Goal: Task Accomplishment & Management: Complete application form

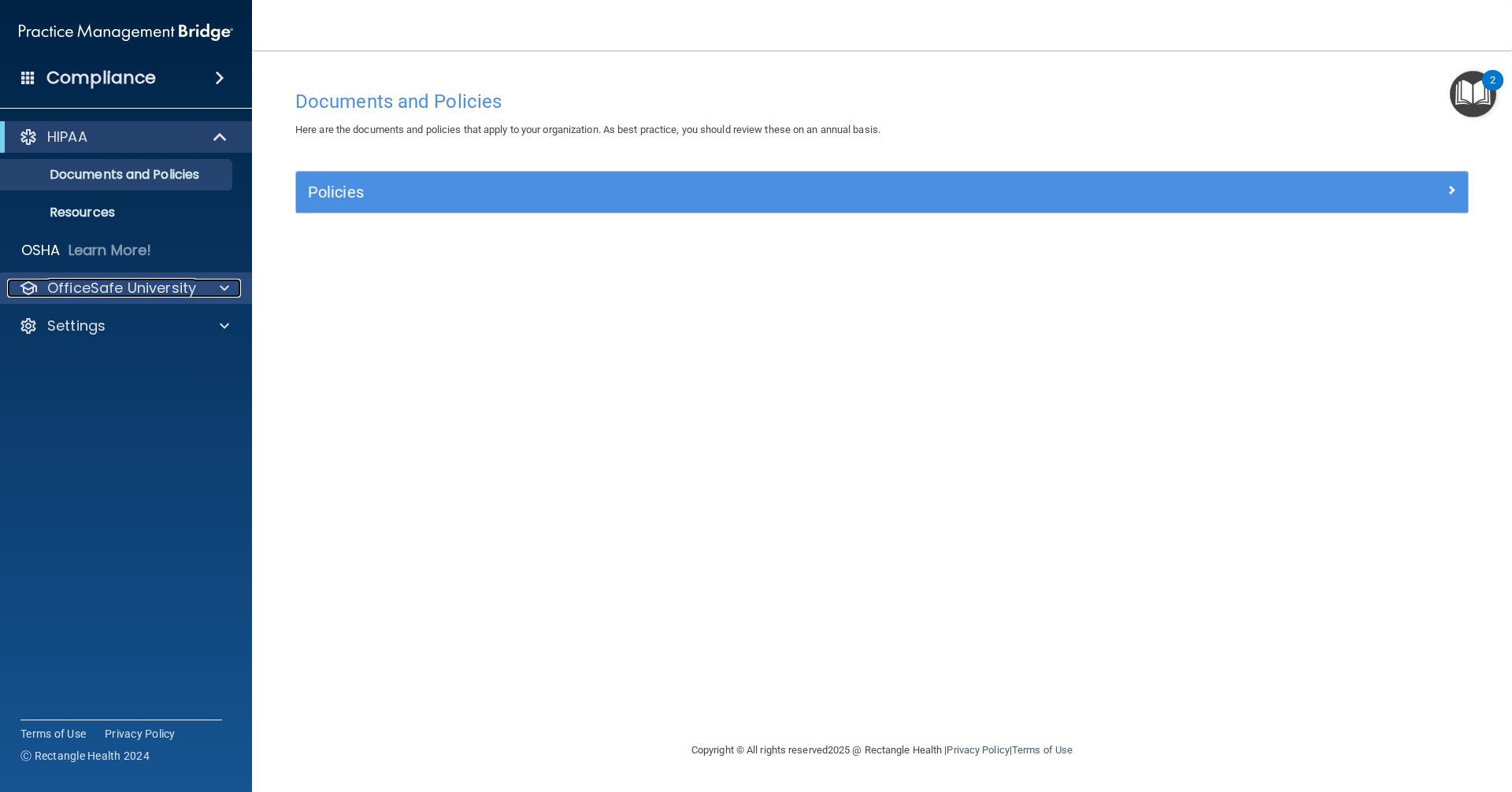
click at [133, 289] on p "OfficeSafe University" at bounding box center [121, 288] width 149 height 19
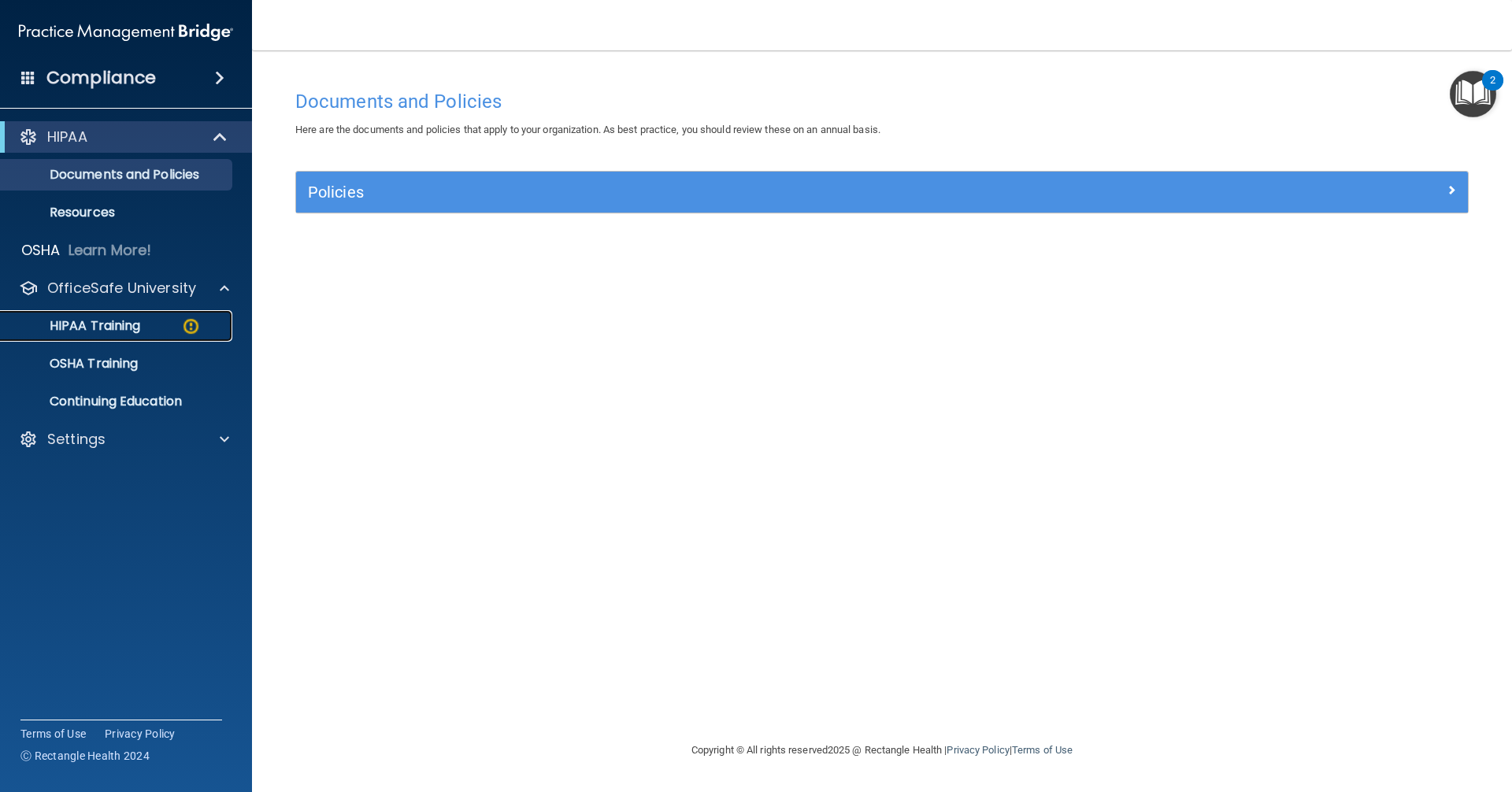
click at [143, 326] on div "HIPAA Training" at bounding box center [118, 326] width 215 height 16
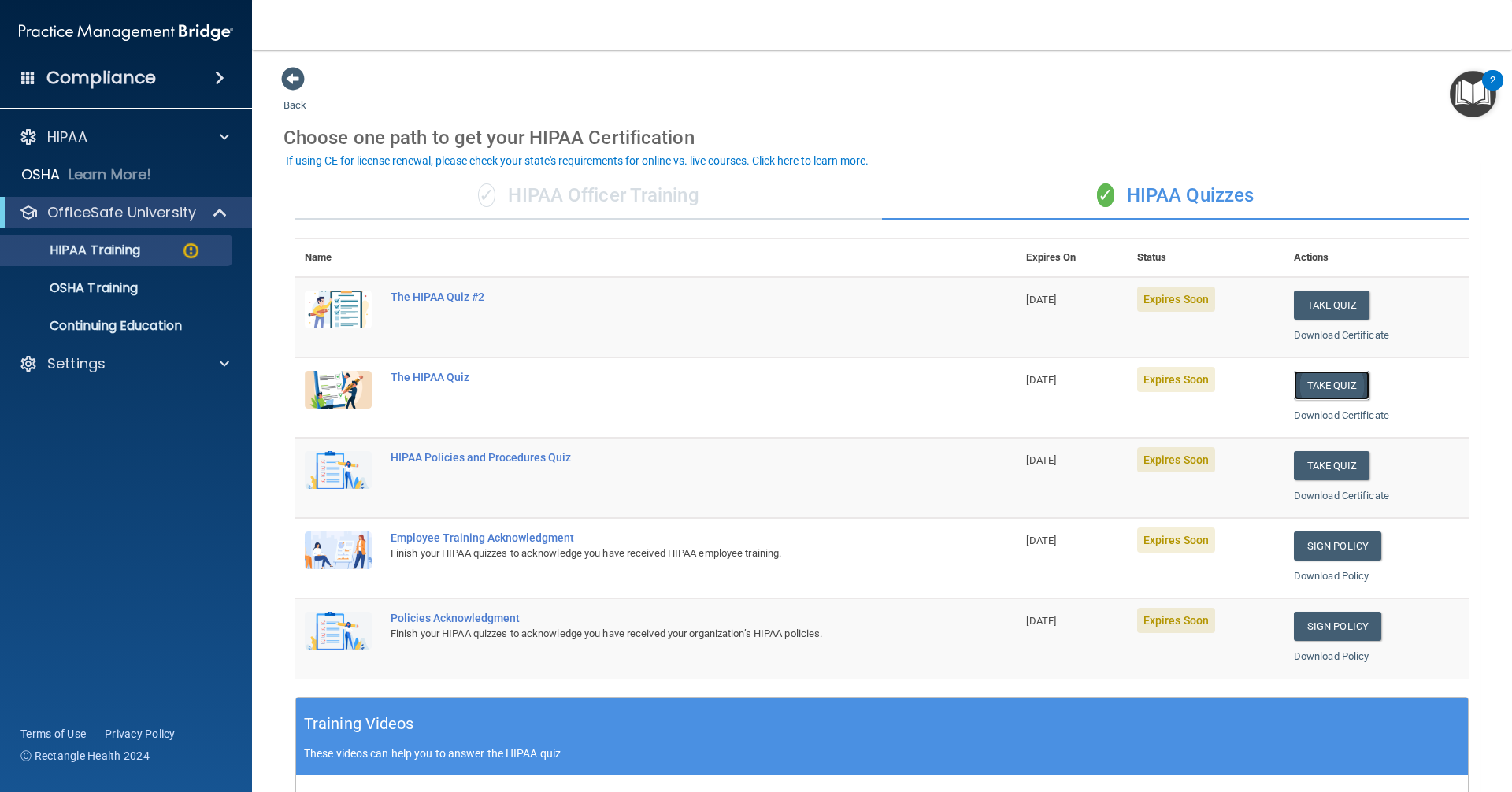
click at [1320, 382] on button "Take Quiz" at bounding box center [1332, 385] width 76 height 29
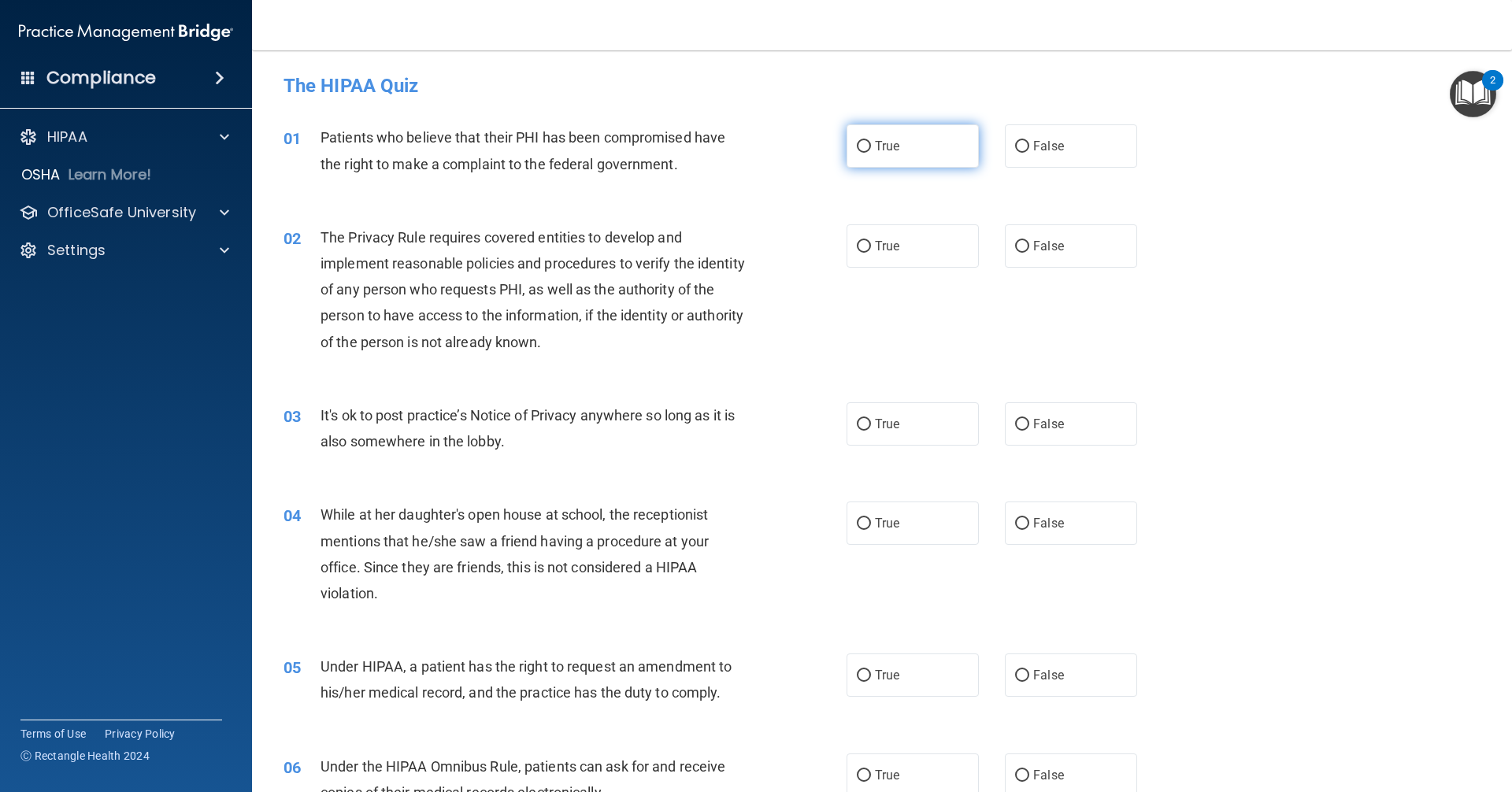
click at [884, 157] on label "True" at bounding box center [913, 146] width 132 height 44
click at [871, 153] on input "True" at bounding box center [864, 147] width 14 height 12
radio input "true"
click at [888, 245] on span "True" at bounding box center [887, 245] width 24 height 15
click at [871, 245] on input "True" at bounding box center [864, 247] width 14 height 12
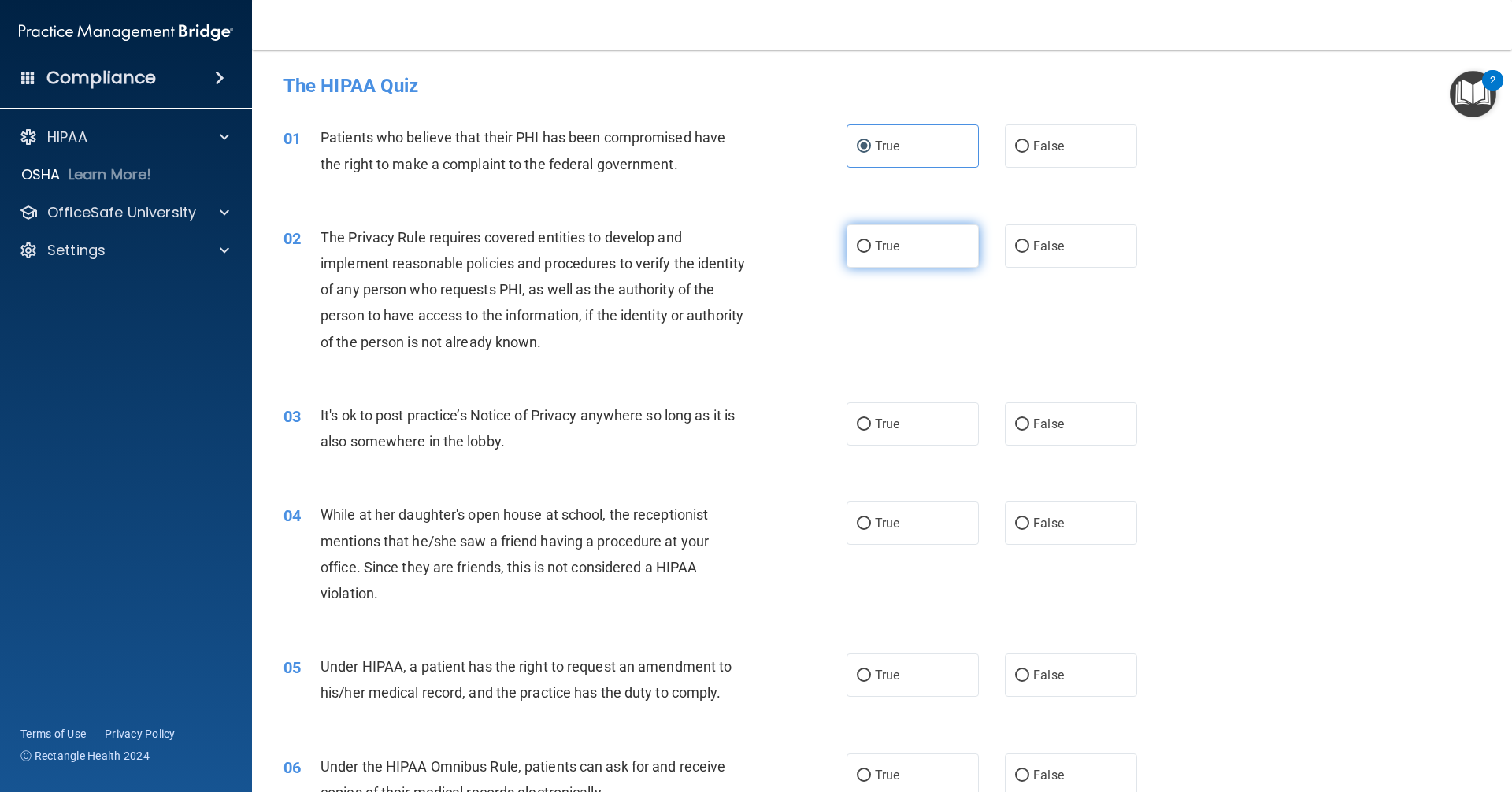
radio input "true"
drag, startPoint x: 1065, startPoint y: 434, endPoint x: 1077, endPoint y: 474, distance: 41.8
click at [1065, 434] on label "False" at bounding box center [1072, 424] width 132 height 44
click at [1030, 431] on input "False" at bounding box center [1022, 425] width 14 height 12
radio input "true"
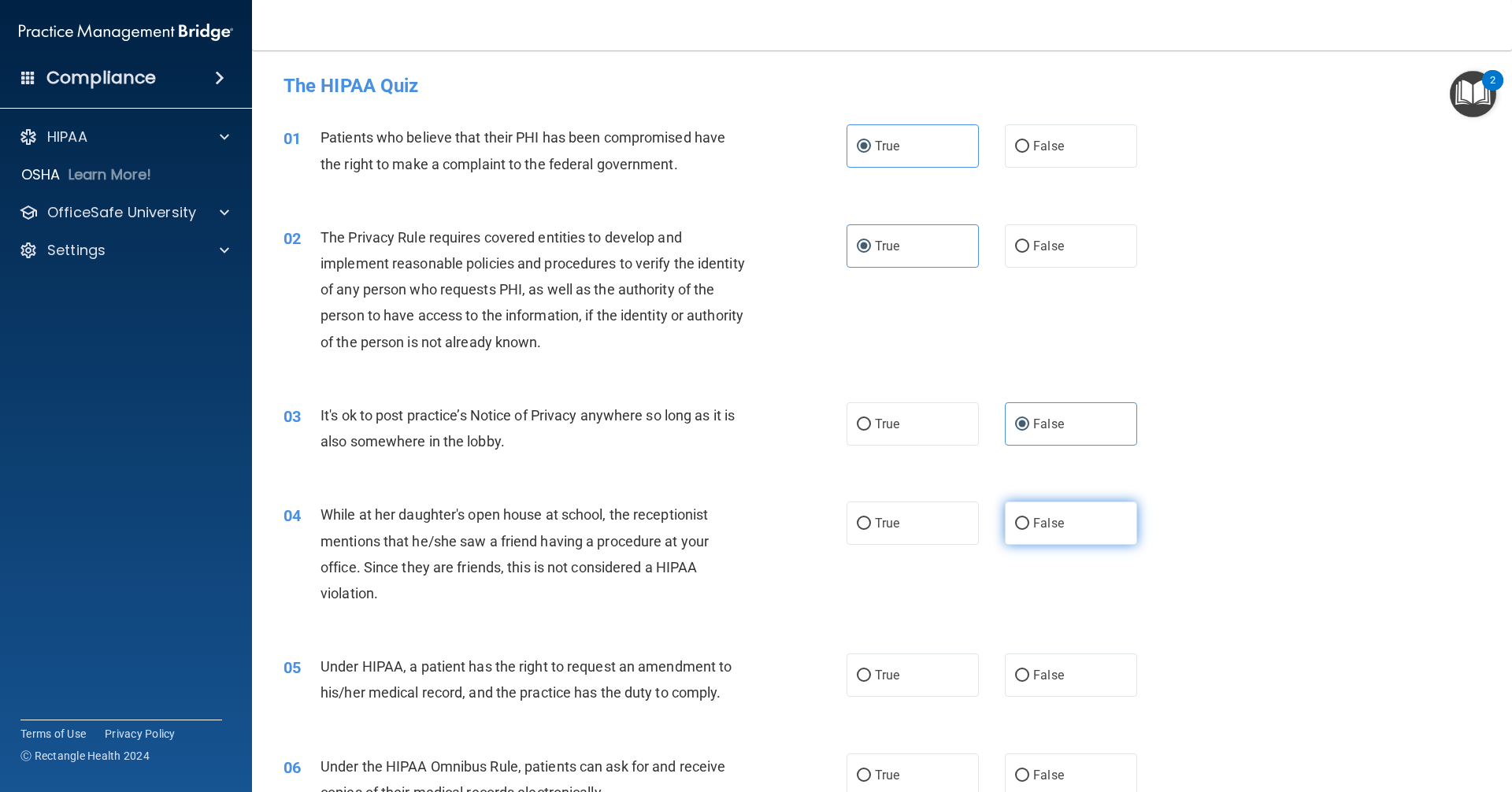
click at [1071, 537] on label "False" at bounding box center [1072, 523] width 132 height 44
click at [1030, 530] on input "False" at bounding box center [1022, 524] width 14 height 12
radio input "true"
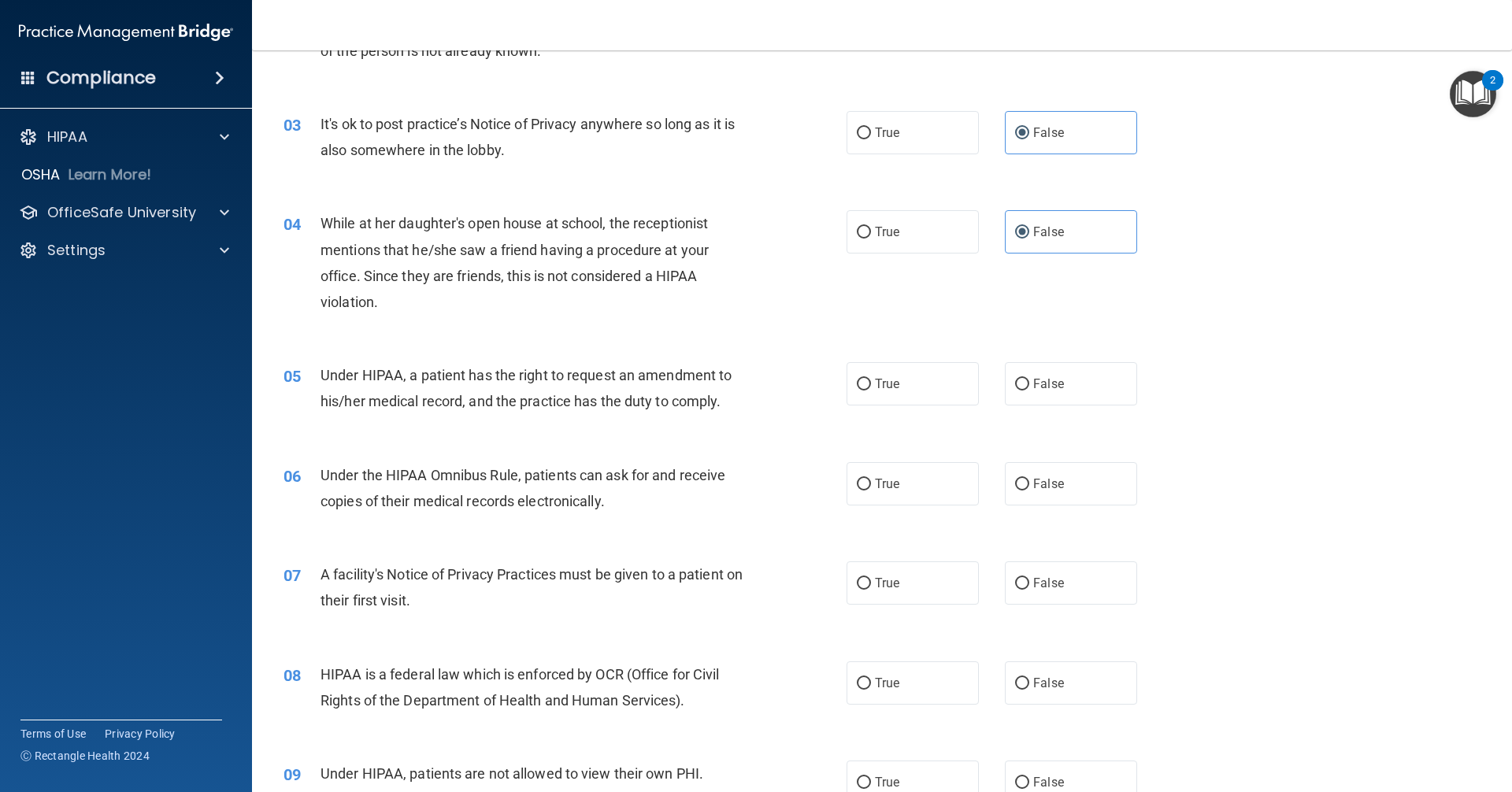
scroll to position [315, 0]
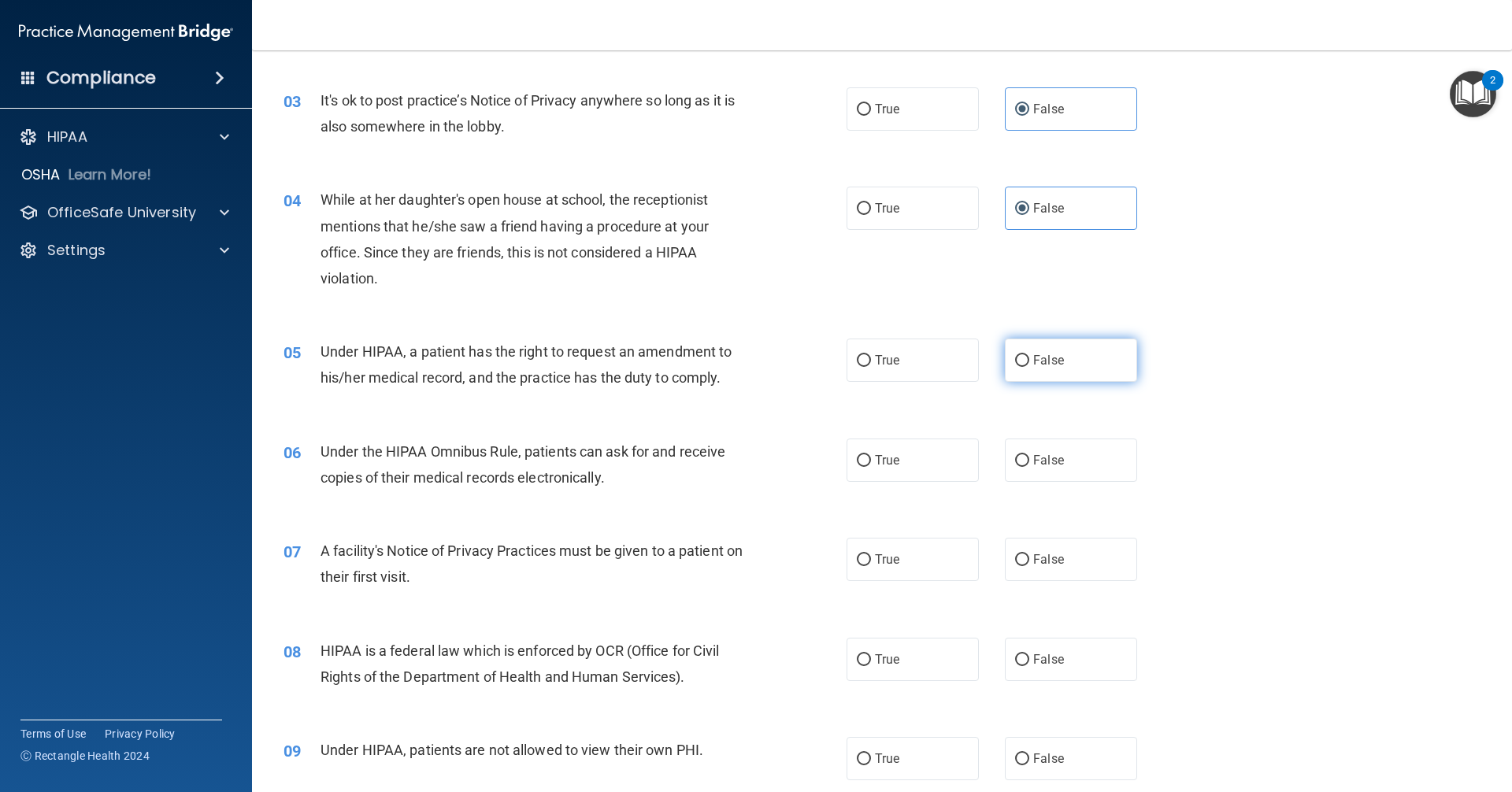
click at [1024, 373] on label "False" at bounding box center [1072, 360] width 132 height 44
click at [1024, 367] on input "False" at bounding box center [1022, 361] width 14 height 12
radio input "true"
click at [877, 470] on label "True" at bounding box center [913, 460] width 132 height 44
click at [871, 467] on input "True" at bounding box center [864, 461] width 14 height 12
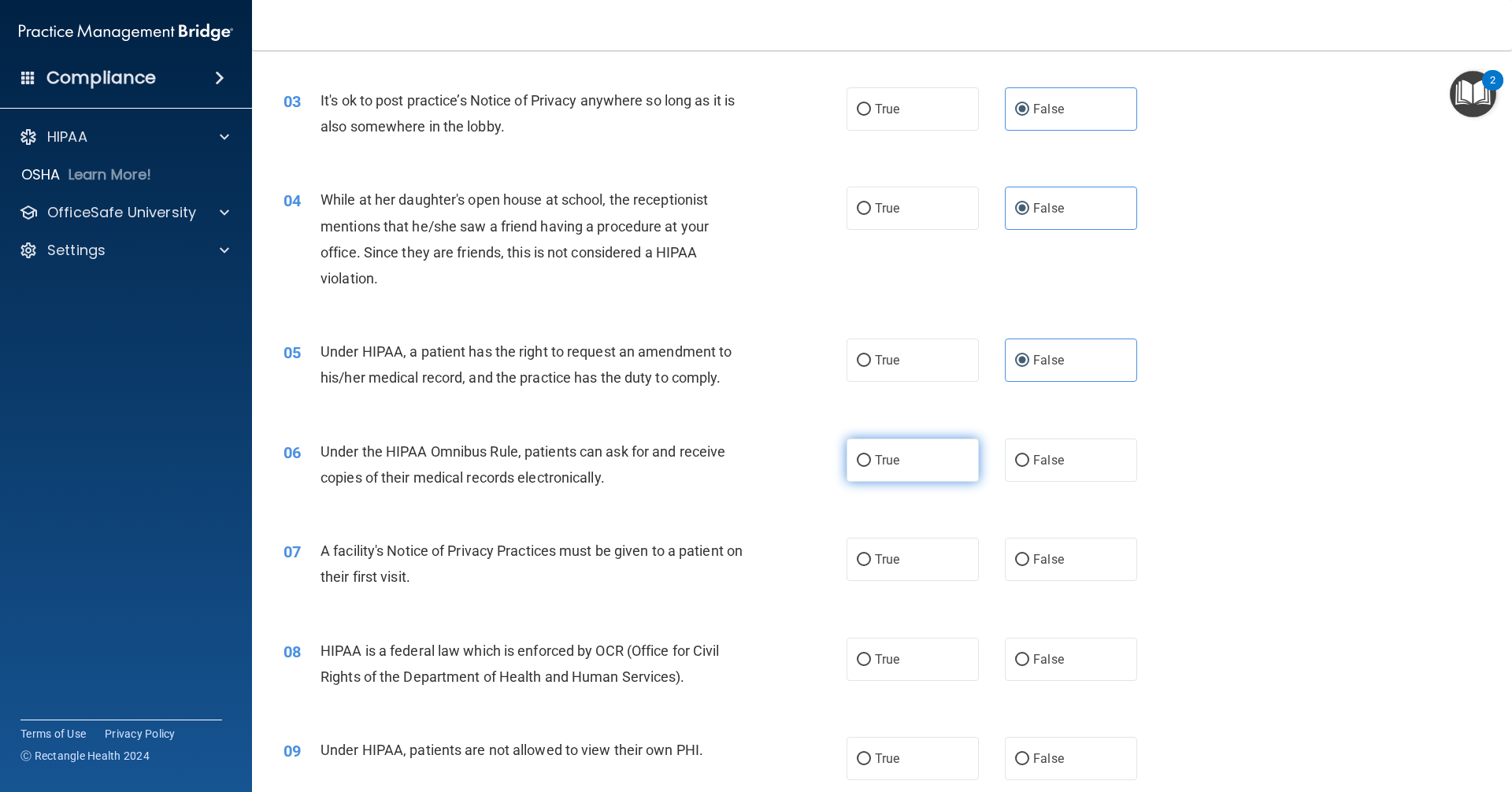
radio input "true"
drag, startPoint x: 883, startPoint y: 565, endPoint x: 888, endPoint y: 614, distance: 49.3
click at [884, 565] on span "True" at bounding box center [887, 559] width 24 height 15
click at [871, 565] on input "True" at bounding box center [864, 560] width 14 height 12
radio input "true"
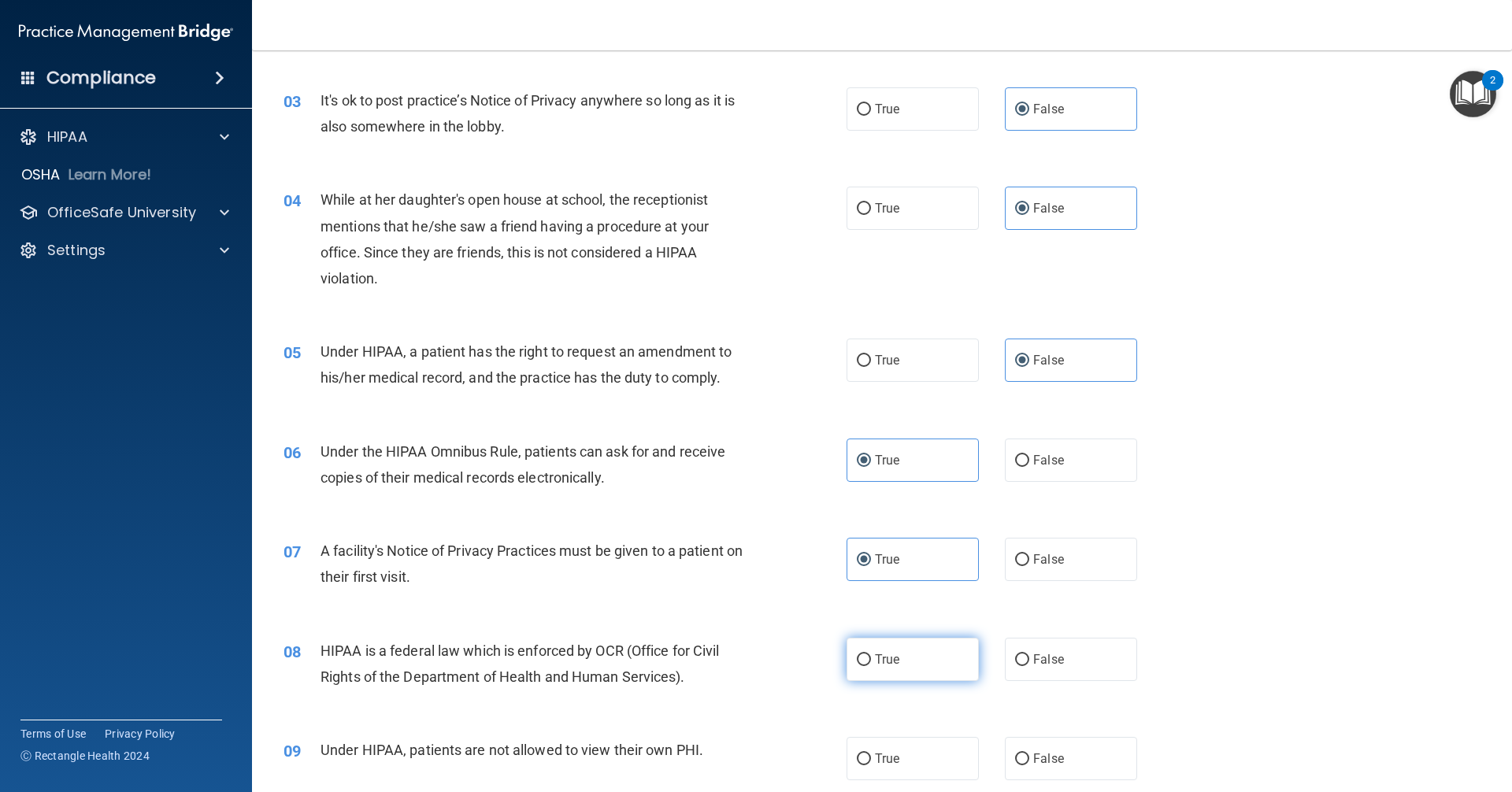
click at [896, 674] on label "True" at bounding box center [913, 660] width 132 height 44
click at [871, 667] on input "True" at bounding box center [864, 661] width 14 height 12
radio input "true"
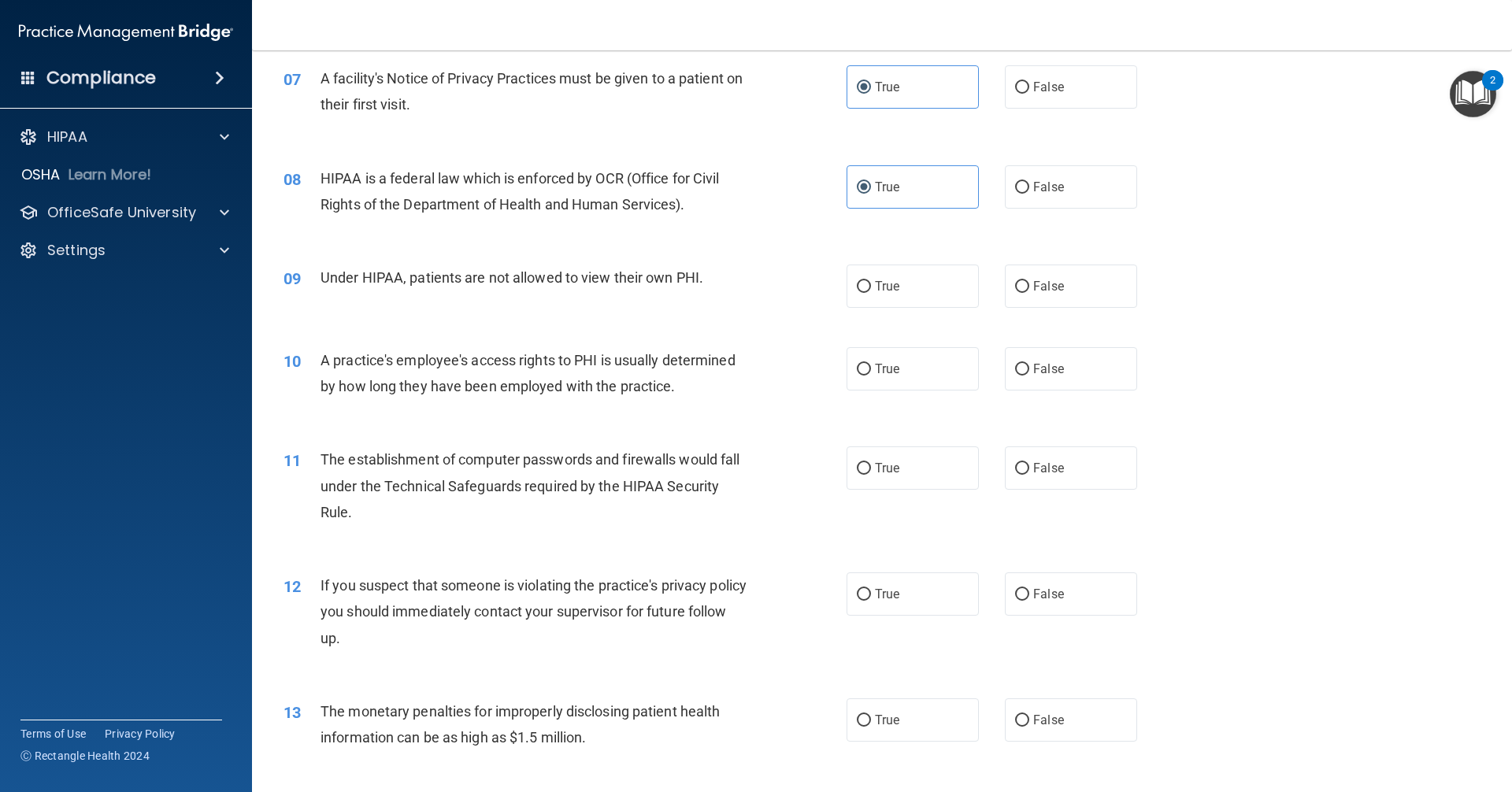
scroll to position [866, 0]
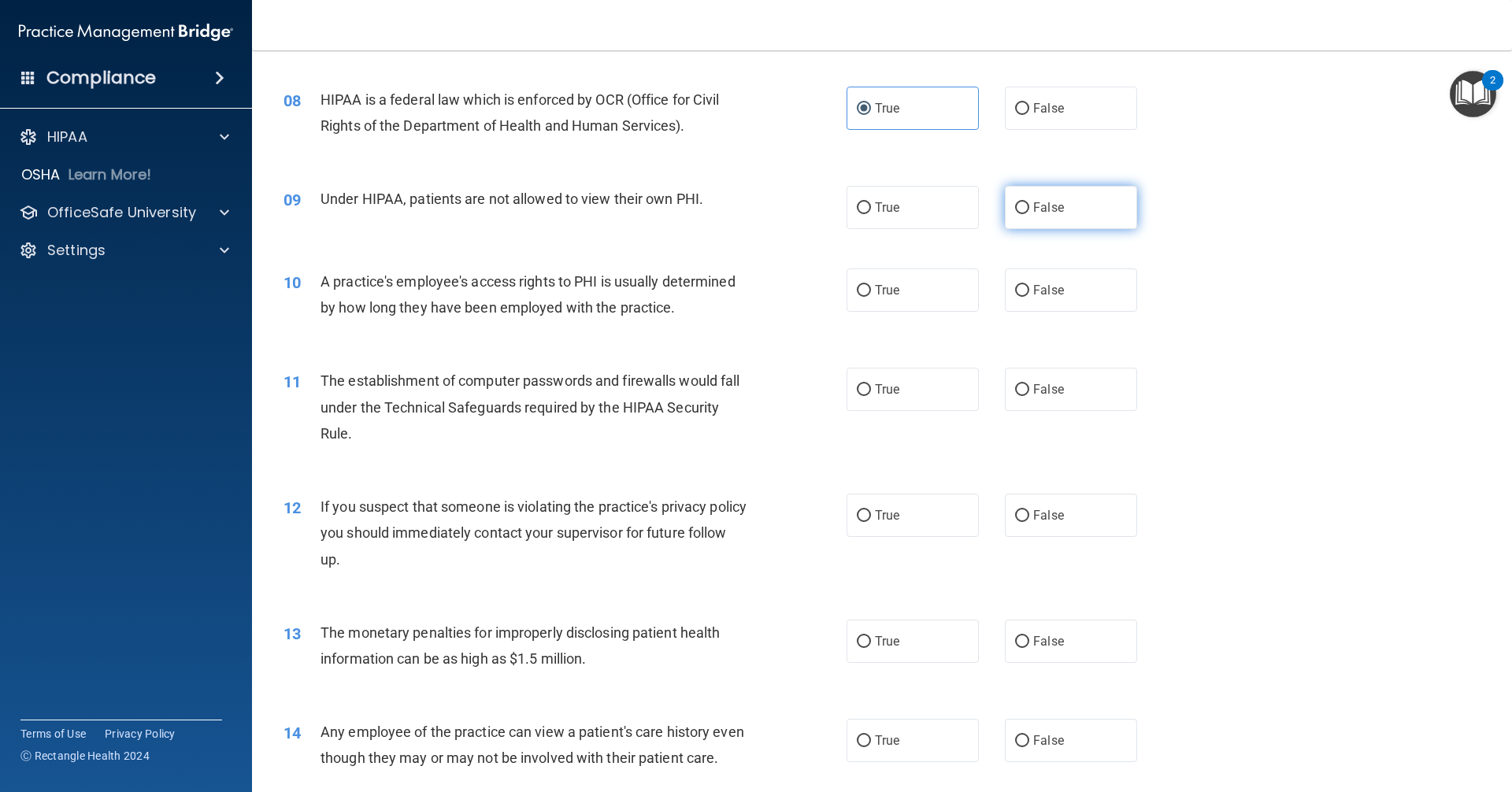
click at [1056, 218] on label "False" at bounding box center [1072, 208] width 132 height 44
click at [1030, 214] on input "False" at bounding box center [1022, 209] width 14 height 12
radio input "true"
click at [1066, 287] on label "False" at bounding box center [1072, 291] width 132 height 44
click at [1030, 287] on input "False" at bounding box center [1022, 292] width 14 height 12
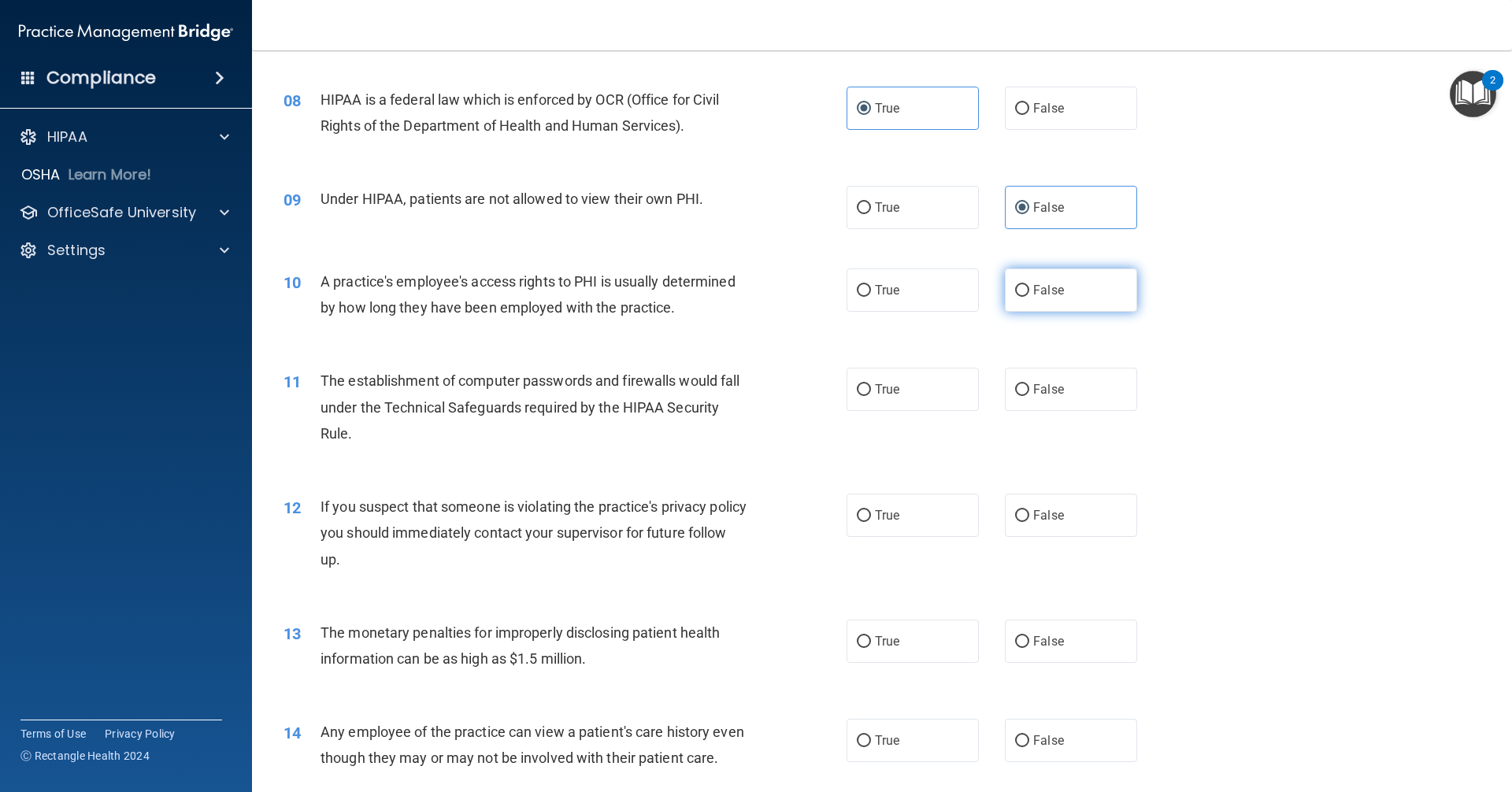
radio input "true"
click at [924, 402] on label "True" at bounding box center [913, 390] width 132 height 44
click at [871, 396] on input "True" at bounding box center [864, 391] width 14 height 12
radio input "true"
click at [885, 513] on span "True" at bounding box center [887, 515] width 24 height 15
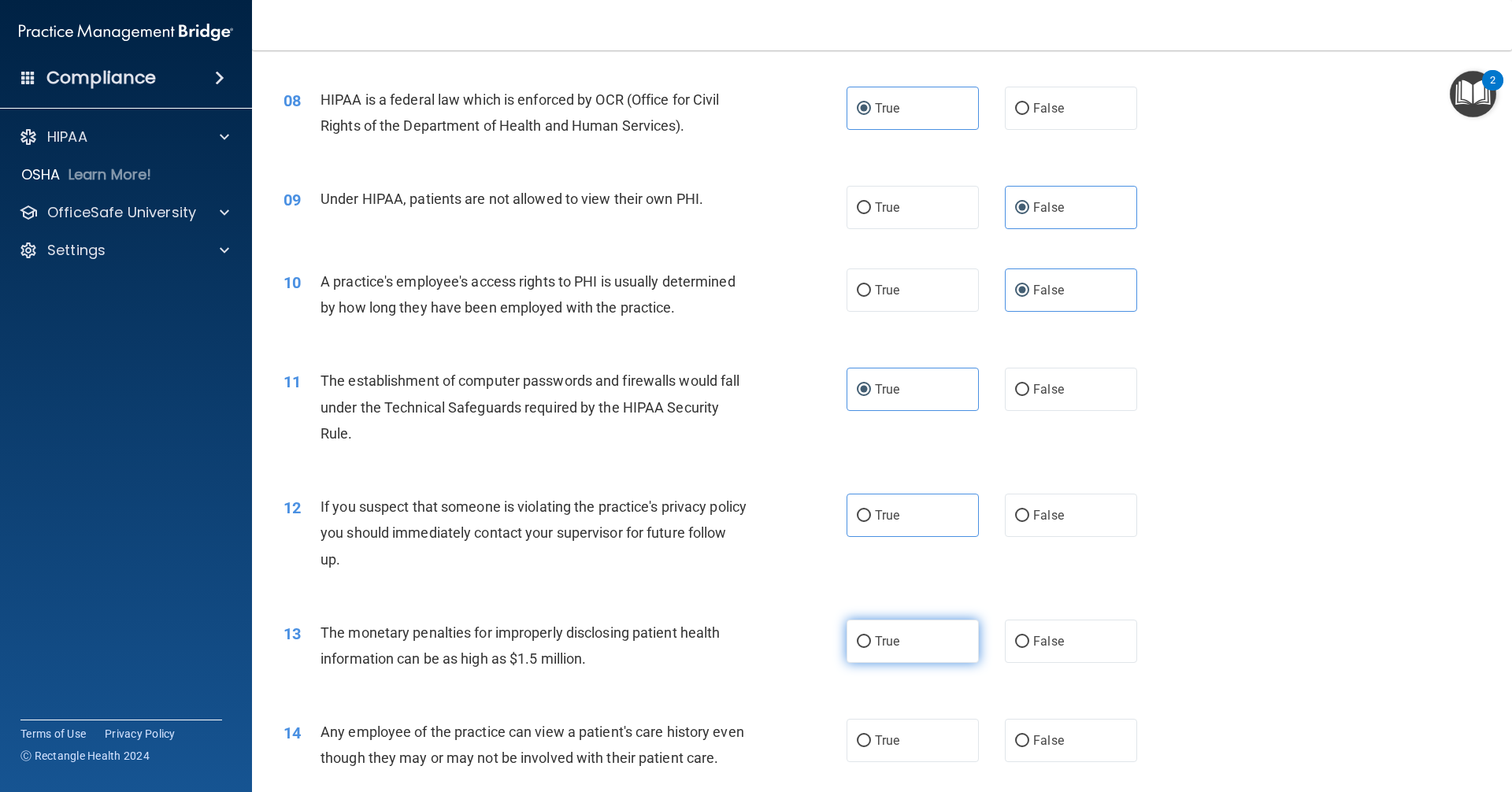
click at [907, 634] on label "True" at bounding box center [913, 641] width 132 height 44
click at [871, 636] on input "True" at bounding box center [864, 642] width 14 height 12
radio input "true"
click at [881, 505] on label "True" at bounding box center [913, 515] width 132 height 44
click at [871, 510] on input "True" at bounding box center [864, 516] width 14 height 12
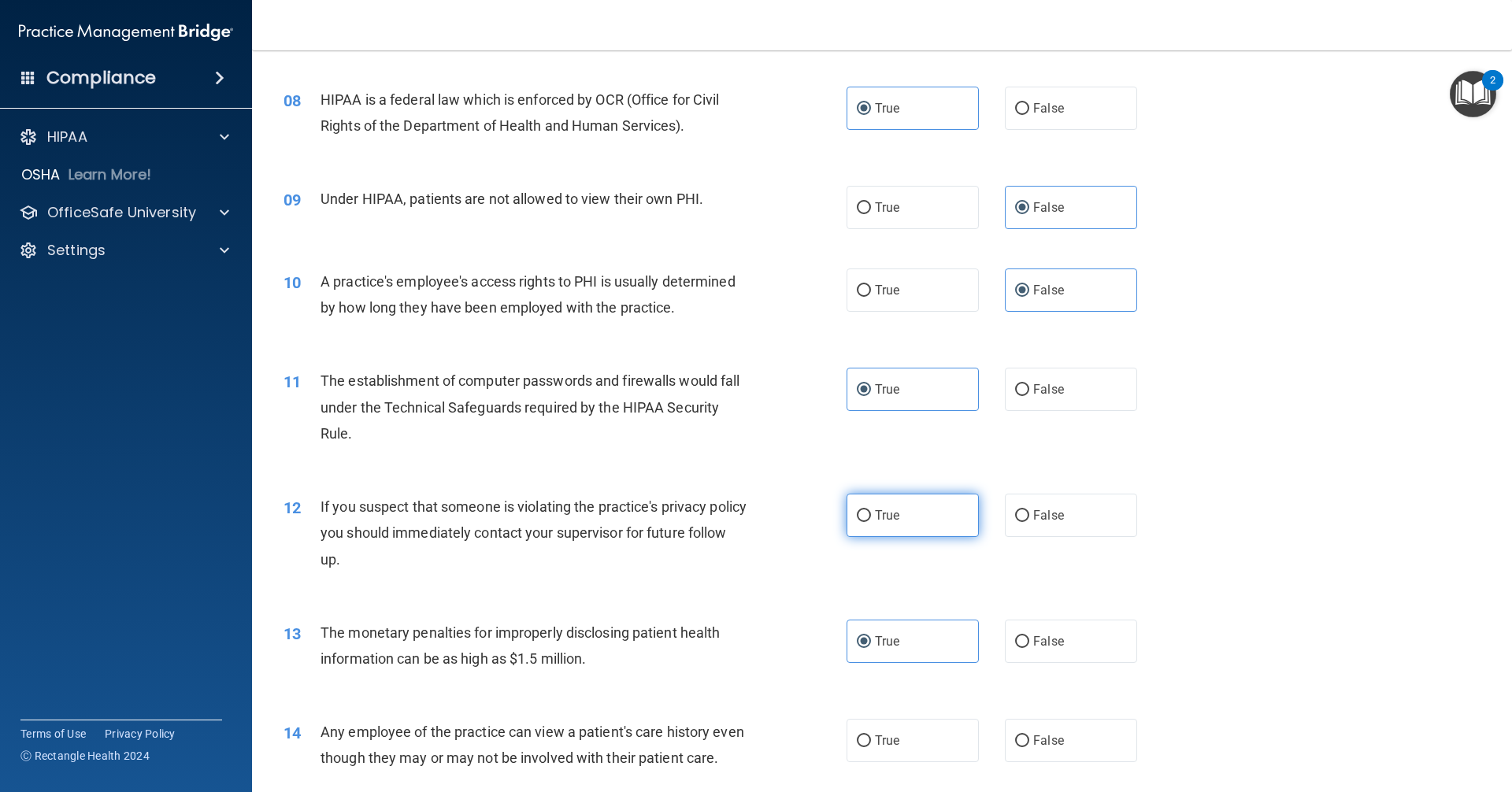
radio input "true"
click at [1033, 742] on span "False" at bounding box center [1048, 741] width 30 height 15
click at [1030, 742] on input "False" at bounding box center [1022, 742] width 14 height 12
radio input "true"
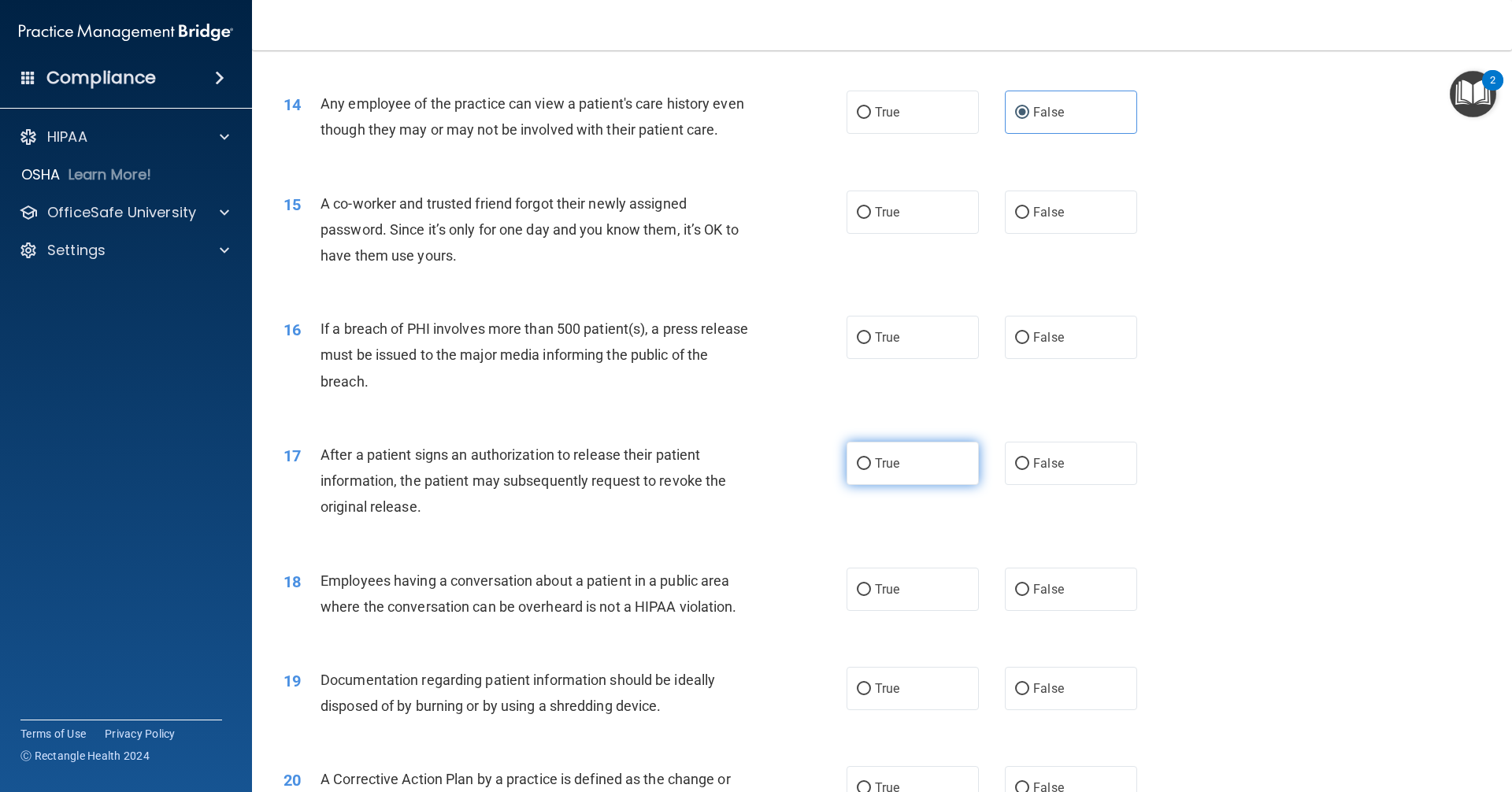
scroll to position [1496, 0]
click at [1046, 218] on span "False" at bounding box center [1048, 210] width 30 height 15
click at [1030, 218] on input "False" at bounding box center [1022, 211] width 14 height 12
radio input "true"
drag, startPoint x: 939, startPoint y: 372, endPoint x: 934, endPoint y: 391, distance: 19.6
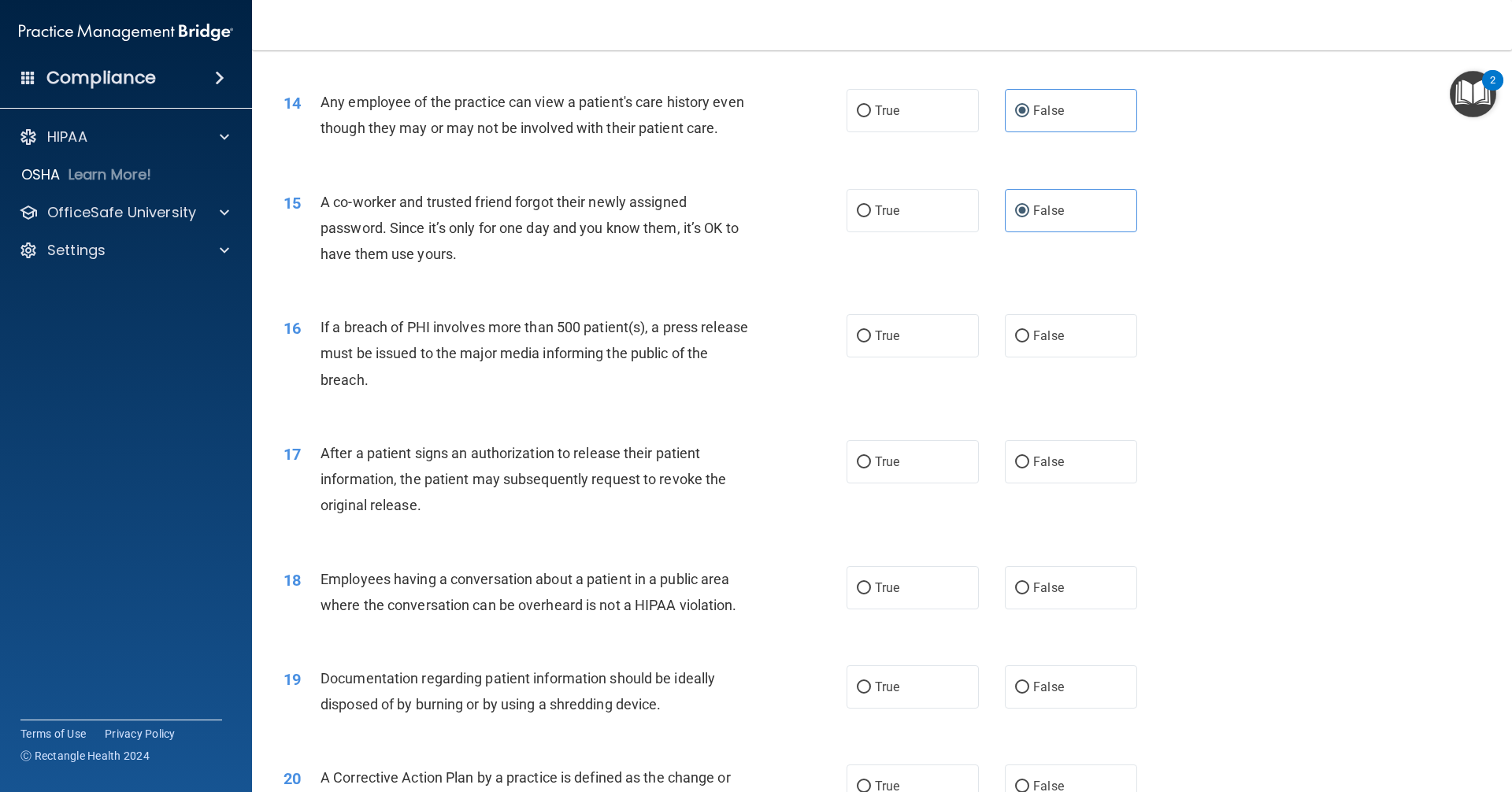
click at [937, 358] on label "True" at bounding box center [913, 336] width 132 height 44
click at [871, 343] on input "True" at bounding box center [864, 337] width 14 height 12
radio input "true"
drag, startPoint x: 904, startPoint y: 486, endPoint x: 997, endPoint y: 606, distance: 151.8
click at [904, 484] on label "True" at bounding box center [913, 462] width 132 height 44
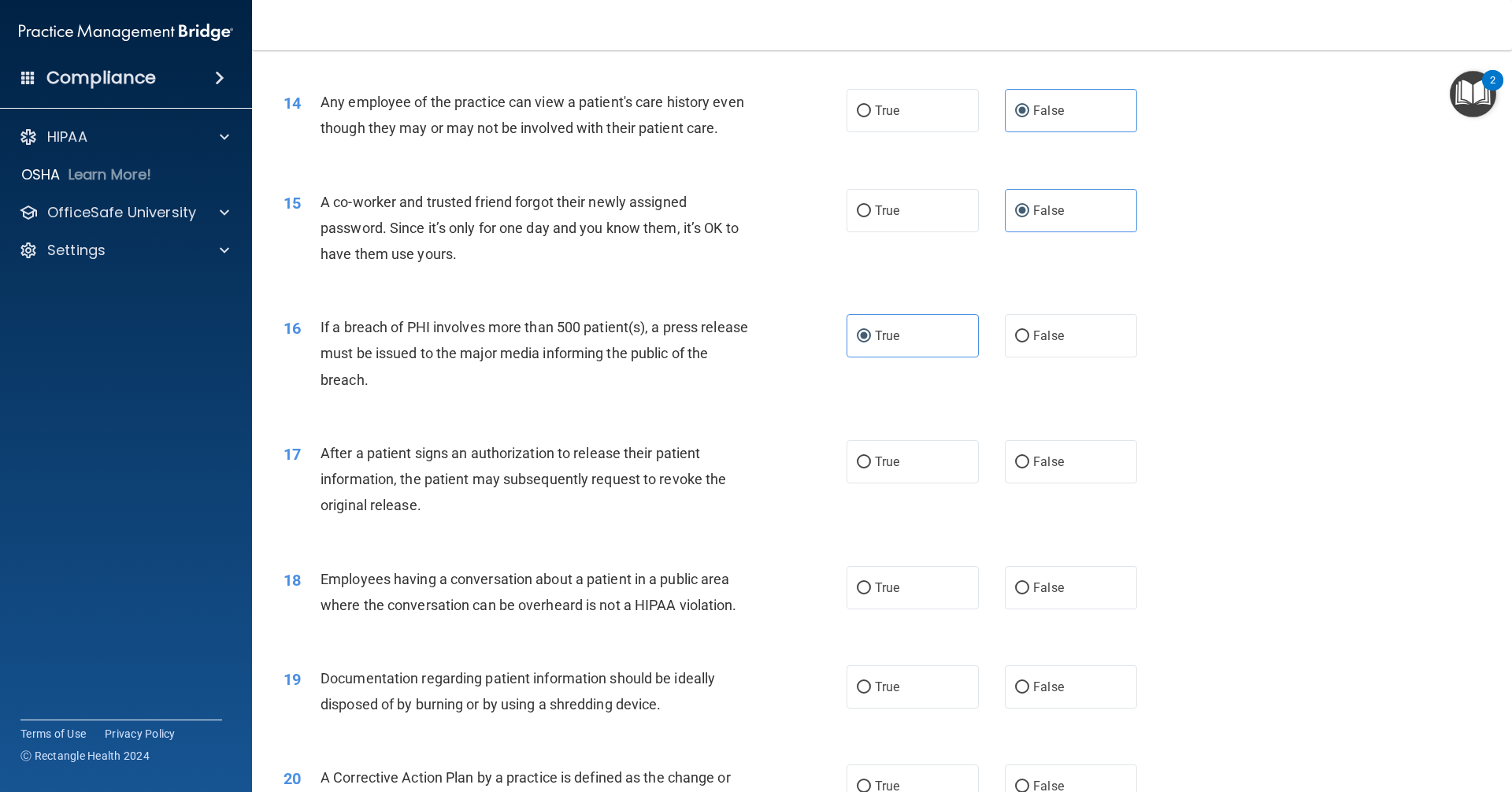
click at [871, 468] on input "True" at bounding box center [864, 463] width 14 height 12
radio input "true"
click at [1033, 595] on span "False" at bounding box center [1048, 587] width 30 height 15
click at [1030, 594] on input "False" at bounding box center [1022, 589] width 14 height 12
radio input "true"
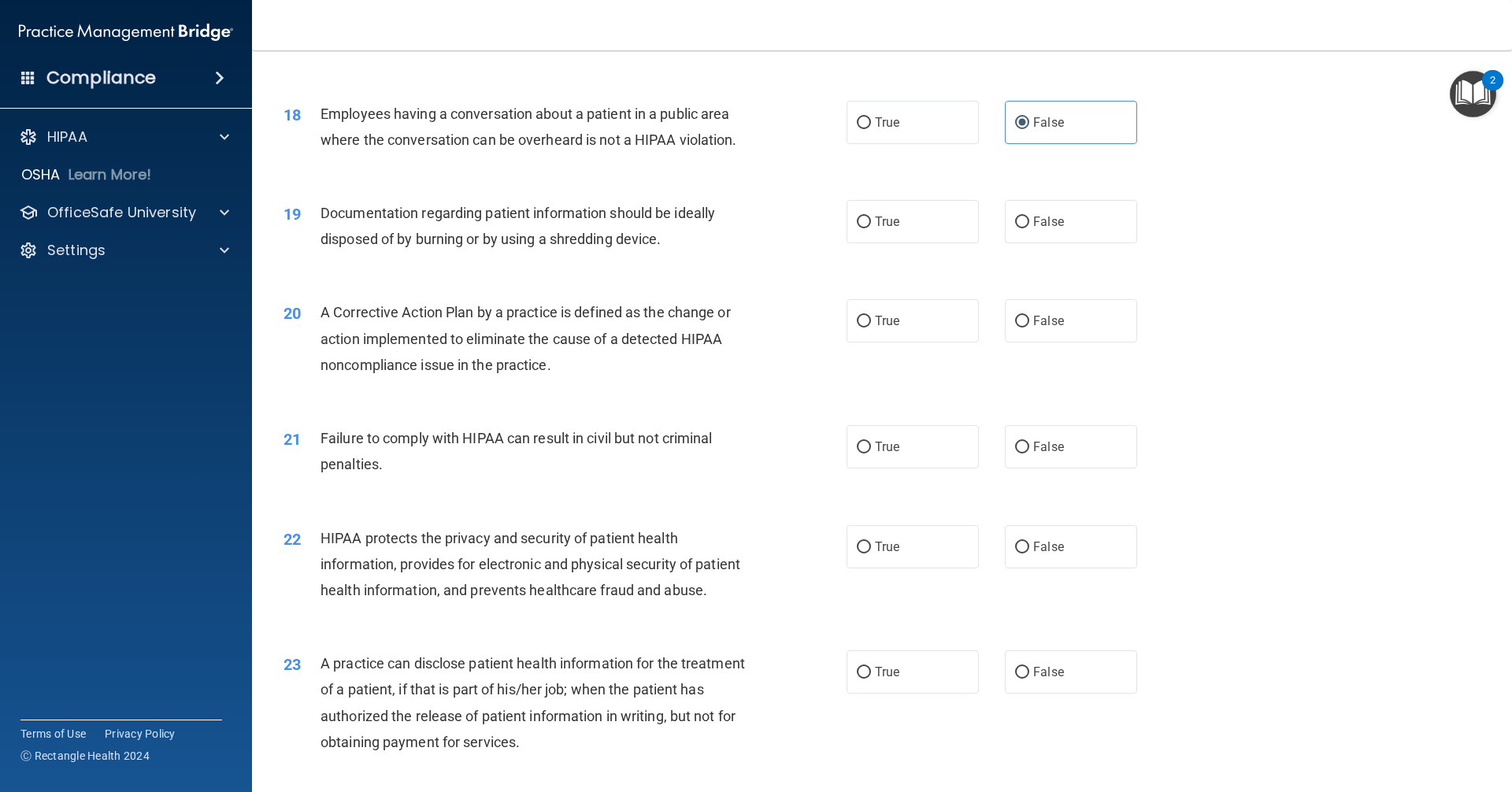
scroll to position [1969, 0]
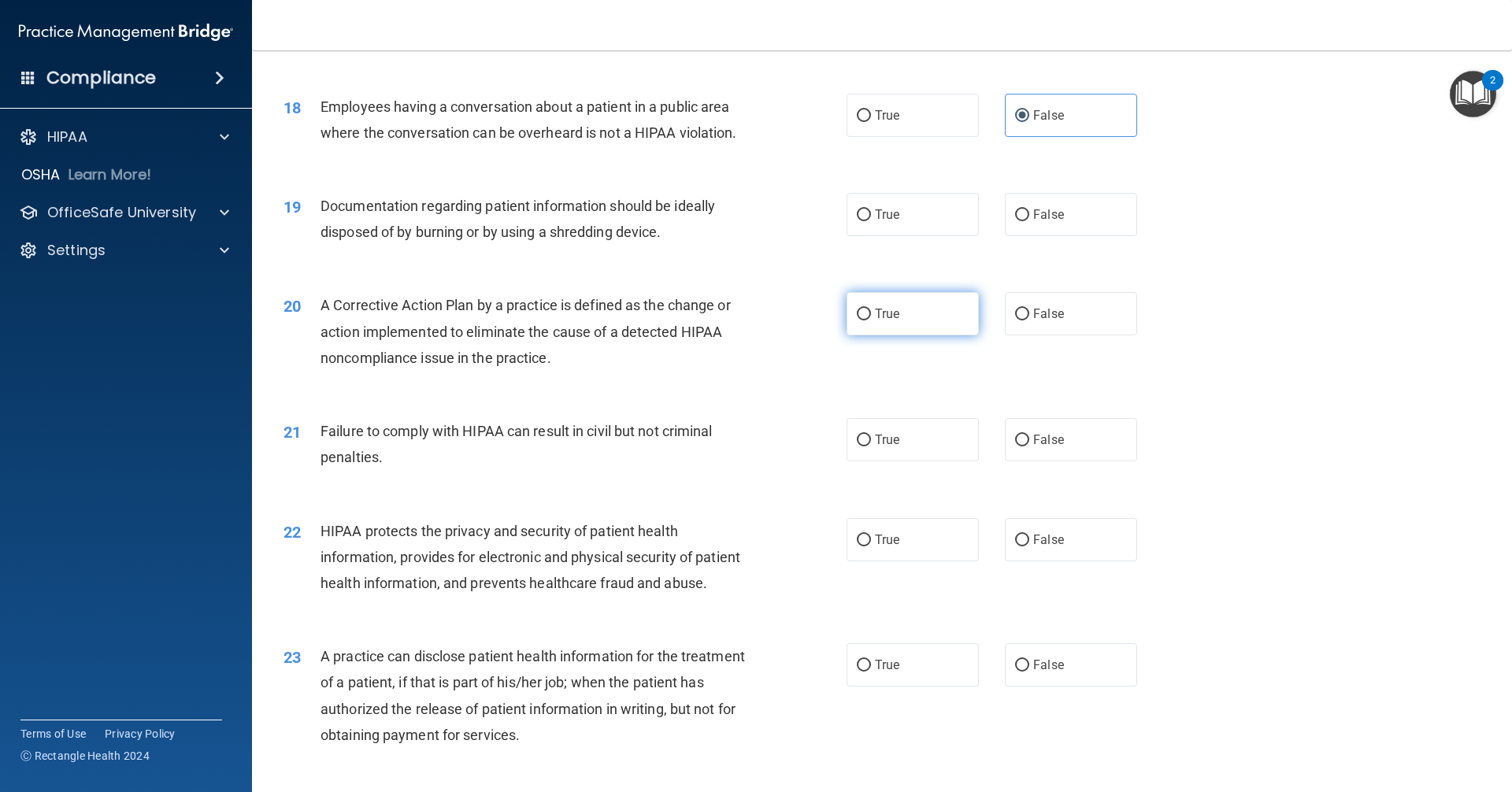
click at [903, 336] on label "True" at bounding box center [913, 314] width 132 height 44
click at [871, 320] on input "True" at bounding box center [864, 315] width 14 height 12
radio input "true"
drag, startPoint x: 894, startPoint y: 248, endPoint x: 906, endPoint y: 286, distance: 39.8
click at [895, 236] on label "True" at bounding box center [913, 215] width 132 height 44
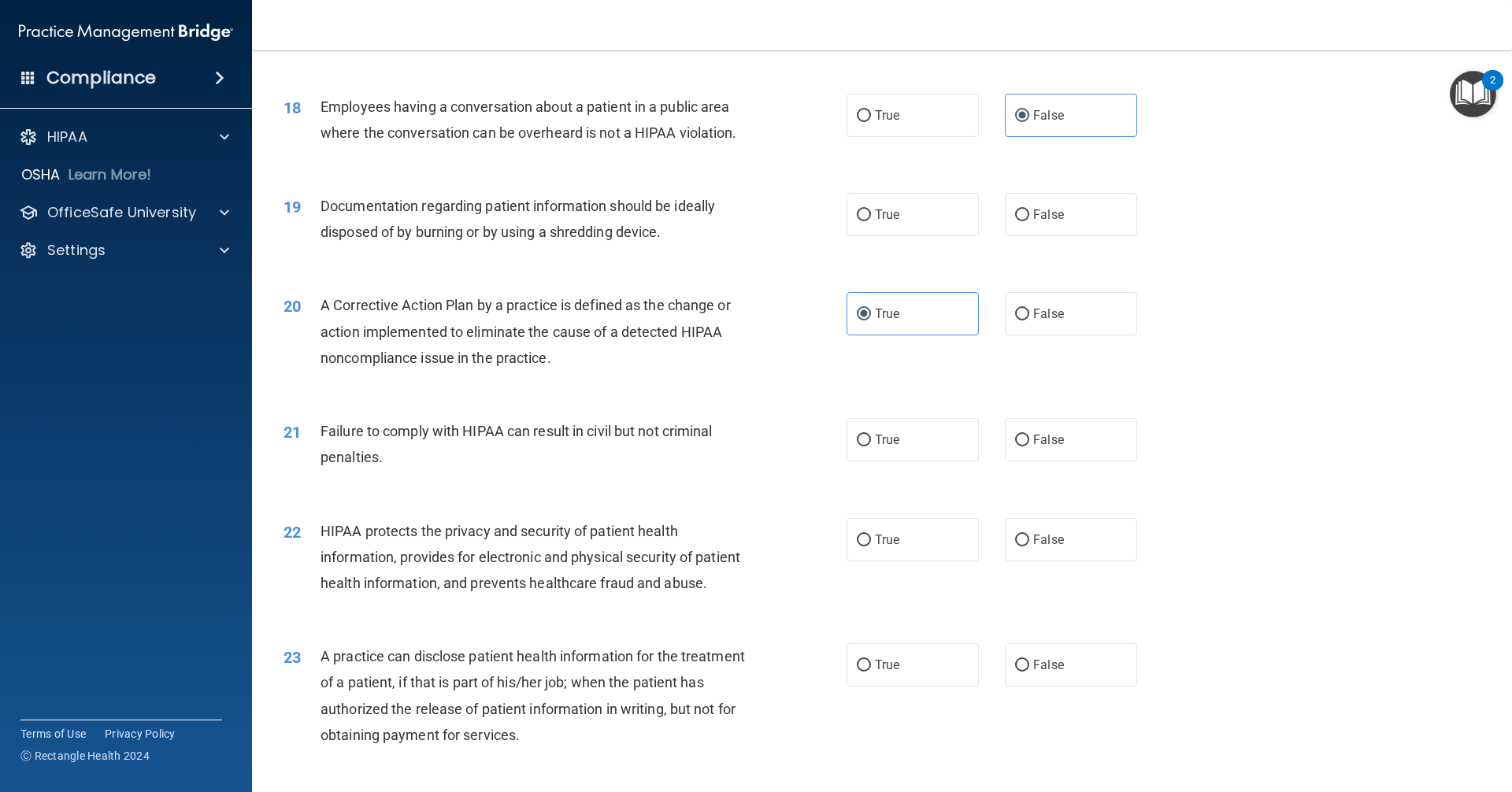
click at [871, 221] on input "True" at bounding box center [864, 216] width 14 height 12
radio input "true"
click at [1047, 447] on span "False" at bounding box center [1048, 440] width 30 height 15
click at [1030, 446] on input "False" at bounding box center [1022, 441] width 14 height 12
radio input "true"
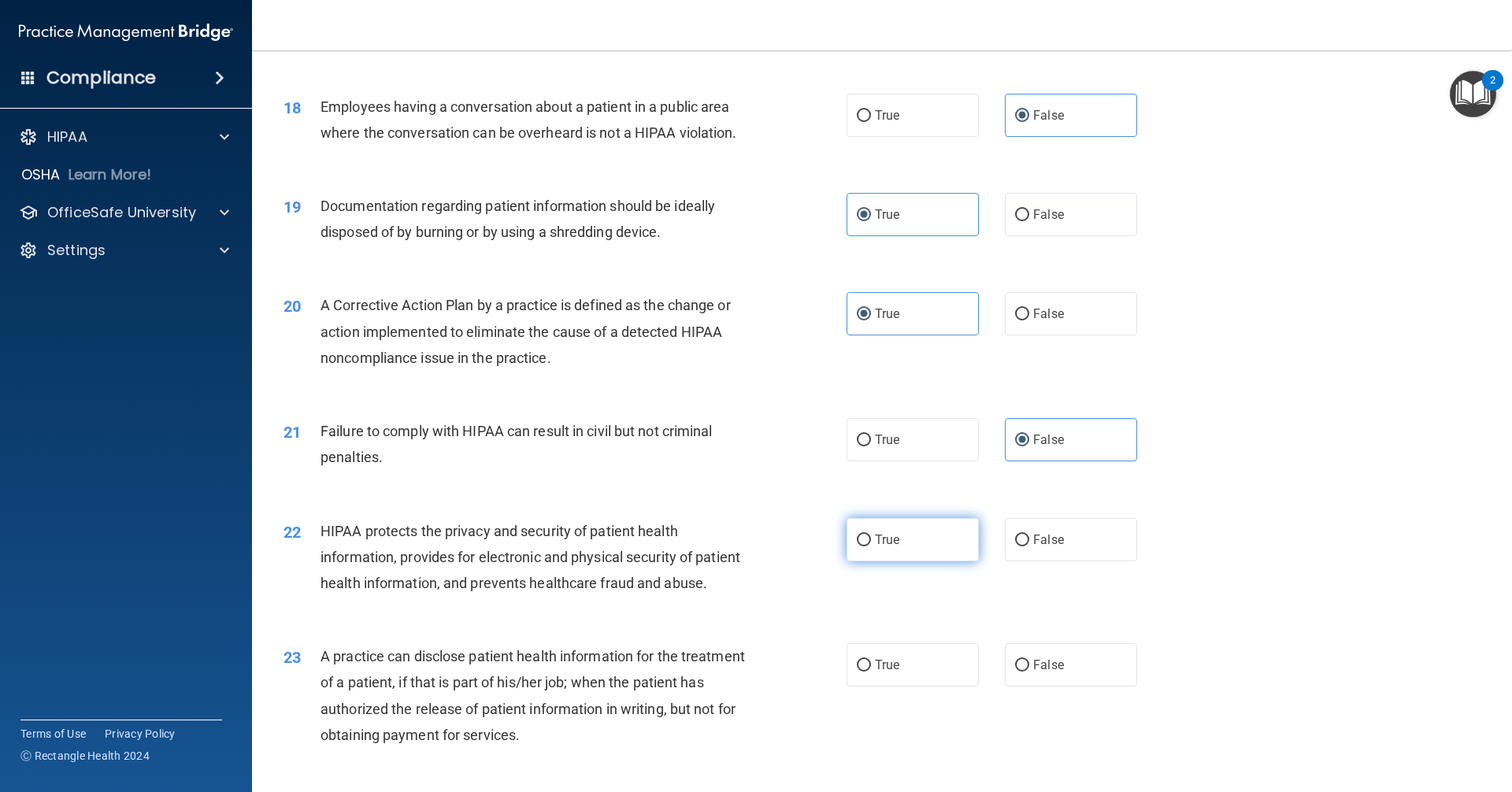
click at [911, 561] on label "True" at bounding box center [913, 540] width 132 height 44
click at [871, 547] on input "True" at bounding box center [864, 540] width 14 height 12
radio input "true"
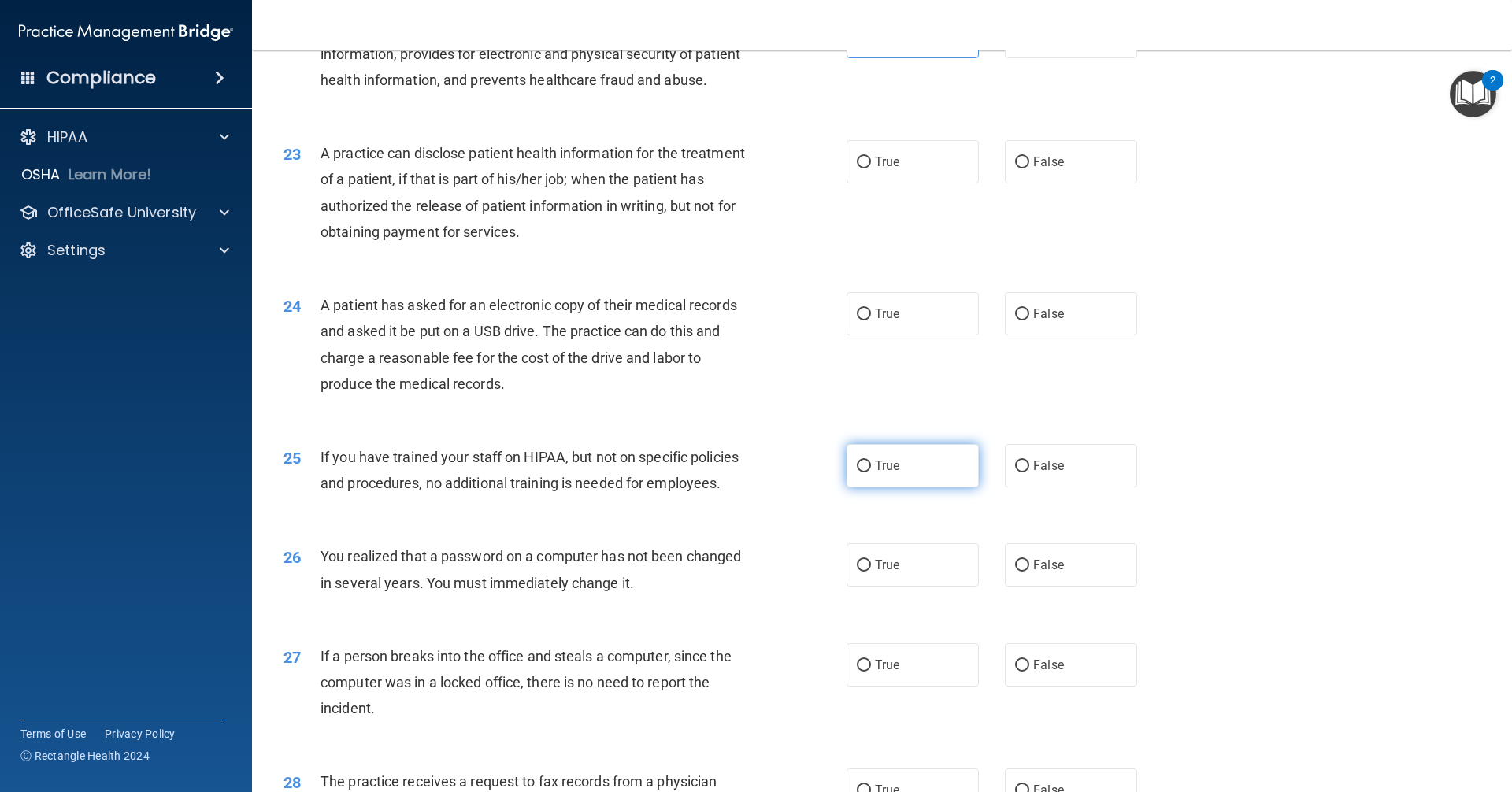
scroll to position [2520, 0]
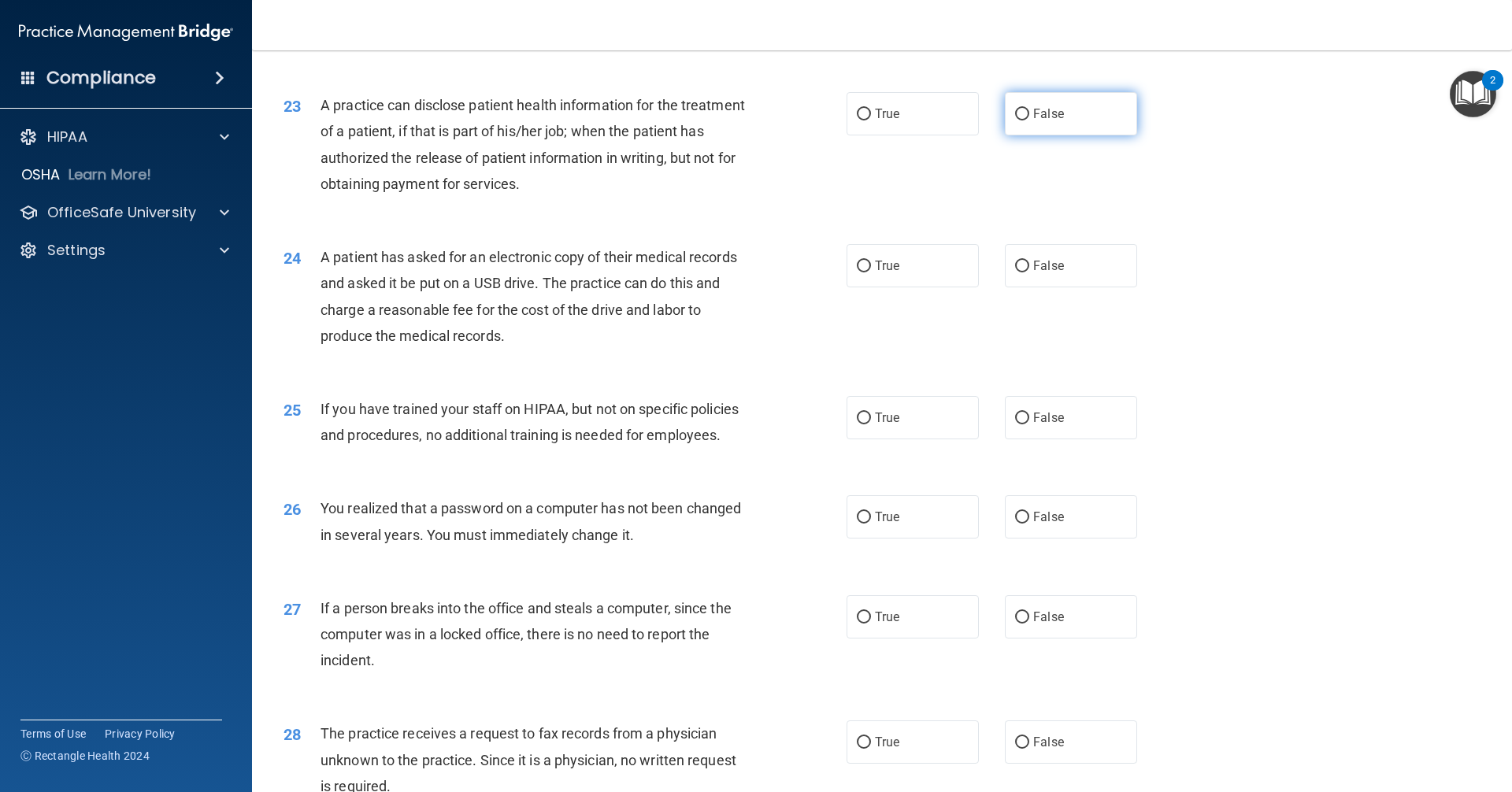
click at [1017, 120] on input "False" at bounding box center [1022, 115] width 14 height 12
radio input "true"
drag, startPoint x: 924, startPoint y: 330, endPoint x: 963, endPoint y: 379, distance: 62.6
click at [923, 287] on label "True" at bounding box center [913, 266] width 132 height 44
click at [871, 272] on input "True" at bounding box center [864, 267] width 14 height 12
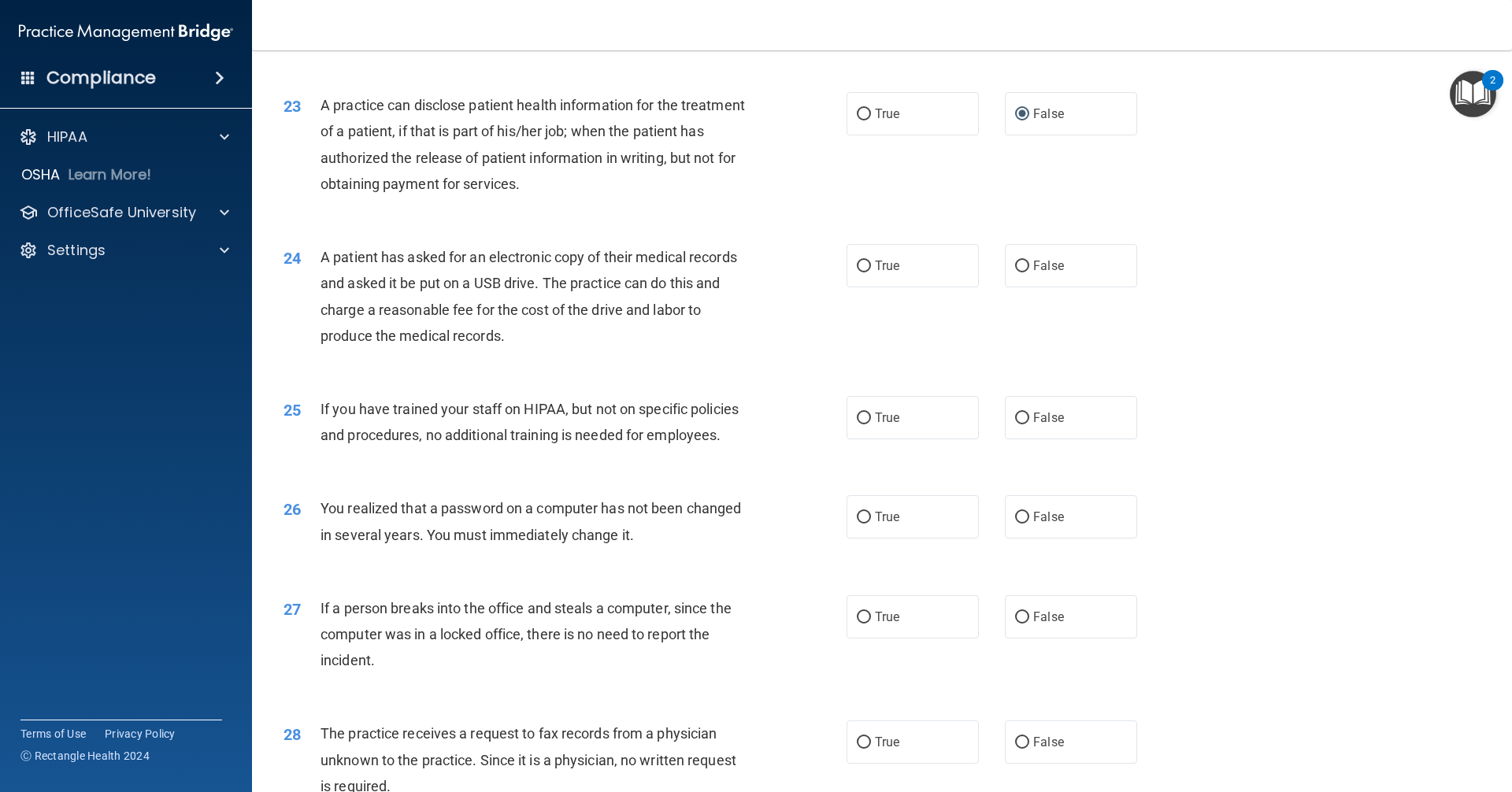
radio input "true"
click at [1038, 426] on span "False" at bounding box center [1048, 417] width 30 height 15
click at [1030, 425] on input "False" at bounding box center [1022, 419] width 14 height 12
radio input "true"
click at [931, 539] on label "True" at bounding box center [913, 517] width 132 height 44
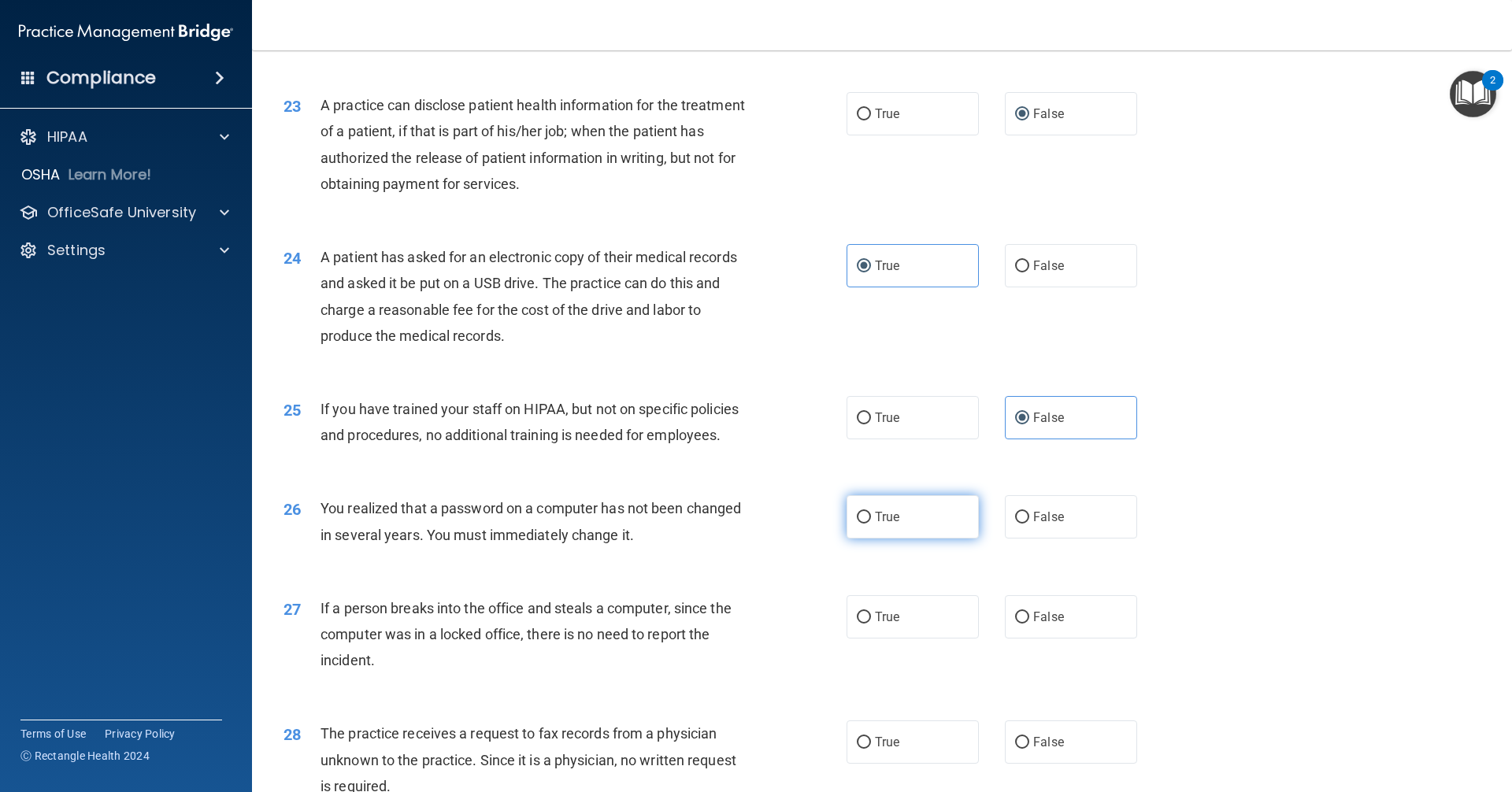
click at [871, 524] on input "True" at bounding box center [864, 518] width 14 height 12
radio input "true"
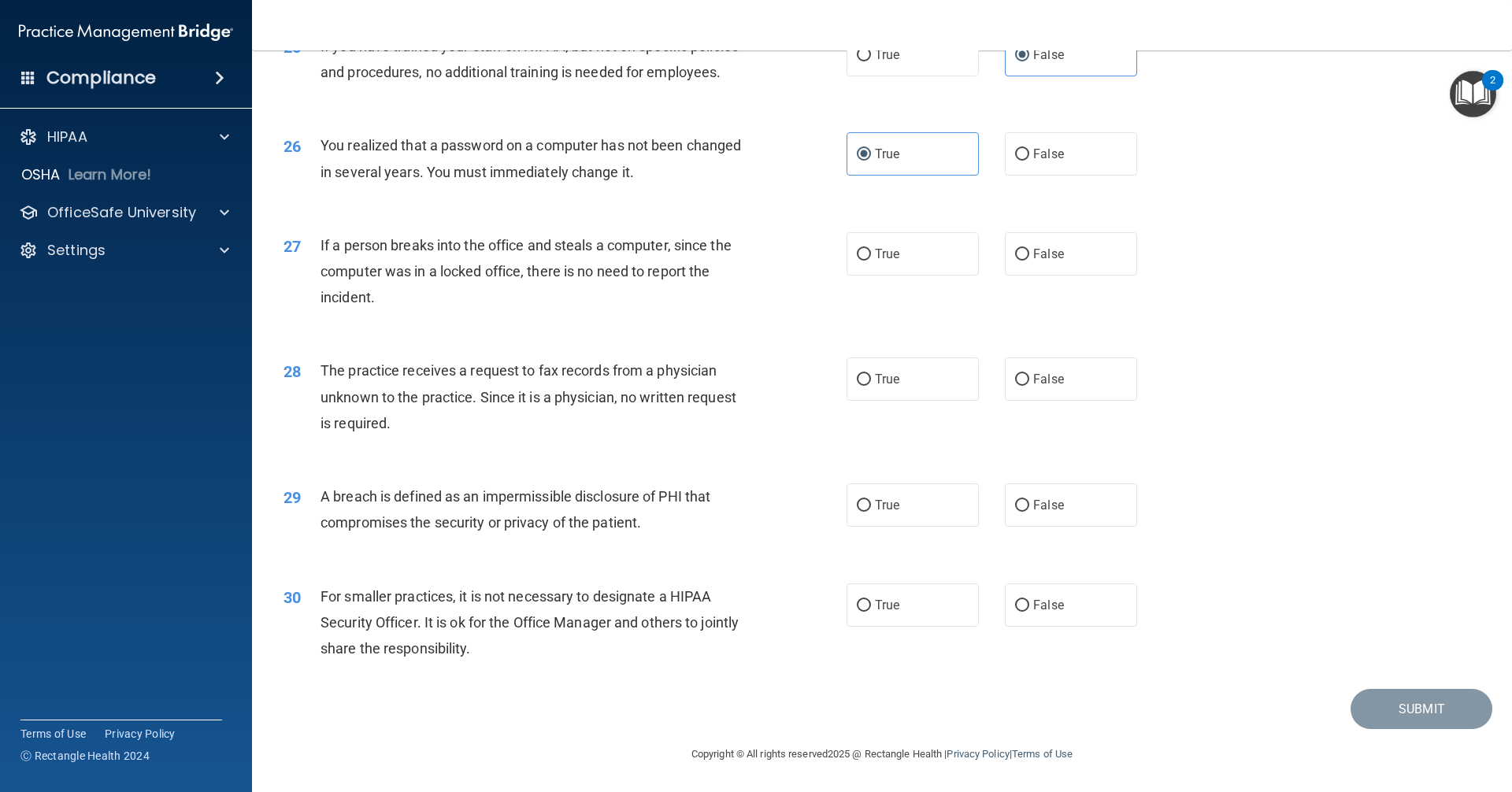
scroll to position [2914, 0]
click at [1090, 276] on label "False" at bounding box center [1072, 254] width 132 height 44
click at [1030, 261] on input "False" at bounding box center [1022, 255] width 14 height 12
radio input "true"
click at [1071, 401] on label "False" at bounding box center [1072, 379] width 132 height 44
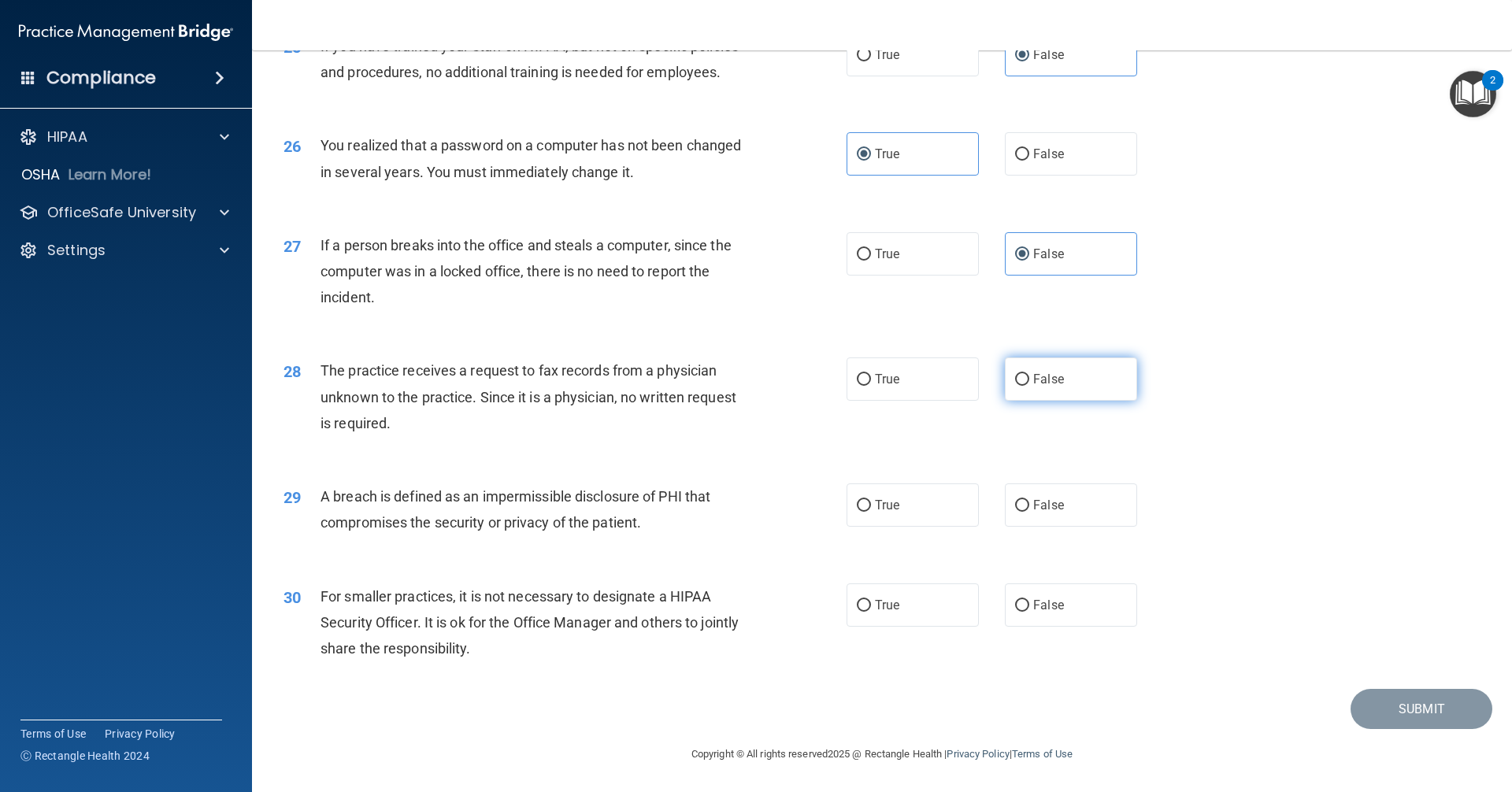
click at [1030, 386] on input "False" at bounding box center [1022, 380] width 14 height 12
radio input "true"
click at [941, 521] on label "True" at bounding box center [913, 506] width 132 height 44
click at [871, 512] on input "True" at bounding box center [864, 507] width 14 height 12
radio input "true"
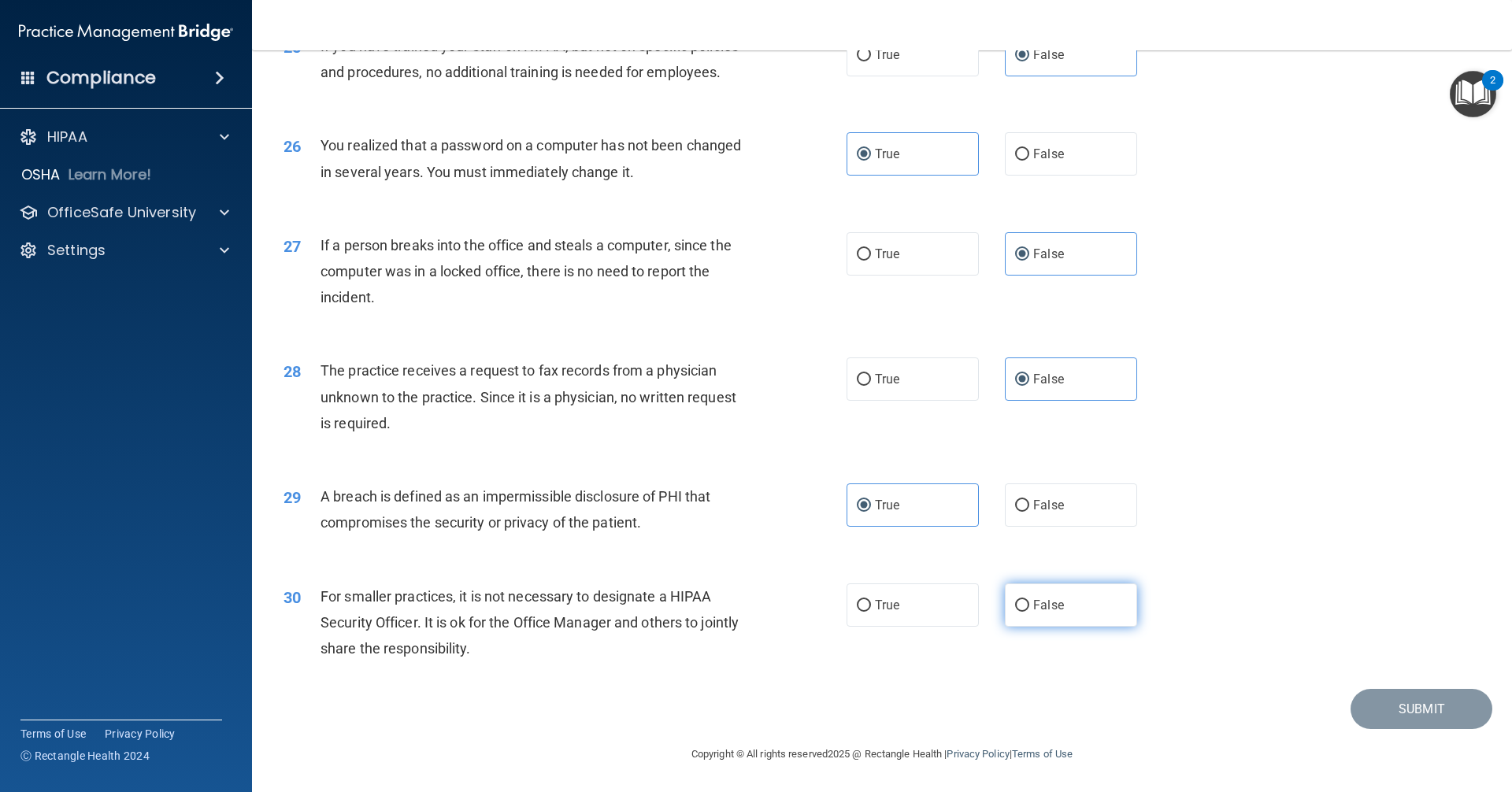
click at [1043, 613] on span "False" at bounding box center [1048, 605] width 30 height 15
click at [1030, 612] on input "False" at bounding box center [1022, 607] width 14 height 12
radio input "true"
click at [1376, 711] on button "Submit" at bounding box center [1421, 709] width 142 height 40
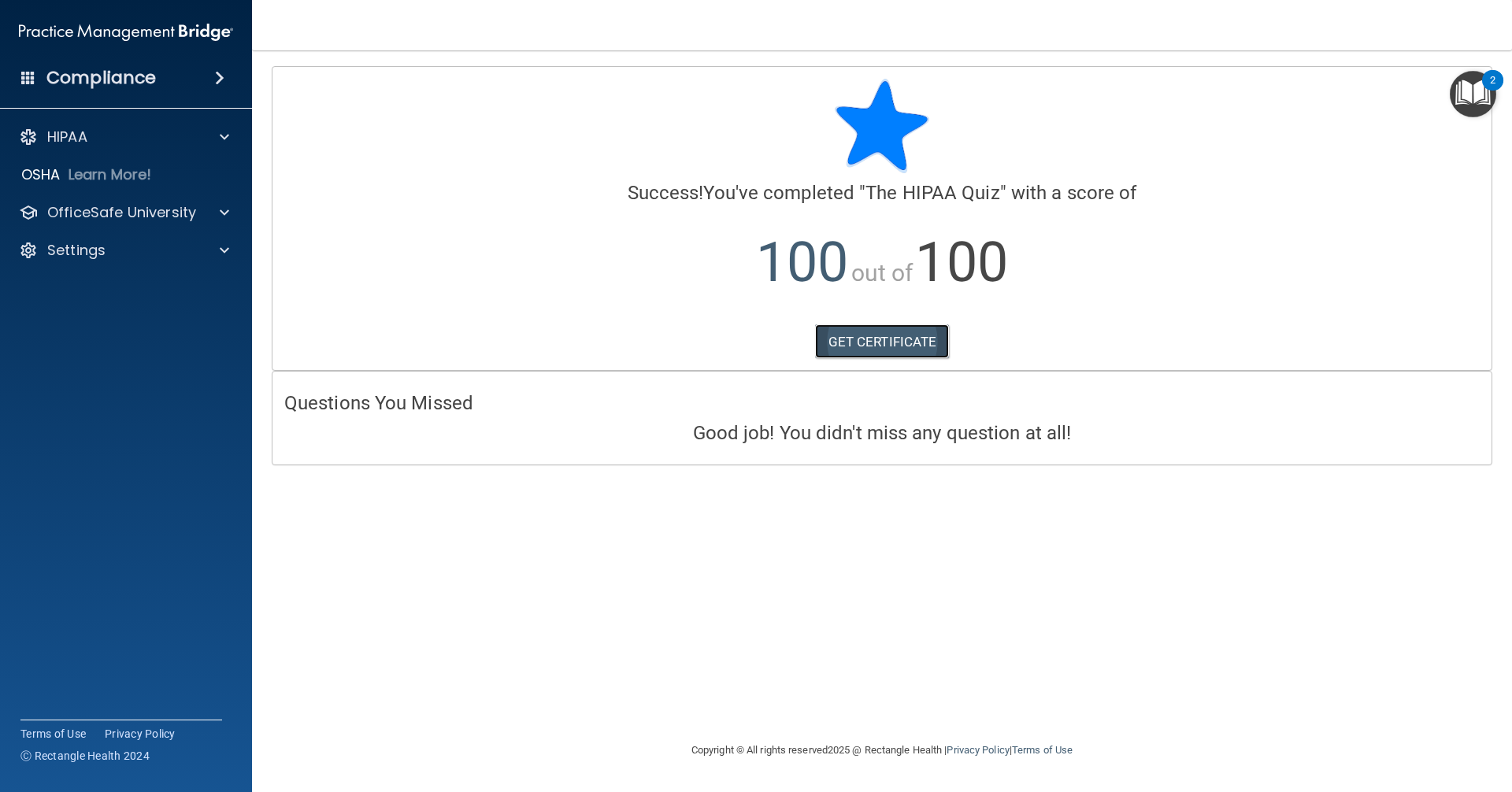
click at [852, 336] on link "GET CERTIFICATE" at bounding box center [883, 342] width 135 height 35
click at [168, 213] on p "OfficeSafe University" at bounding box center [121, 212] width 149 height 19
click at [173, 236] on link "HIPAA Training" at bounding box center [108, 251] width 248 height 31
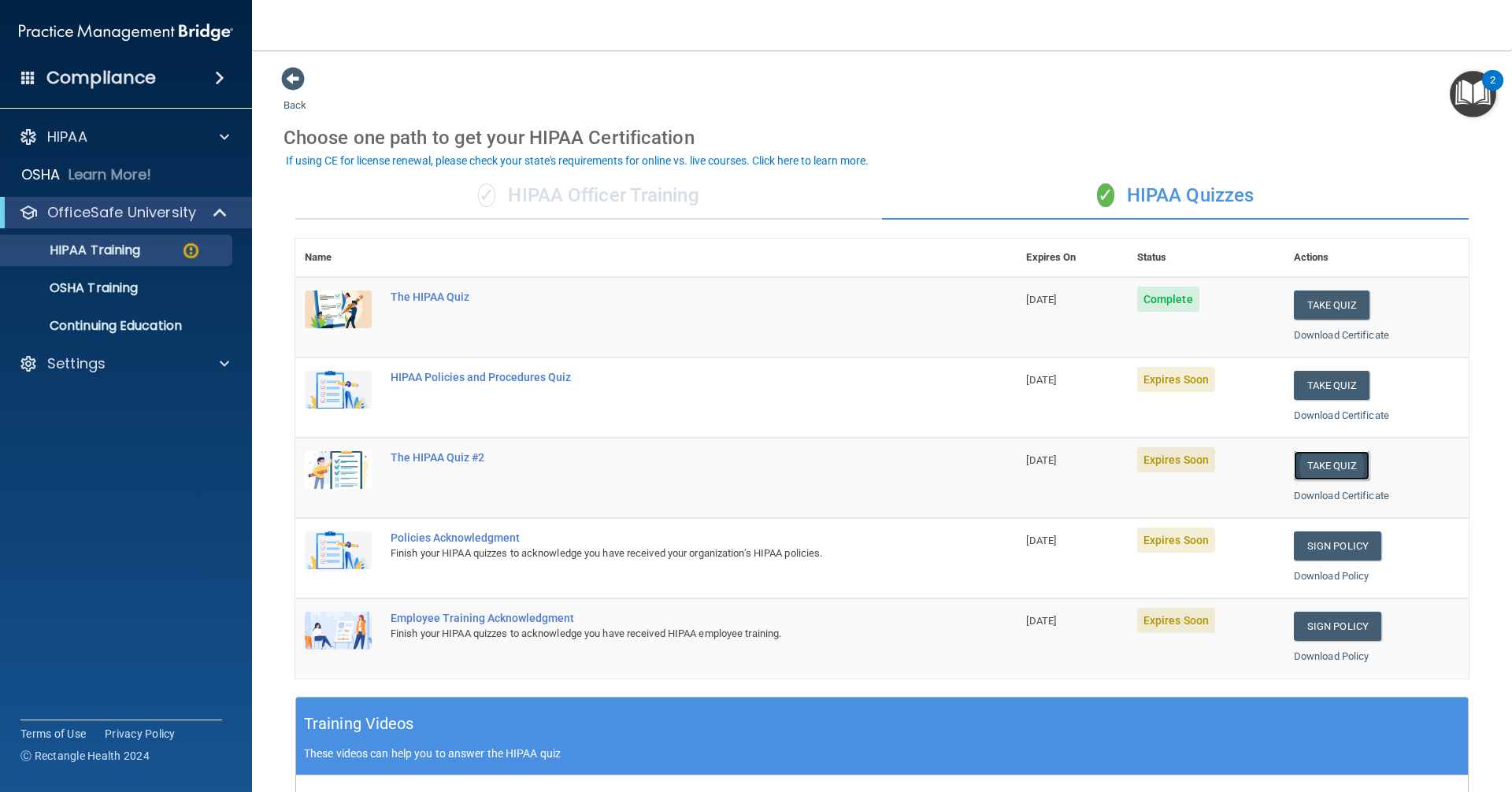
click at [1307, 459] on button "Take Quiz" at bounding box center [1332, 466] width 76 height 29
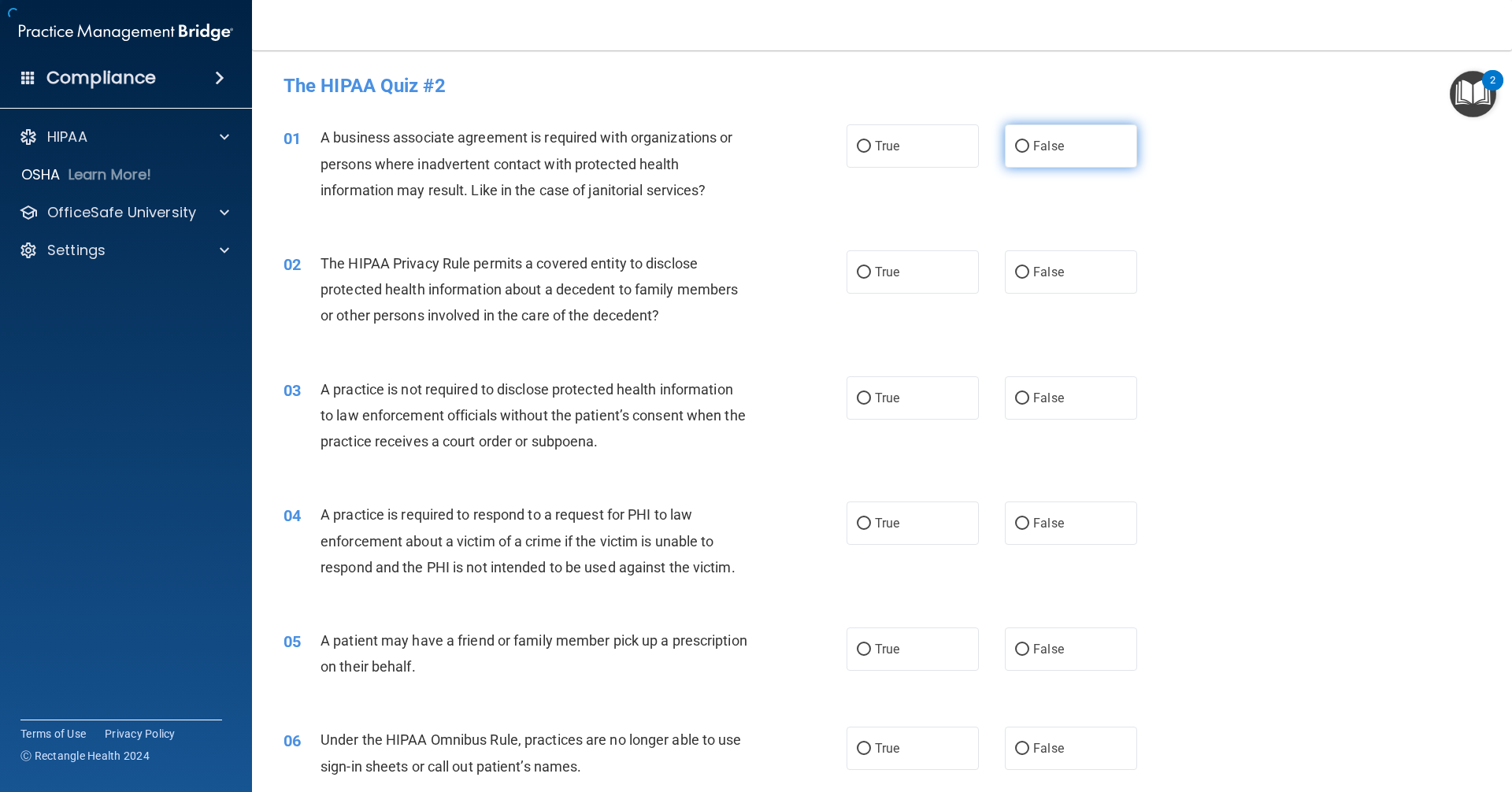
click at [1035, 138] on span "False" at bounding box center [1048, 145] width 30 height 15
click at [1030, 141] on input "False" at bounding box center [1022, 147] width 14 height 12
radio input "true"
click at [969, 270] on label "True" at bounding box center [913, 272] width 132 height 44
click at [871, 270] on input "True" at bounding box center [864, 273] width 14 height 12
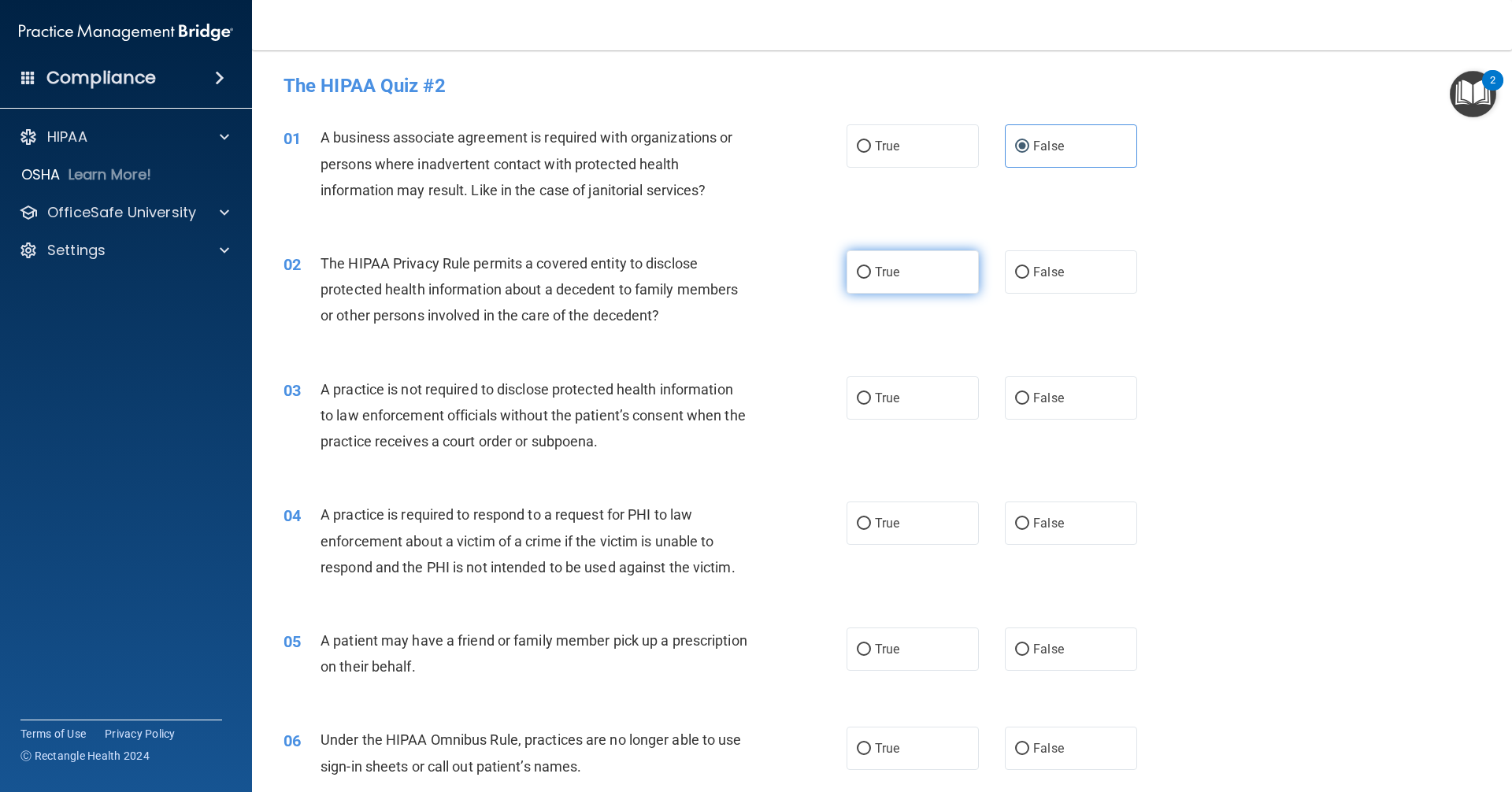
radio input "true"
click at [1065, 386] on label "False" at bounding box center [1072, 399] width 132 height 44
click at [1030, 393] on input "False" at bounding box center [1022, 399] width 14 height 12
radio input "true"
click at [907, 524] on label "True" at bounding box center [913, 523] width 132 height 44
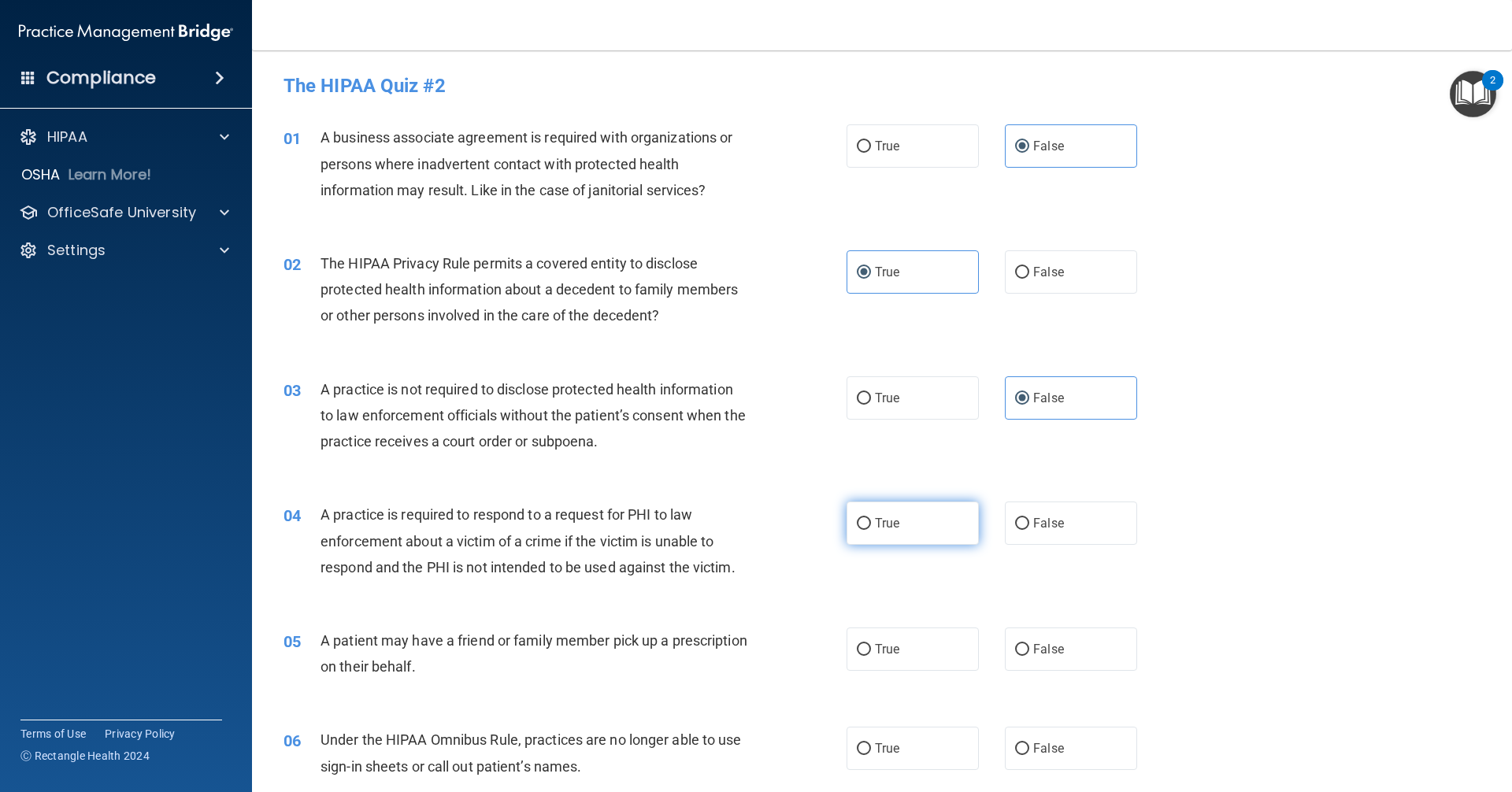
click at [871, 524] on input "True" at bounding box center [864, 524] width 14 height 12
radio input "true"
click at [911, 668] on label "True" at bounding box center [913, 649] width 132 height 44
click at [871, 656] on input "True" at bounding box center [864, 650] width 14 height 12
radio input "true"
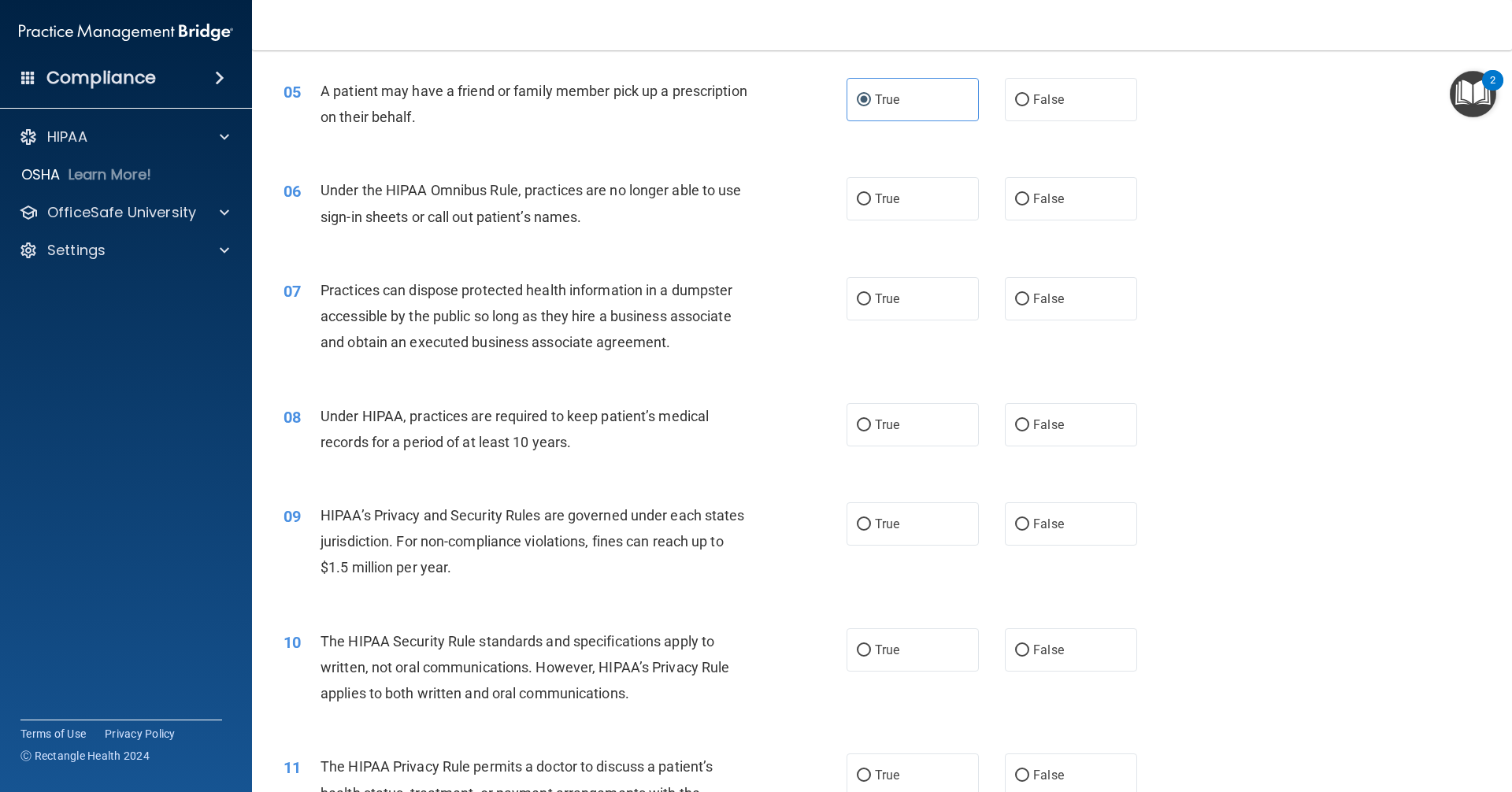
scroll to position [551, 0]
click at [1045, 183] on label "False" at bounding box center [1072, 198] width 132 height 44
click at [1030, 192] on input "False" at bounding box center [1022, 198] width 14 height 12
radio input "true"
click at [1048, 284] on label "False" at bounding box center [1072, 298] width 132 height 44
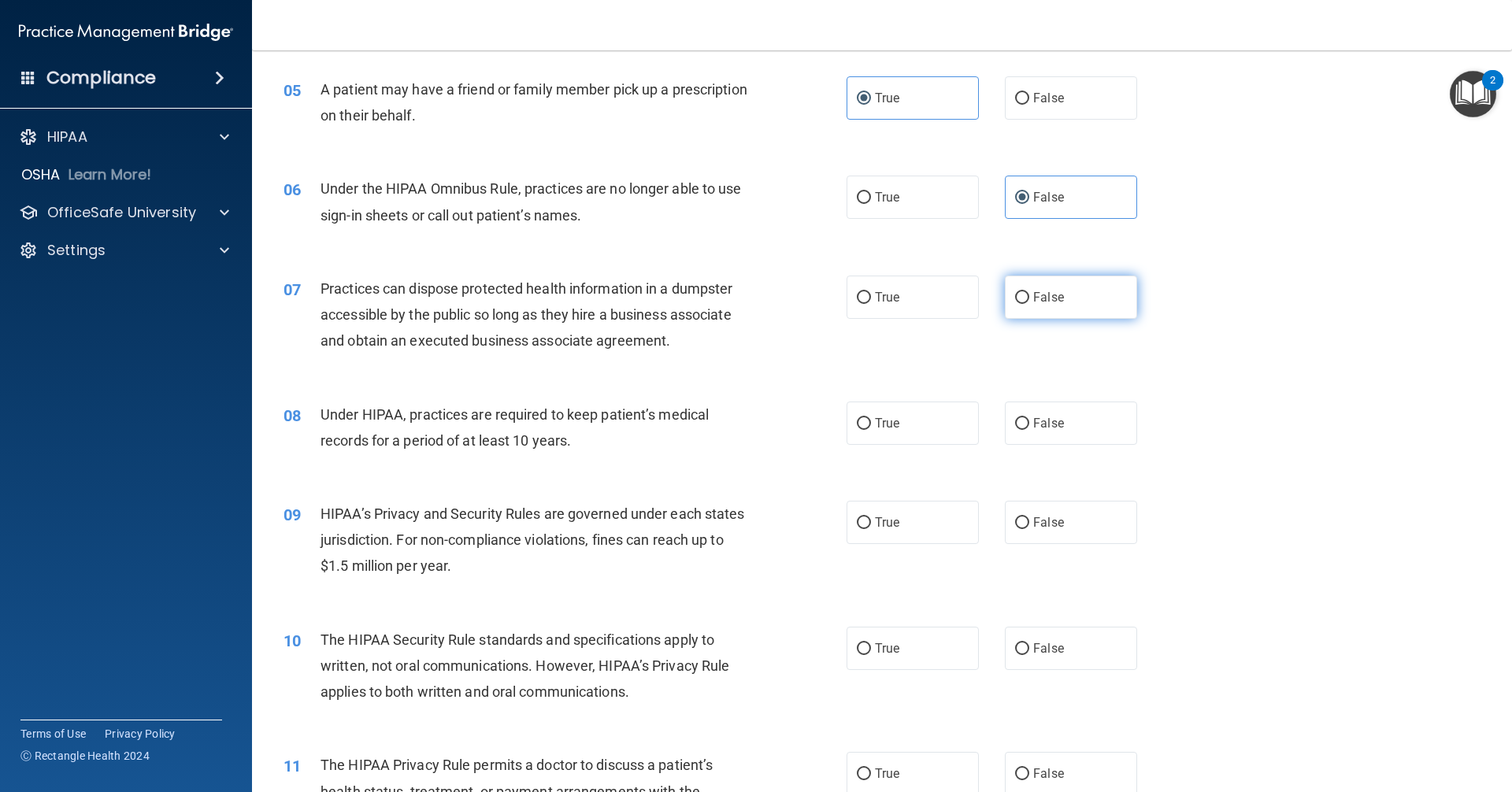
click at [1030, 292] on input "False" at bounding box center [1022, 299] width 14 height 12
radio input "true"
click at [1067, 460] on div "08 Under HIPAA, practices are required to keep patient’s medical records for a …" at bounding box center [882, 432] width 1221 height 99
click at [1059, 430] on label "False" at bounding box center [1072, 424] width 132 height 44
click at [1030, 430] on input "False" at bounding box center [1022, 425] width 14 height 12
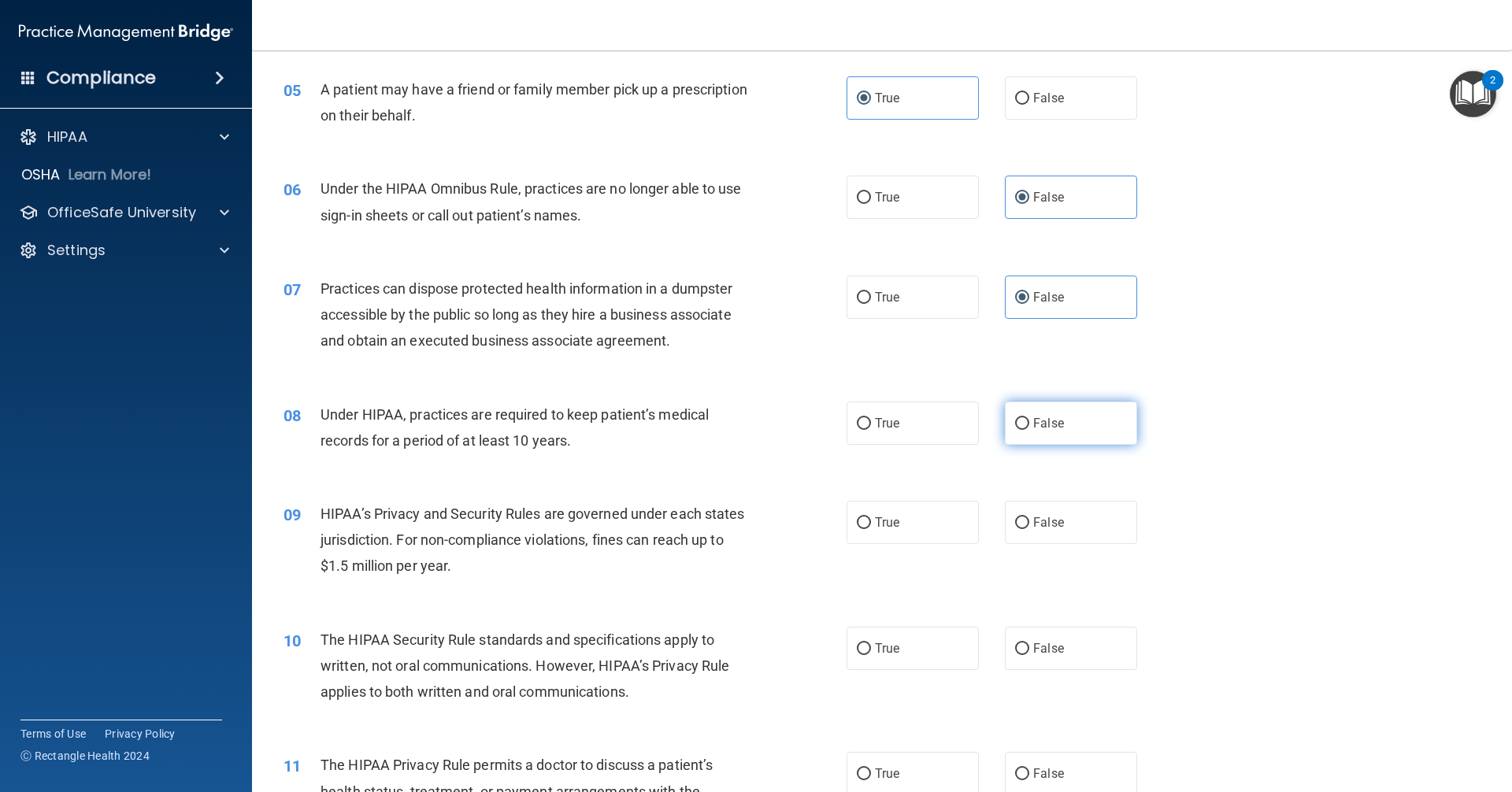
radio input "true"
click at [1079, 513] on label "False" at bounding box center [1072, 523] width 132 height 44
click at [1030, 518] on input "False" at bounding box center [1022, 524] width 14 height 12
radio input "true"
click at [928, 668] on label "True" at bounding box center [913, 648] width 132 height 44
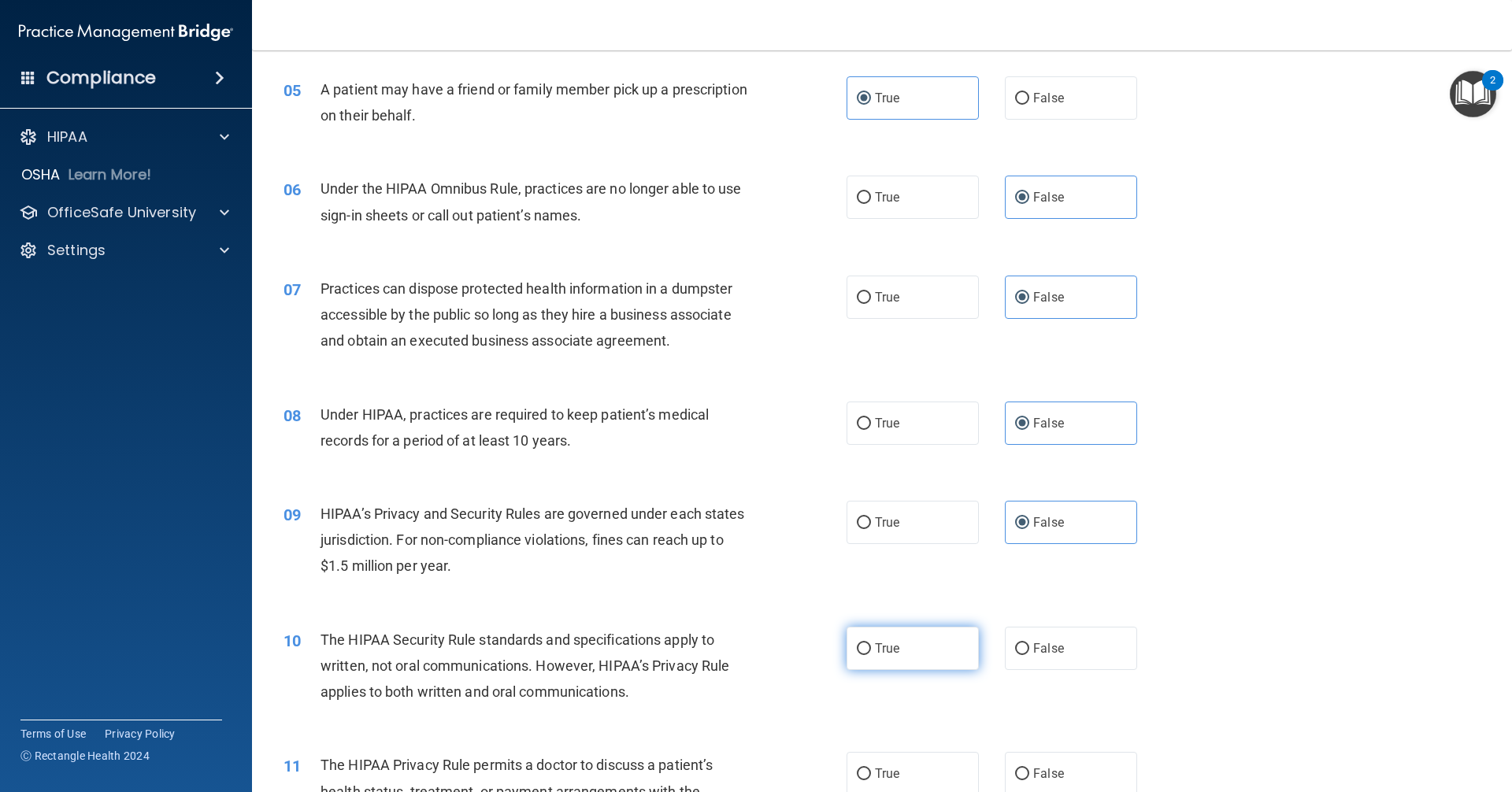
click at [871, 655] on input "True" at bounding box center [864, 649] width 14 height 12
radio input "true"
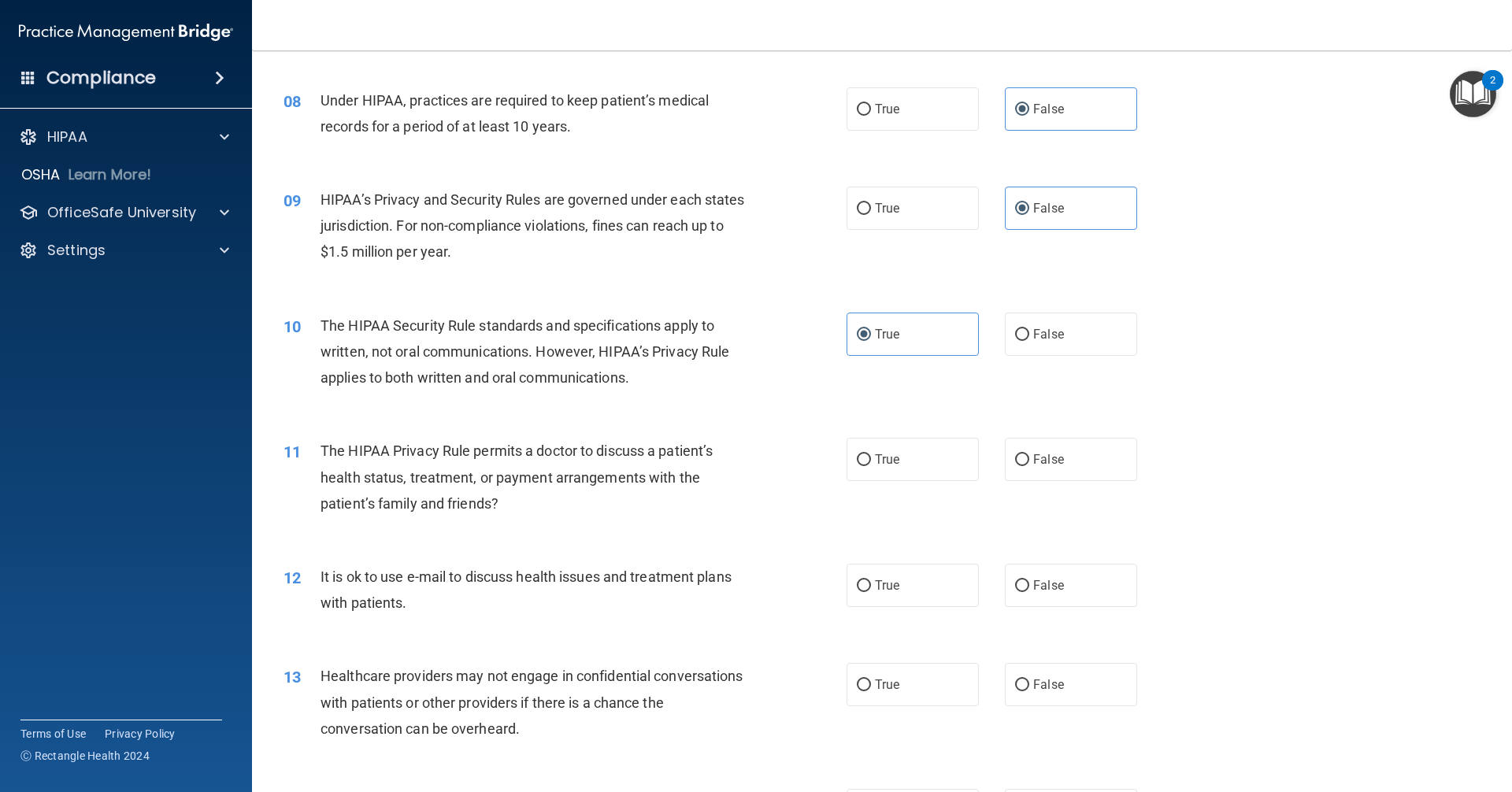
scroll to position [945, 0]
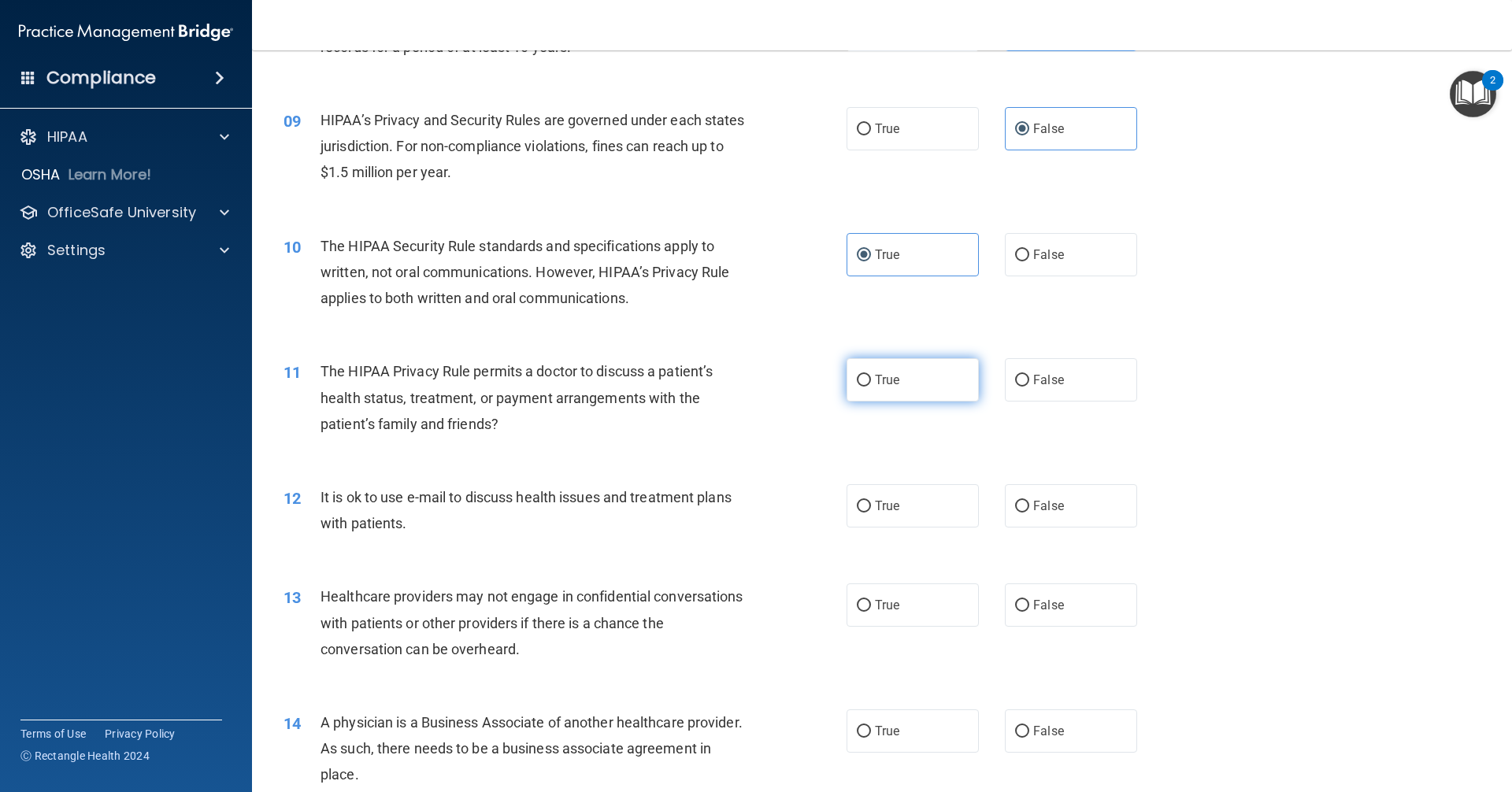
click at [883, 377] on span "True" at bounding box center [887, 379] width 24 height 15
click at [871, 377] on input "True" at bounding box center [864, 381] width 14 height 12
radio input "true"
click at [932, 505] on label "True" at bounding box center [913, 507] width 132 height 44
click at [871, 505] on input "True" at bounding box center [864, 507] width 14 height 12
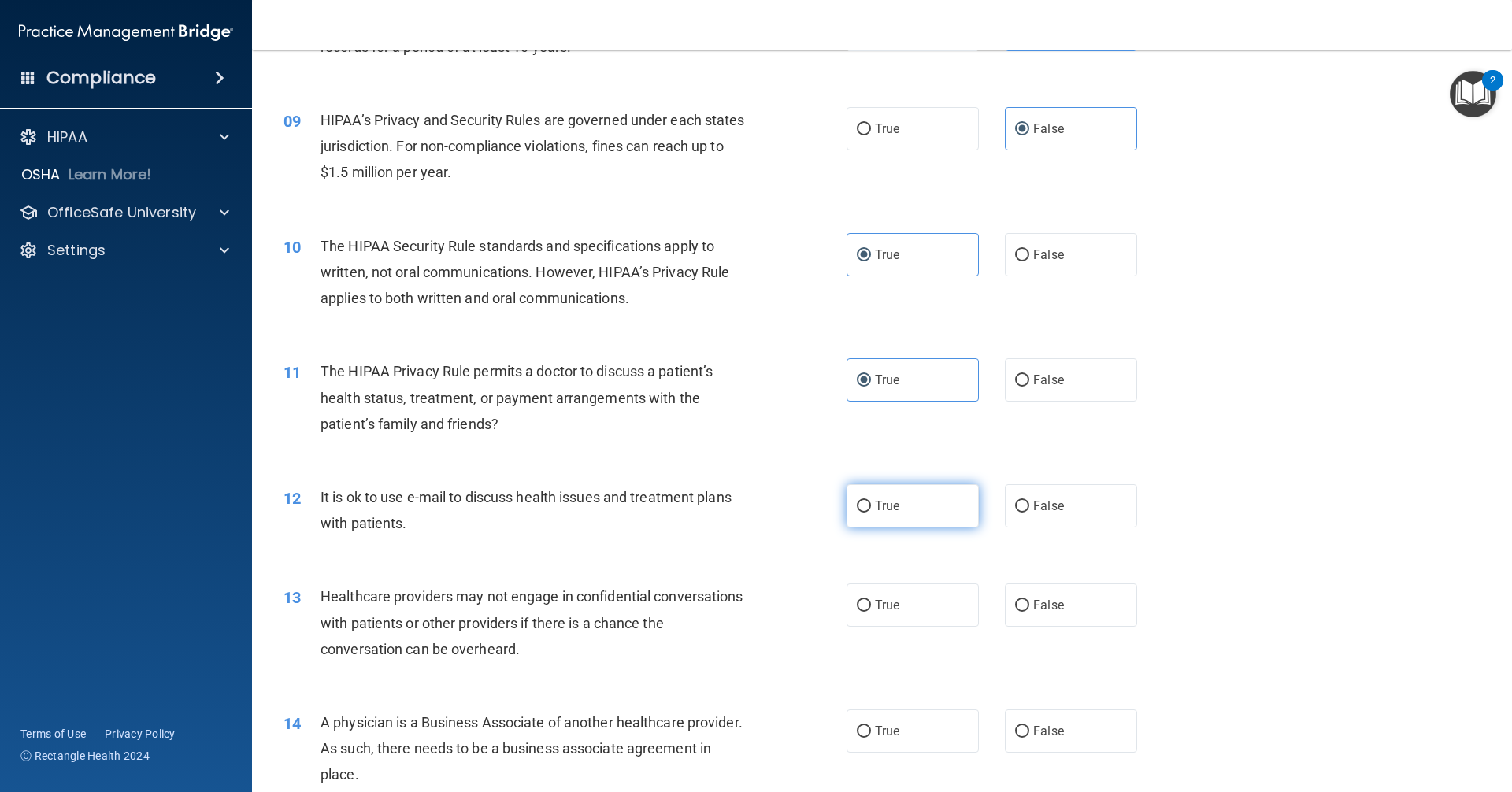
radio input "true"
drag, startPoint x: 1029, startPoint y: 601, endPoint x: 1046, endPoint y: 661, distance: 62.4
click at [1033, 601] on span "False" at bounding box center [1048, 605] width 30 height 15
click at [1030, 601] on input "False" at bounding box center [1022, 607] width 14 height 12
radio input "true"
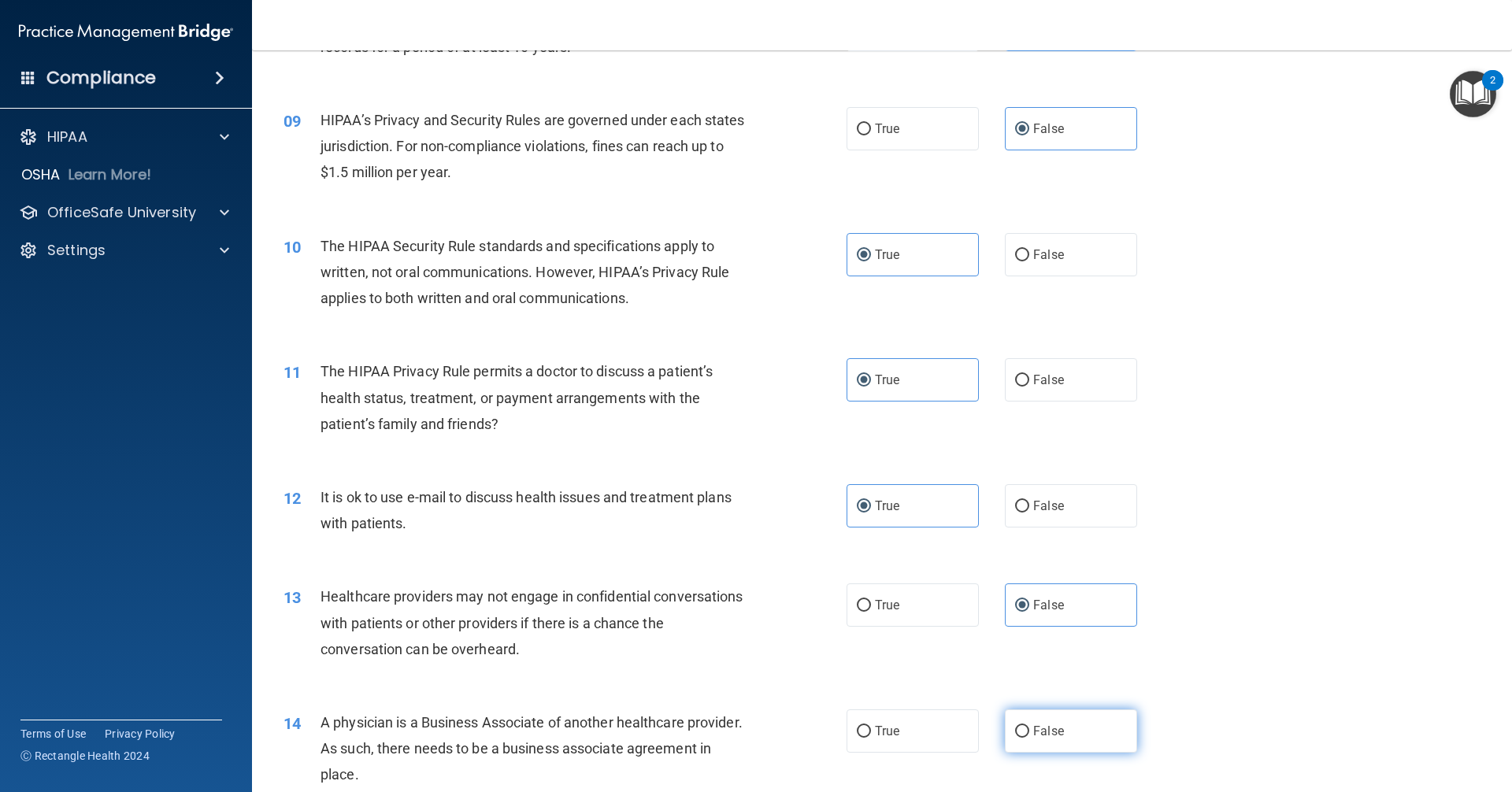
click at [1046, 739] on label "False" at bounding box center [1072, 731] width 132 height 44
click at [1030, 738] on input "False" at bounding box center [1022, 732] width 14 height 12
radio input "true"
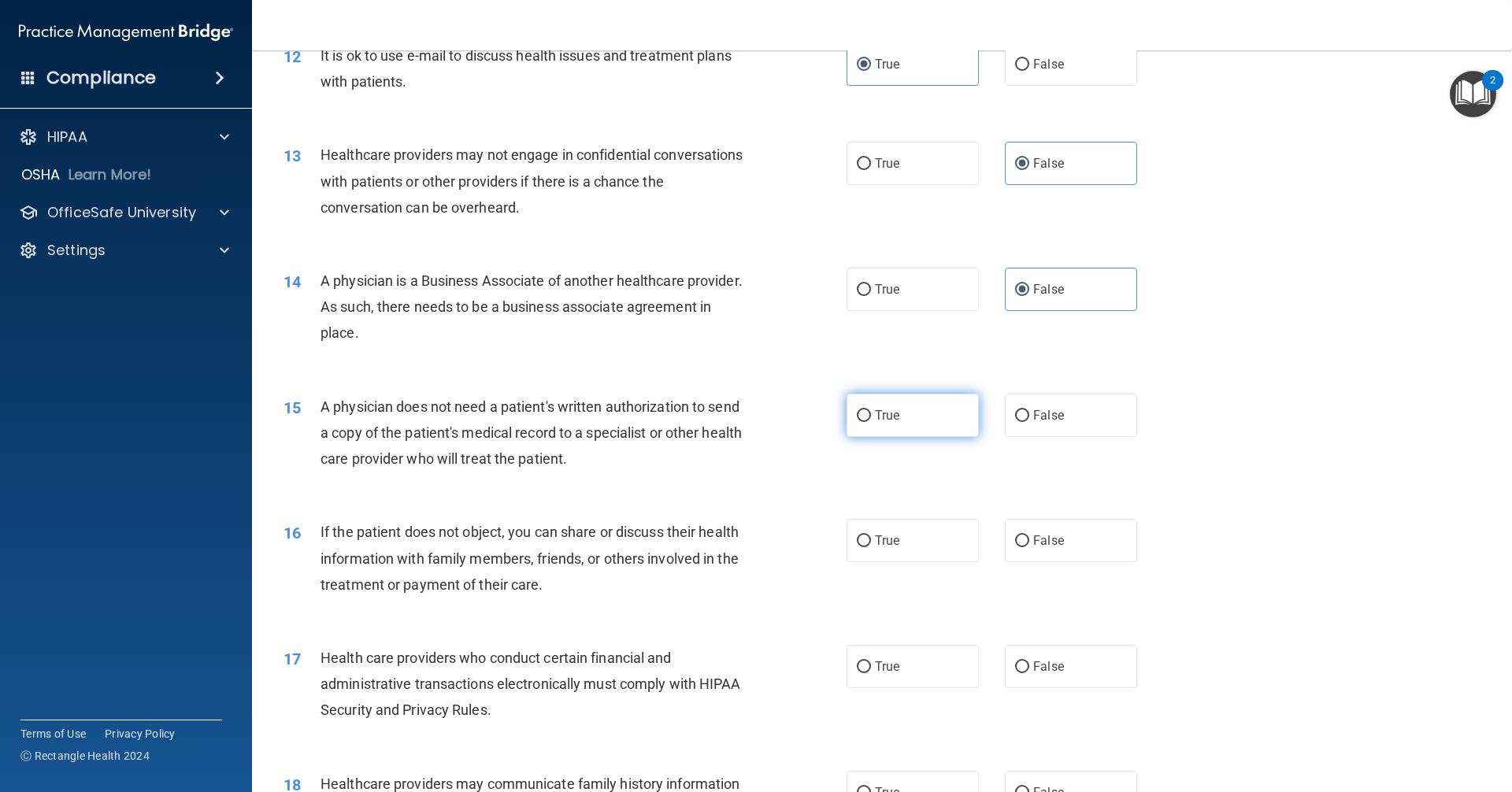
scroll to position [1418, 0]
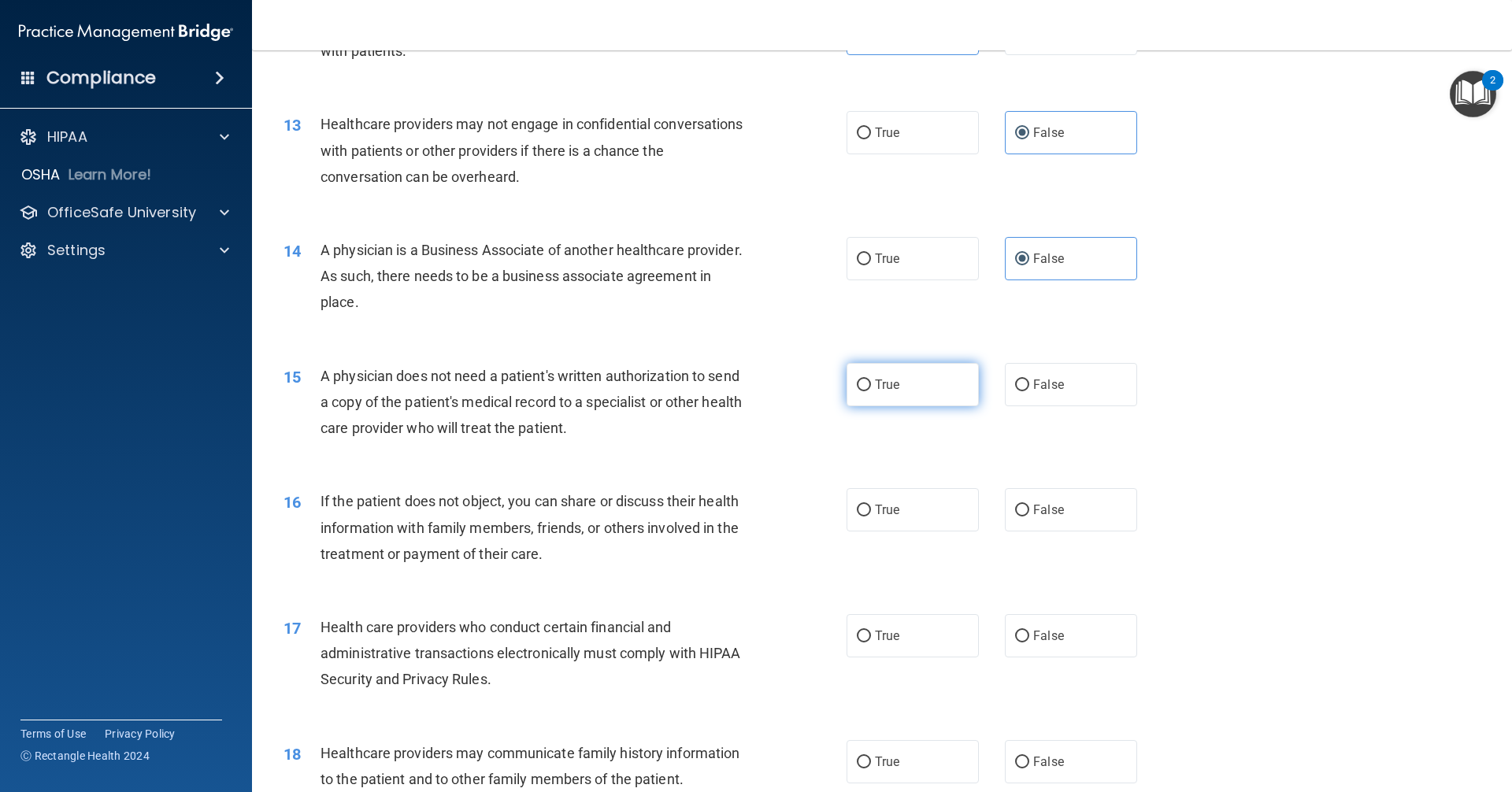
click at [915, 398] on label "True" at bounding box center [913, 385] width 132 height 44
click at [871, 392] on input "True" at bounding box center [864, 386] width 14 height 12
radio input "true"
click at [924, 514] on label "True" at bounding box center [913, 510] width 132 height 44
click at [871, 514] on input "True" at bounding box center [864, 511] width 14 height 12
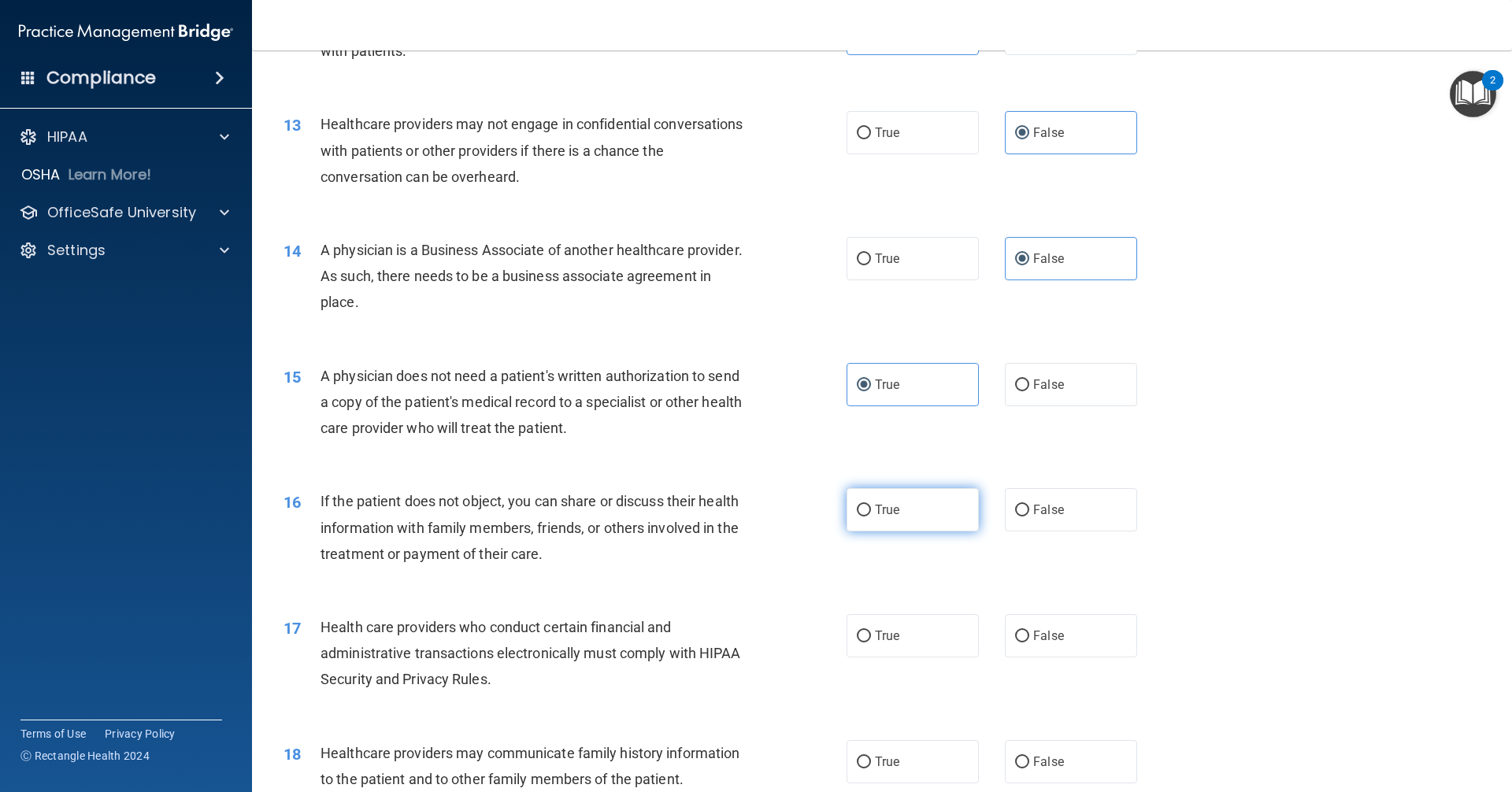
radio input "true"
click at [917, 637] on label "True" at bounding box center [913, 636] width 132 height 44
click at [871, 637] on input "True" at bounding box center [864, 637] width 14 height 12
radio input "true"
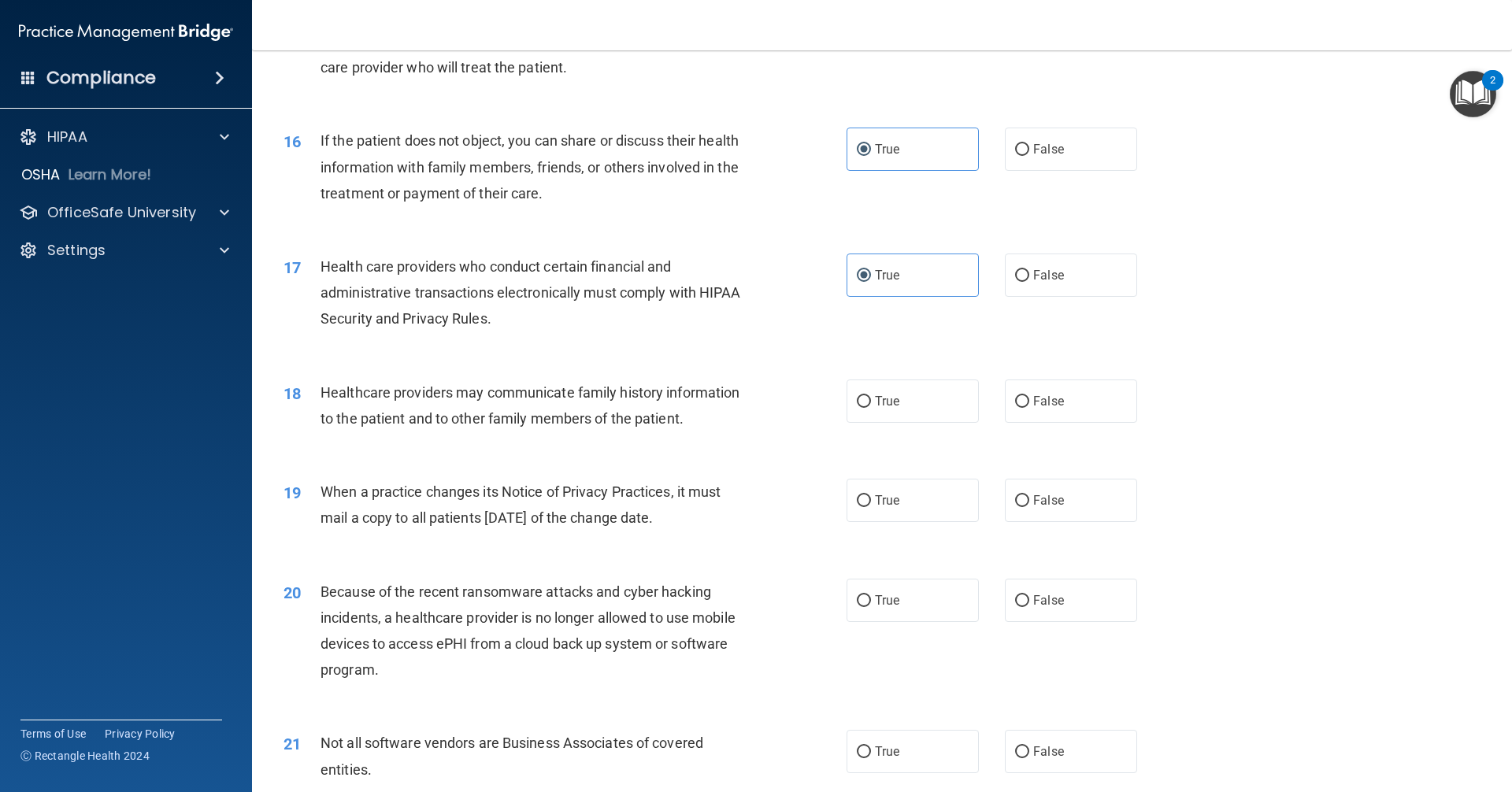
scroll to position [1890, 0]
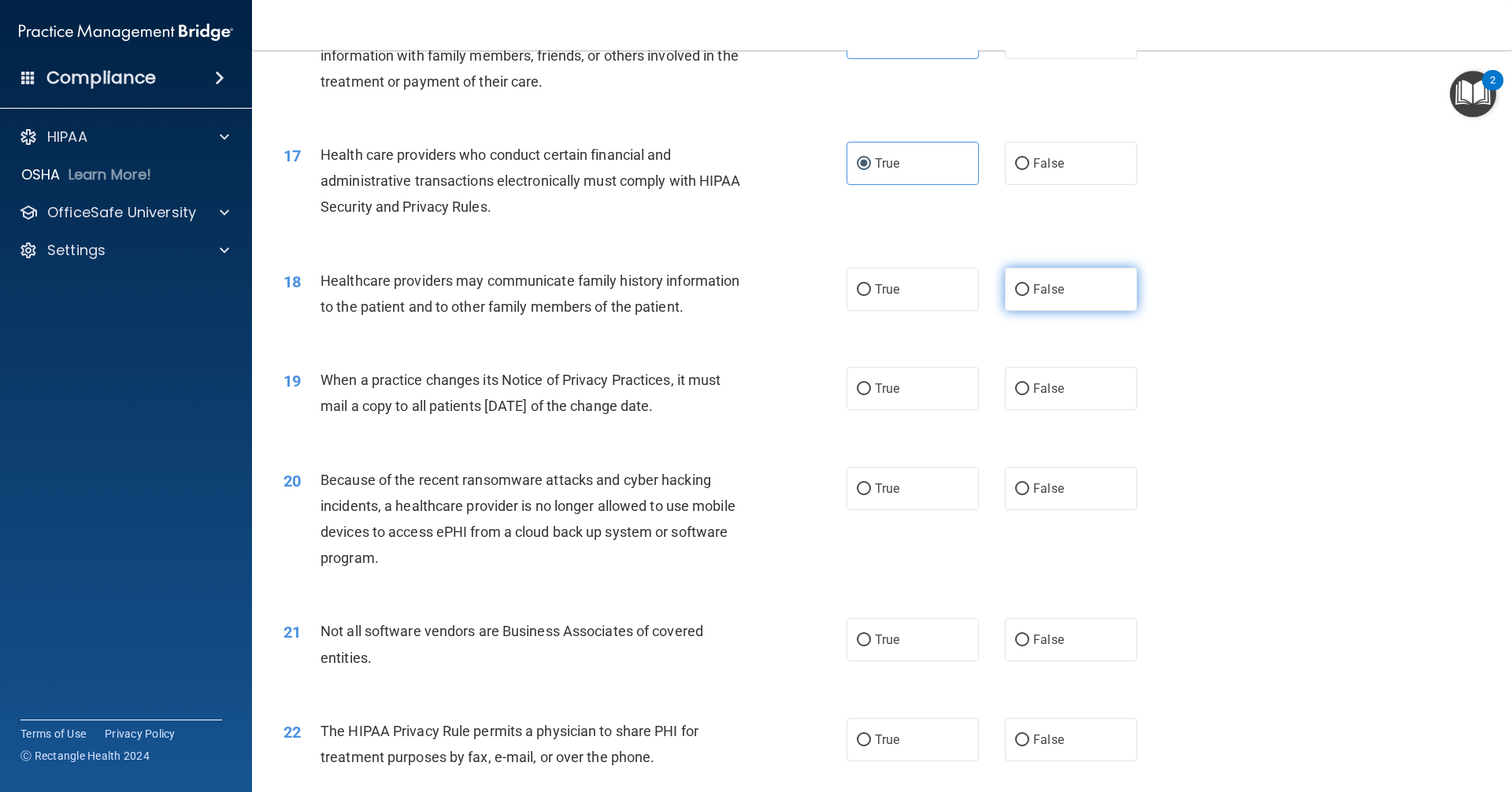
click at [1037, 301] on label "False" at bounding box center [1072, 290] width 132 height 44
click at [1030, 296] on input "False" at bounding box center [1022, 291] width 14 height 12
radio input "true"
click at [1042, 386] on span "False" at bounding box center [1048, 388] width 30 height 15
click at [1030, 386] on input "False" at bounding box center [1022, 390] width 14 height 12
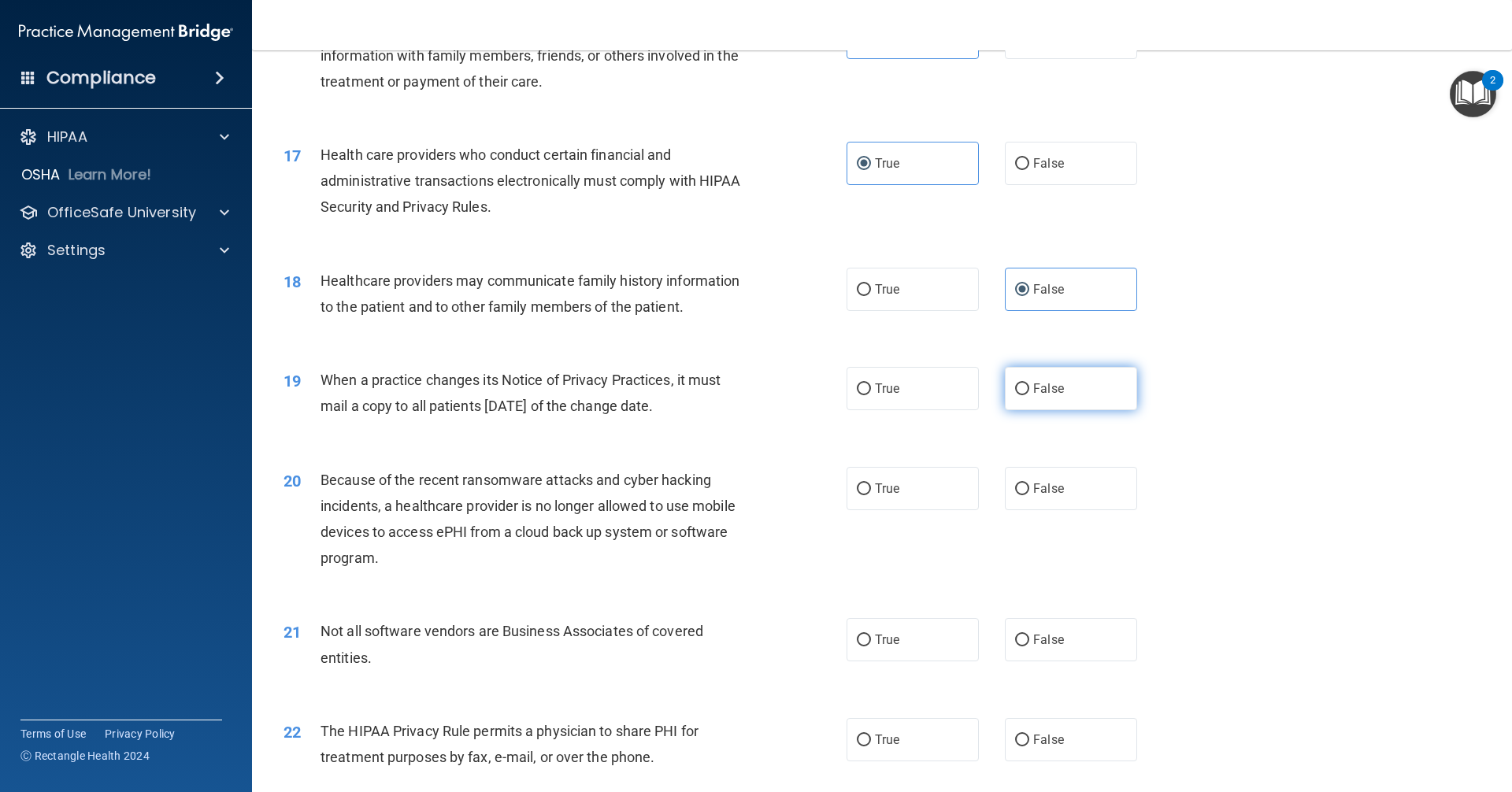
radio input "true"
click at [1020, 487] on input "False" at bounding box center [1022, 490] width 14 height 12
radio input "true"
click at [921, 637] on label "True" at bounding box center [913, 640] width 132 height 44
click at [871, 637] on input "True" at bounding box center [864, 641] width 14 height 12
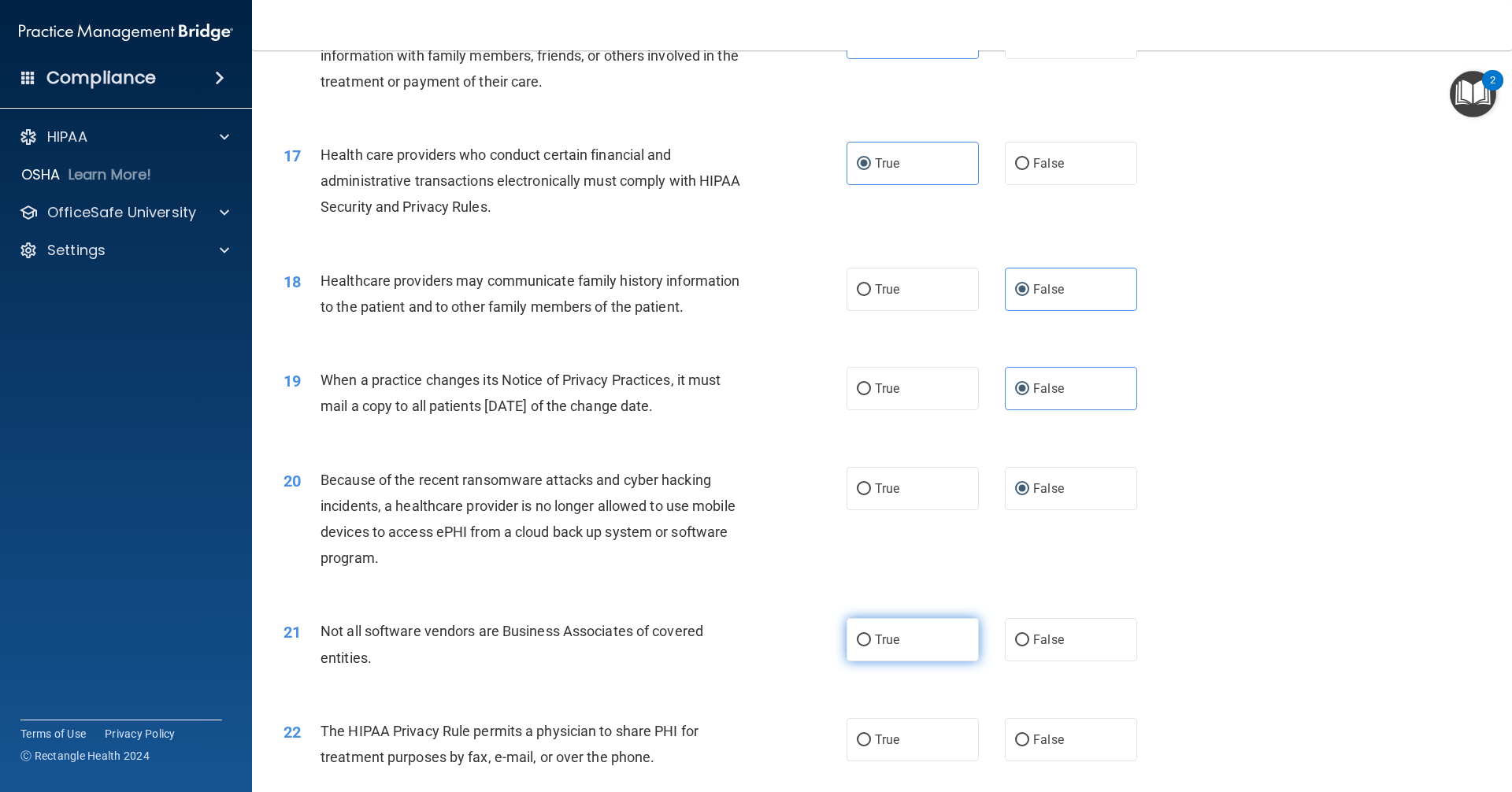
radio input "true"
click at [908, 750] on label "True" at bounding box center [913, 740] width 132 height 44
click at [871, 747] on input "True" at bounding box center [864, 741] width 14 height 12
radio input "true"
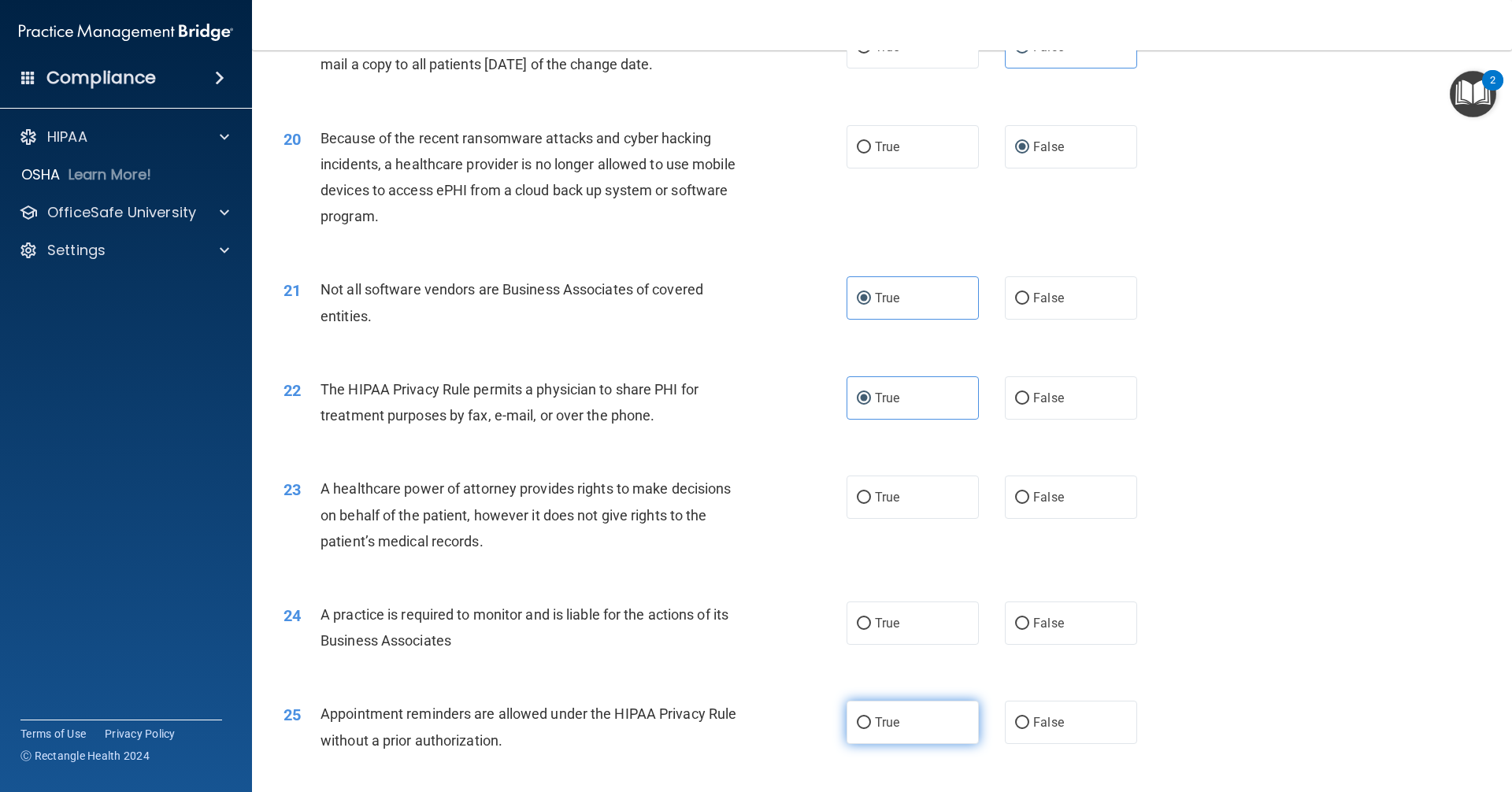
scroll to position [2284, 0]
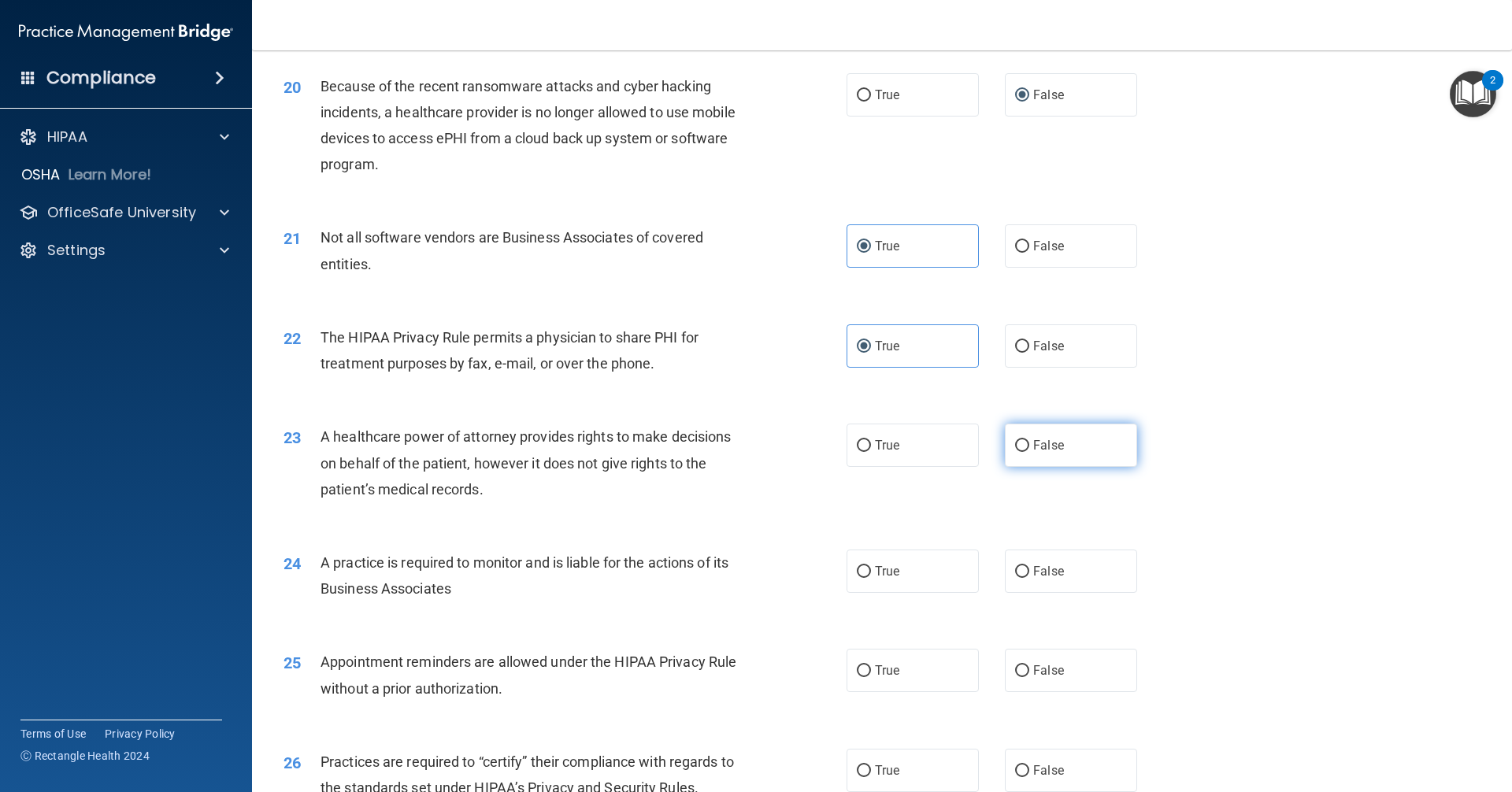
click at [1014, 463] on label "False" at bounding box center [1072, 446] width 132 height 44
click at [1015, 452] on input "False" at bounding box center [1022, 446] width 14 height 12
radio input "true"
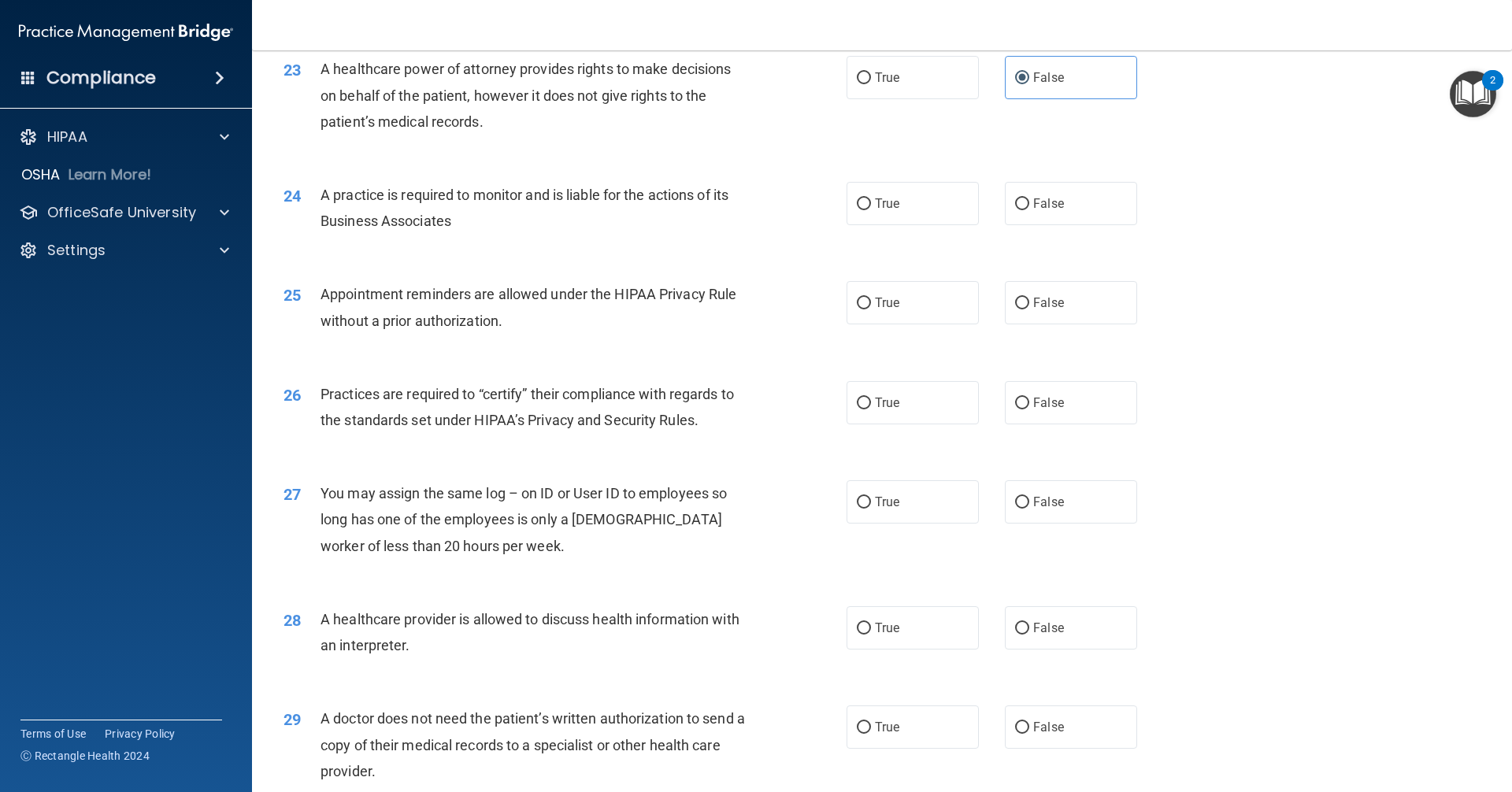
scroll to position [2678, 0]
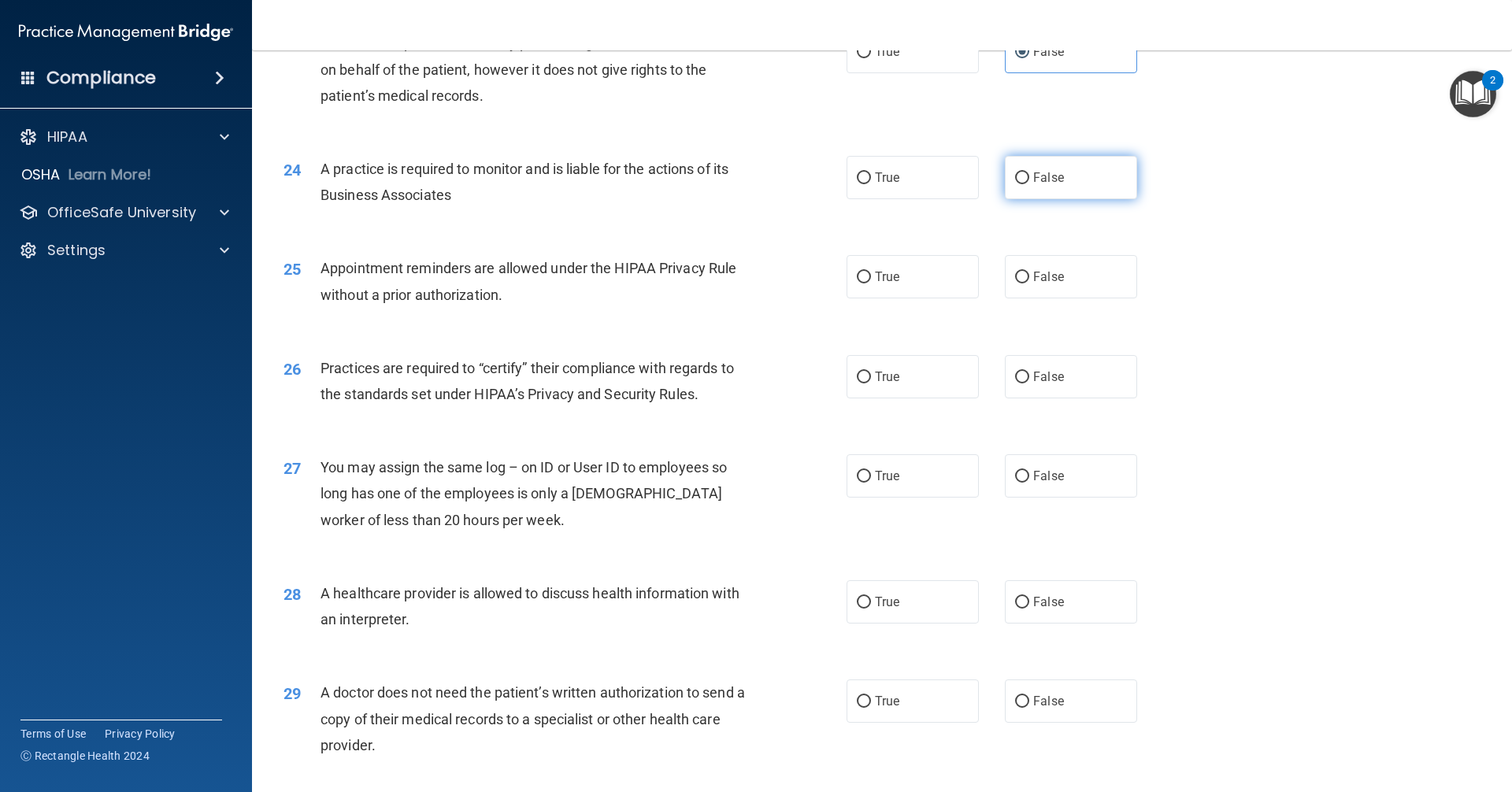
click at [1062, 174] on label "False" at bounding box center [1072, 178] width 132 height 44
click at [1030, 174] on input "False" at bounding box center [1022, 178] width 14 height 12
radio input "true"
click at [944, 269] on label "True" at bounding box center [913, 277] width 132 height 44
click at [871, 272] on input "True" at bounding box center [864, 278] width 14 height 12
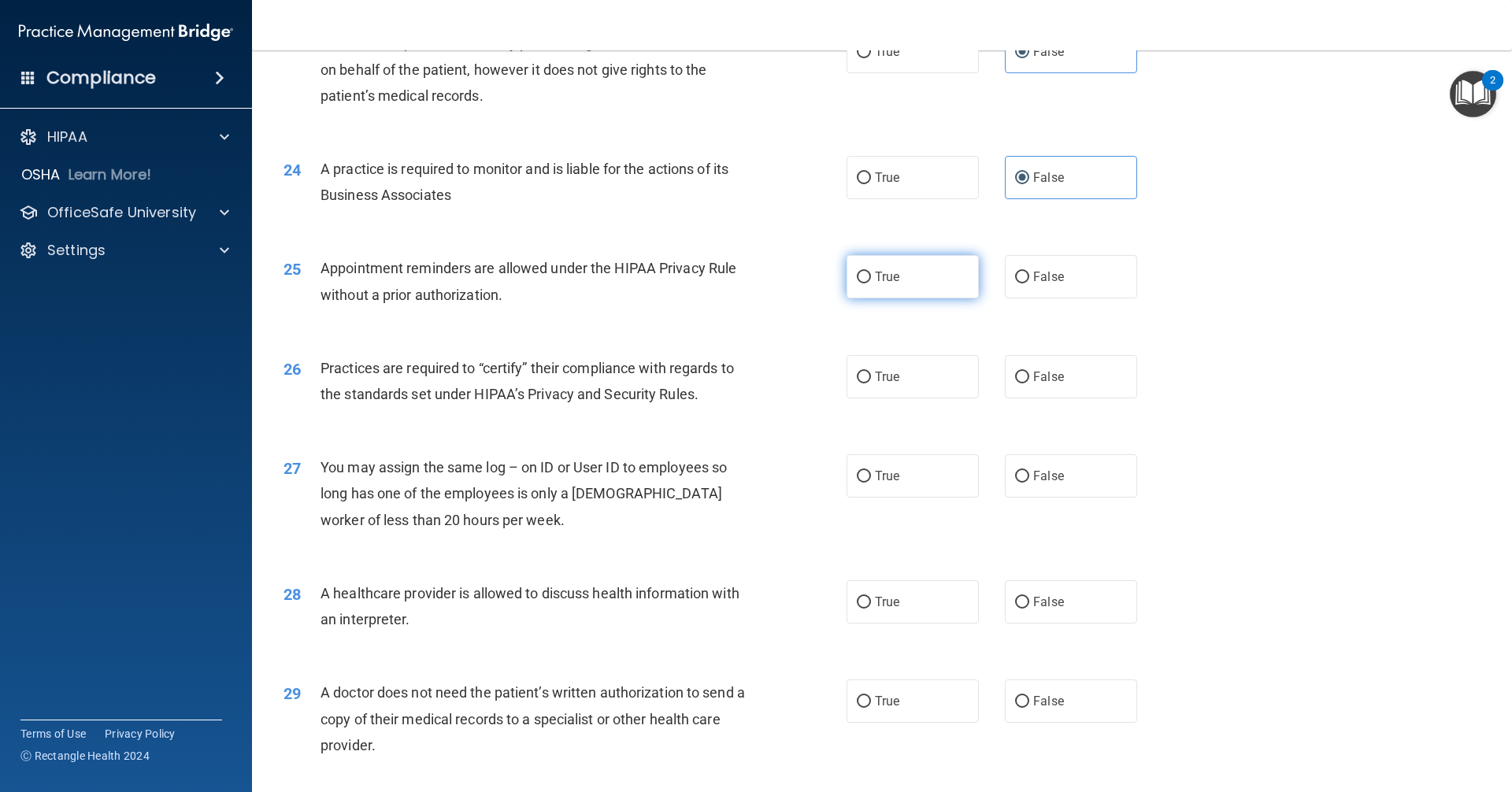
radio input "true"
click at [1035, 379] on span "False" at bounding box center [1048, 376] width 30 height 15
click at [1030, 379] on input "False" at bounding box center [1022, 378] width 14 height 12
radio input "true"
click at [1033, 487] on label "False" at bounding box center [1072, 476] width 132 height 44
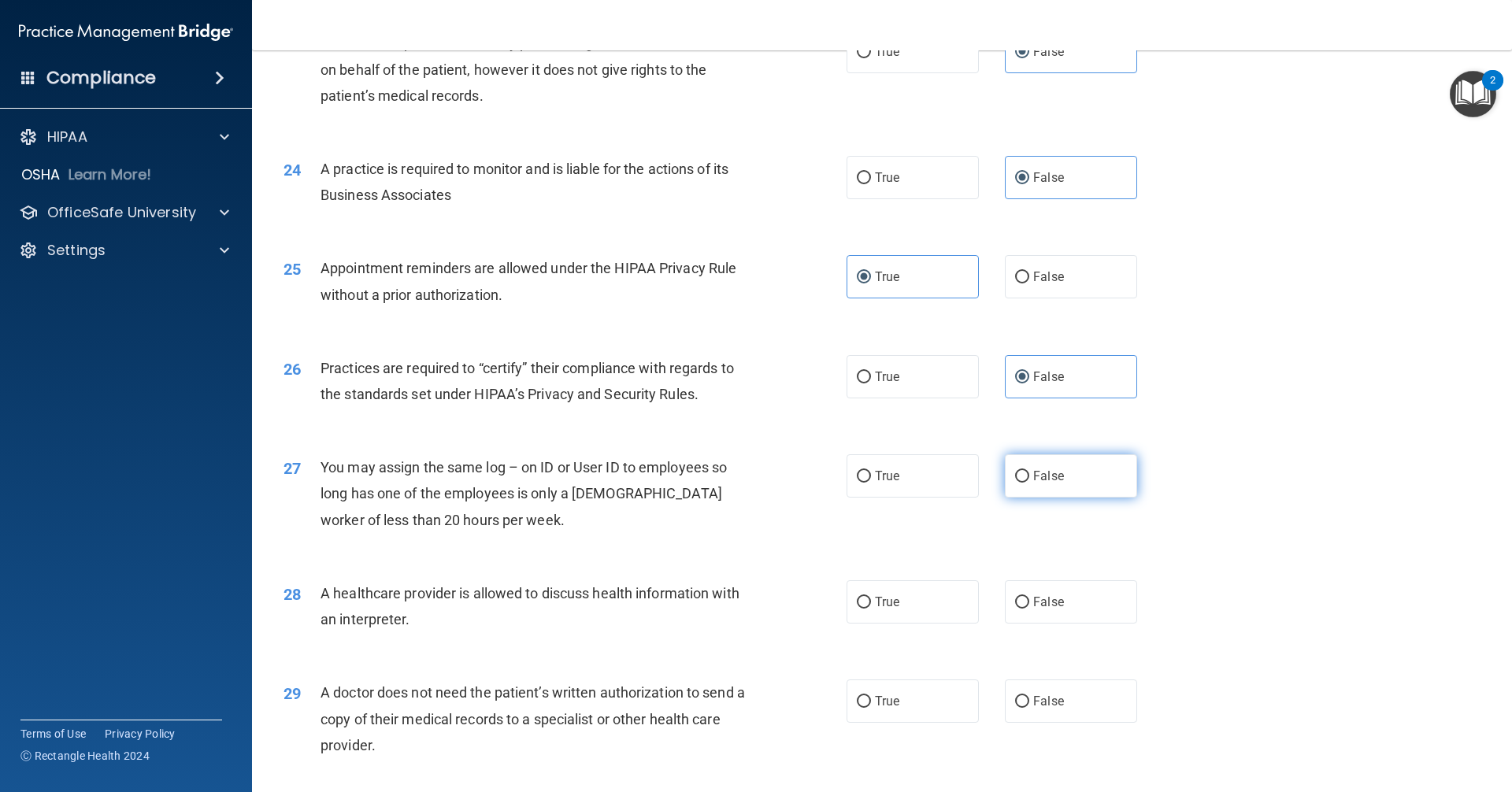
click at [1030, 483] on input "False" at bounding box center [1022, 477] width 14 height 12
radio input "true"
click at [916, 620] on label "True" at bounding box center [913, 602] width 132 height 44
click at [871, 609] on input "True" at bounding box center [864, 603] width 14 height 12
radio input "true"
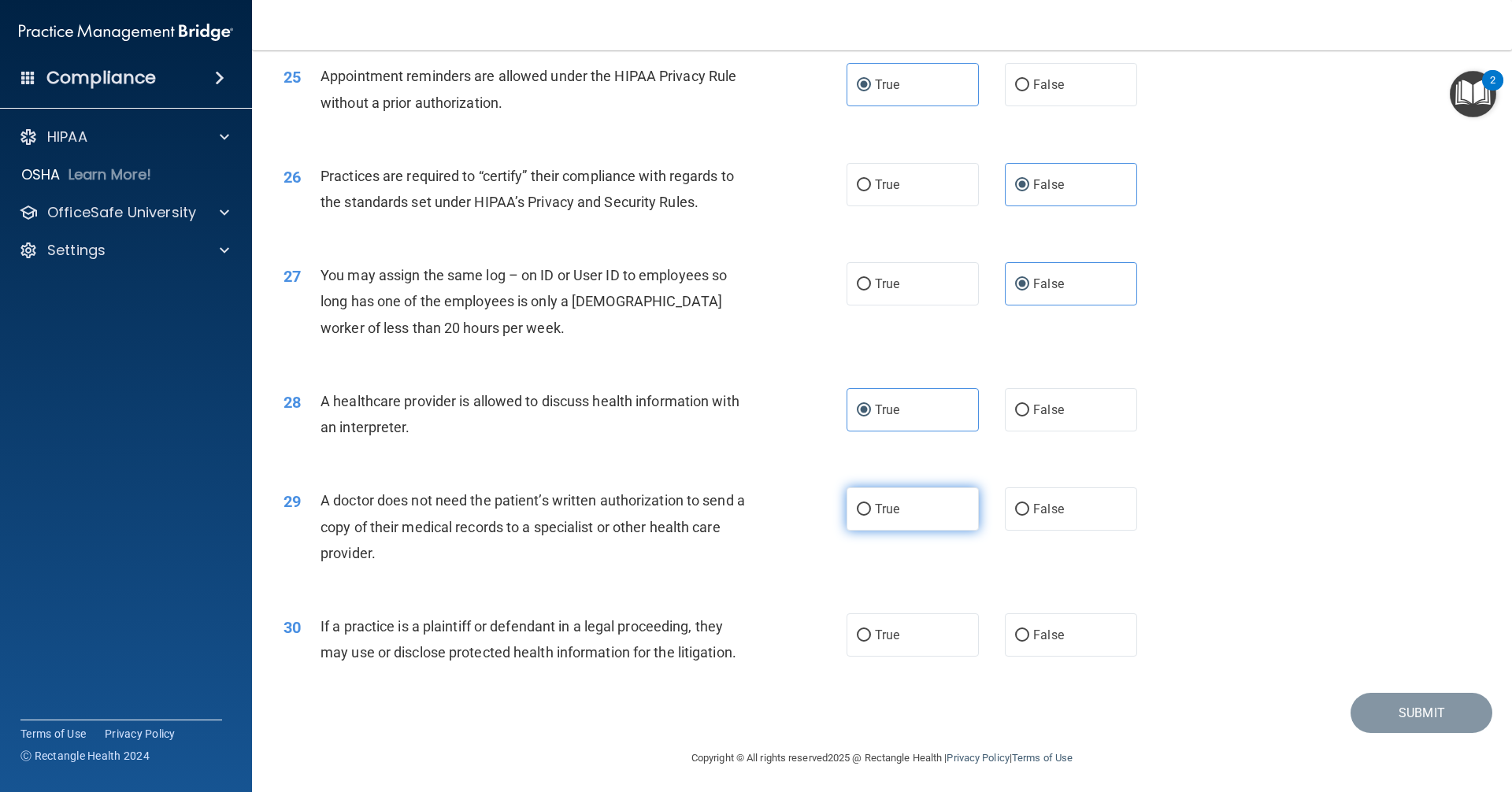
scroll to position [2874, 0]
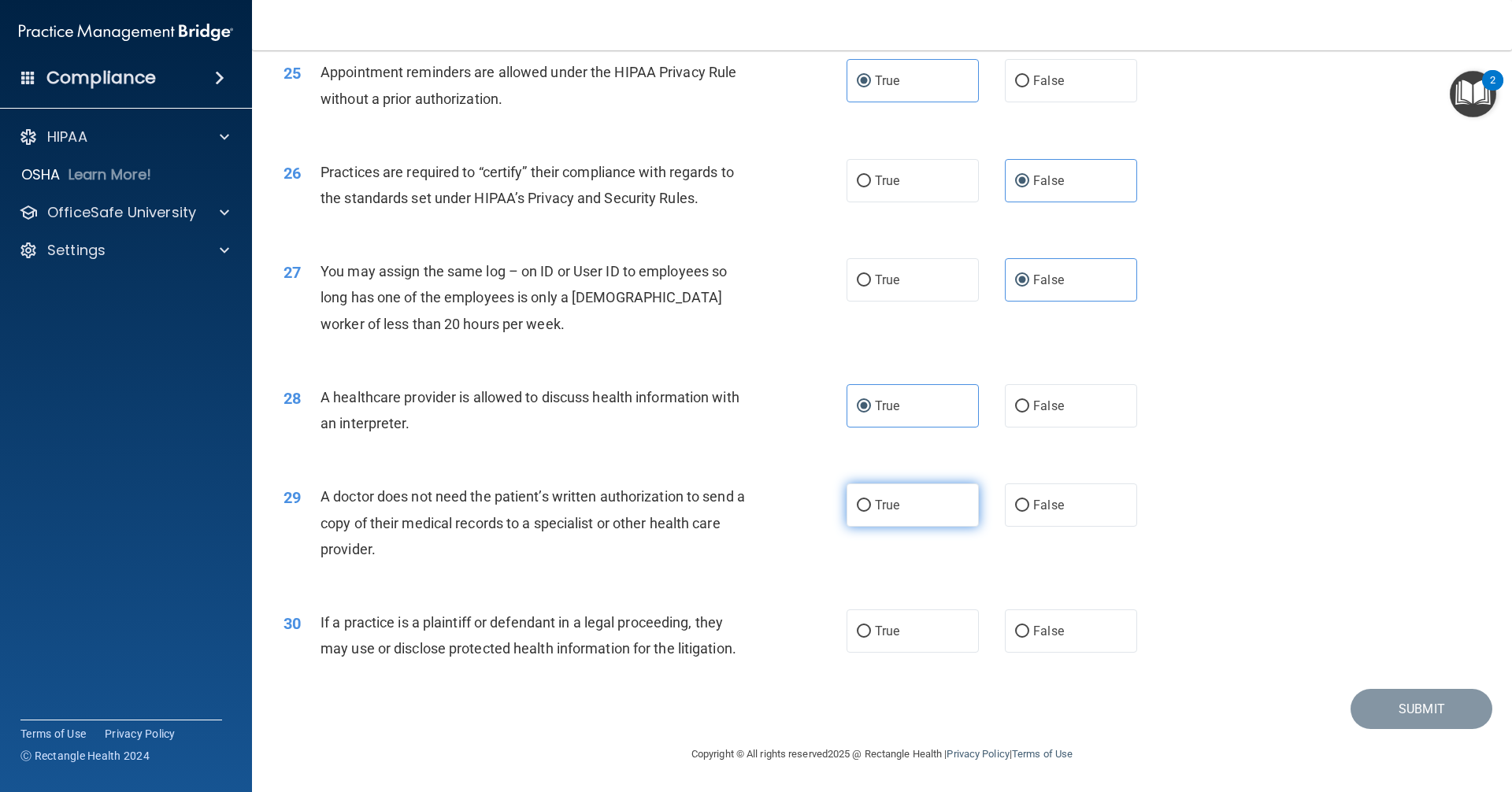
drag, startPoint x: 914, startPoint y: 518, endPoint x: 916, endPoint y: 527, distance: 9.2
click at [915, 519] on label "True" at bounding box center [913, 506] width 132 height 44
click at [871, 512] on input "True" at bounding box center [864, 507] width 14 height 12
radio input "true"
click at [923, 627] on label "True" at bounding box center [913, 631] width 132 height 44
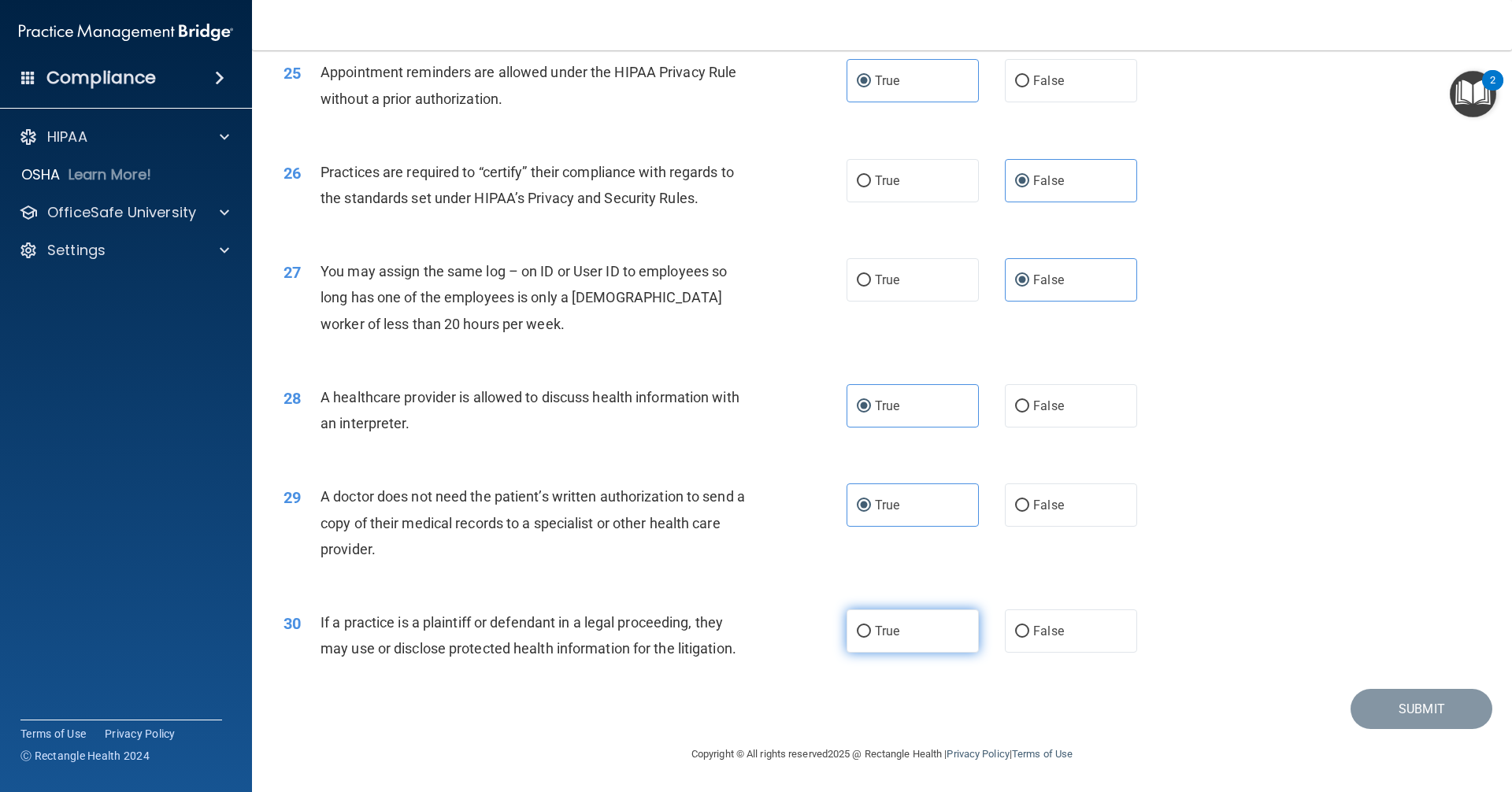
click at [871, 627] on input "True" at bounding box center [864, 632] width 14 height 12
radio input "true"
click at [1395, 709] on button "Submit" at bounding box center [1421, 709] width 142 height 40
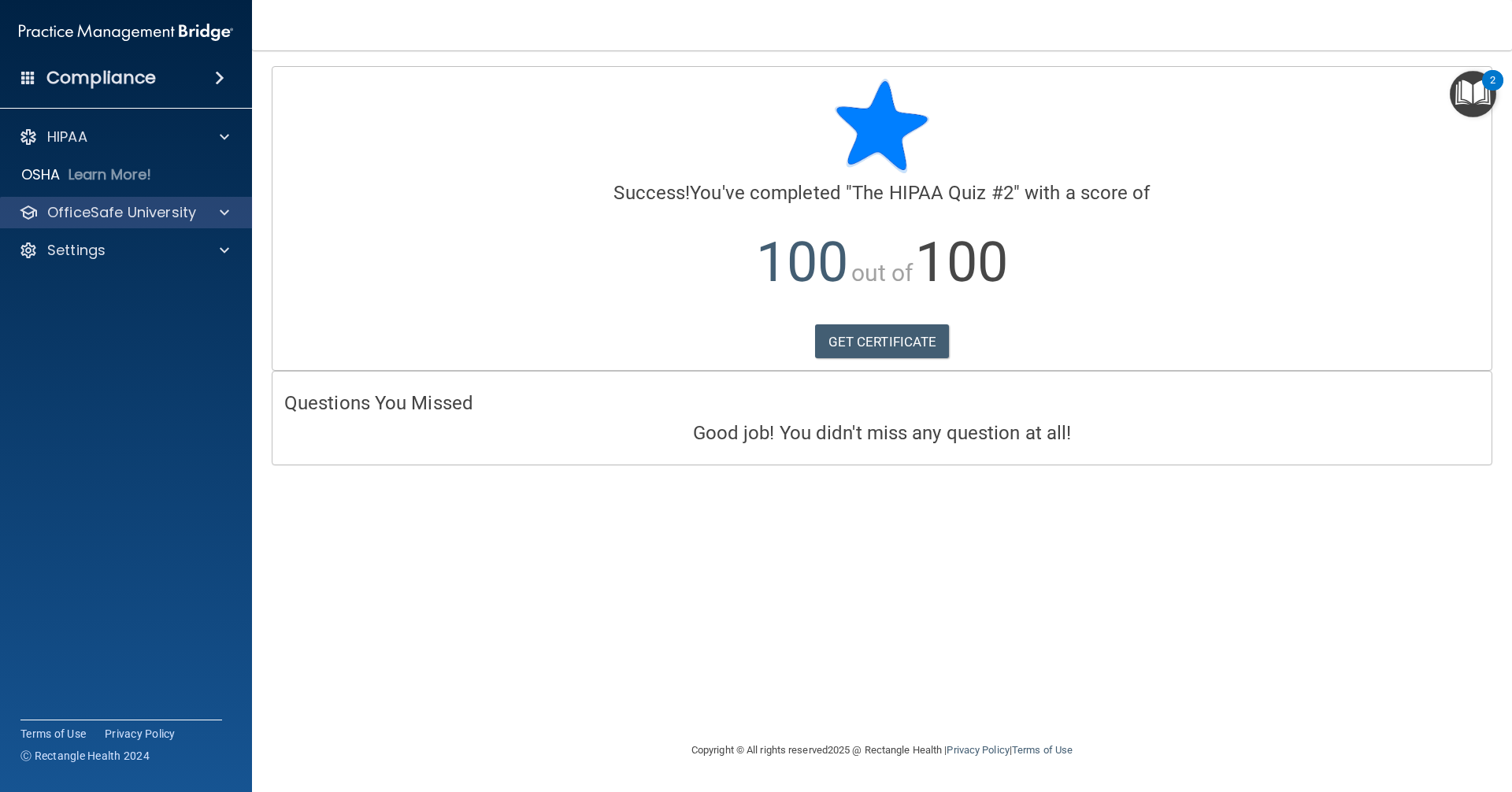
click at [159, 225] on div "OfficeSafe University" at bounding box center [126, 212] width 252 height 31
click at [165, 205] on p "OfficeSafe University" at bounding box center [121, 212] width 149 height 19
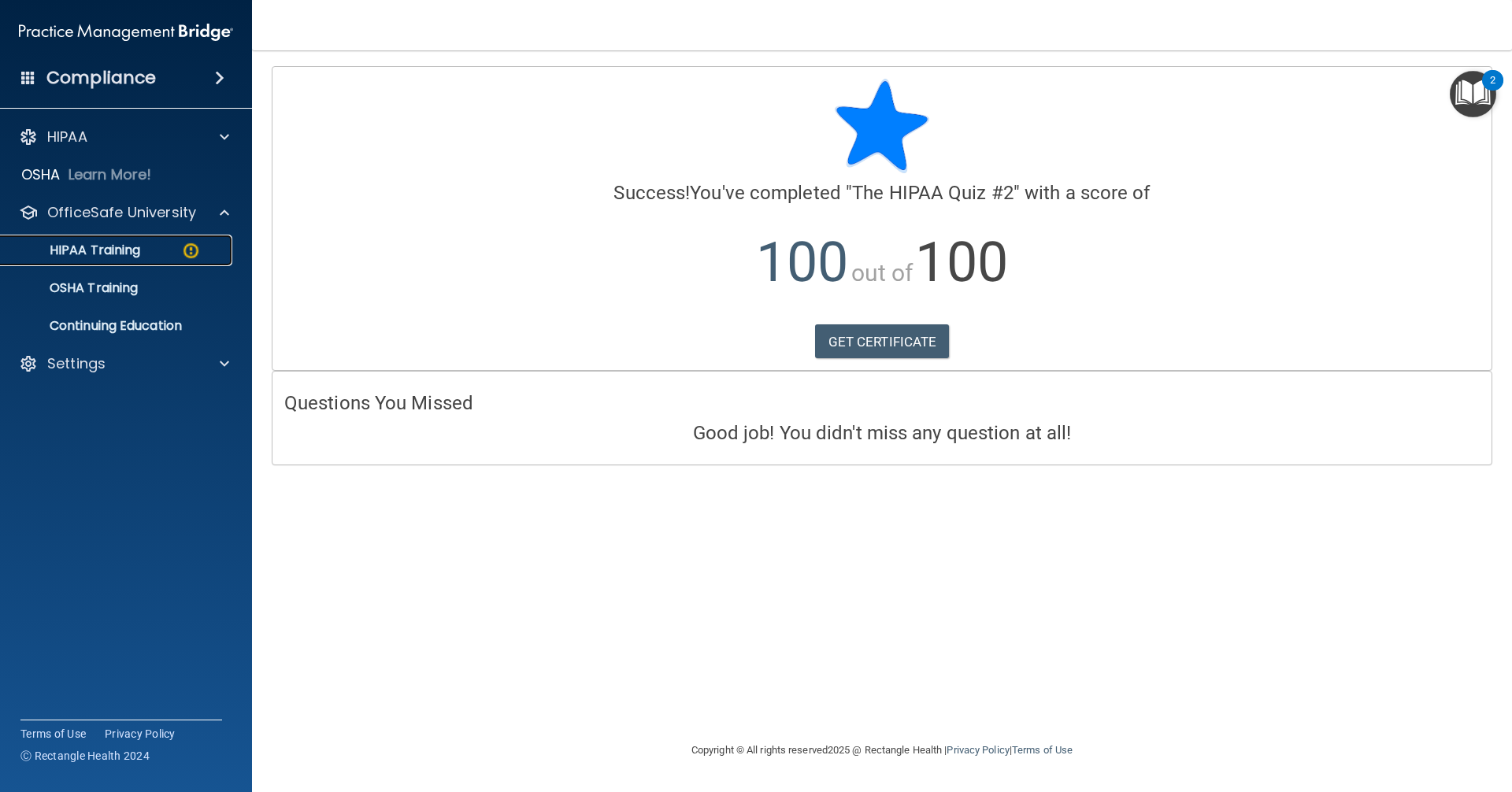
click at [178, 257] on div "HIPAA Training" at bounding box center [118, 251] width 215 height 16
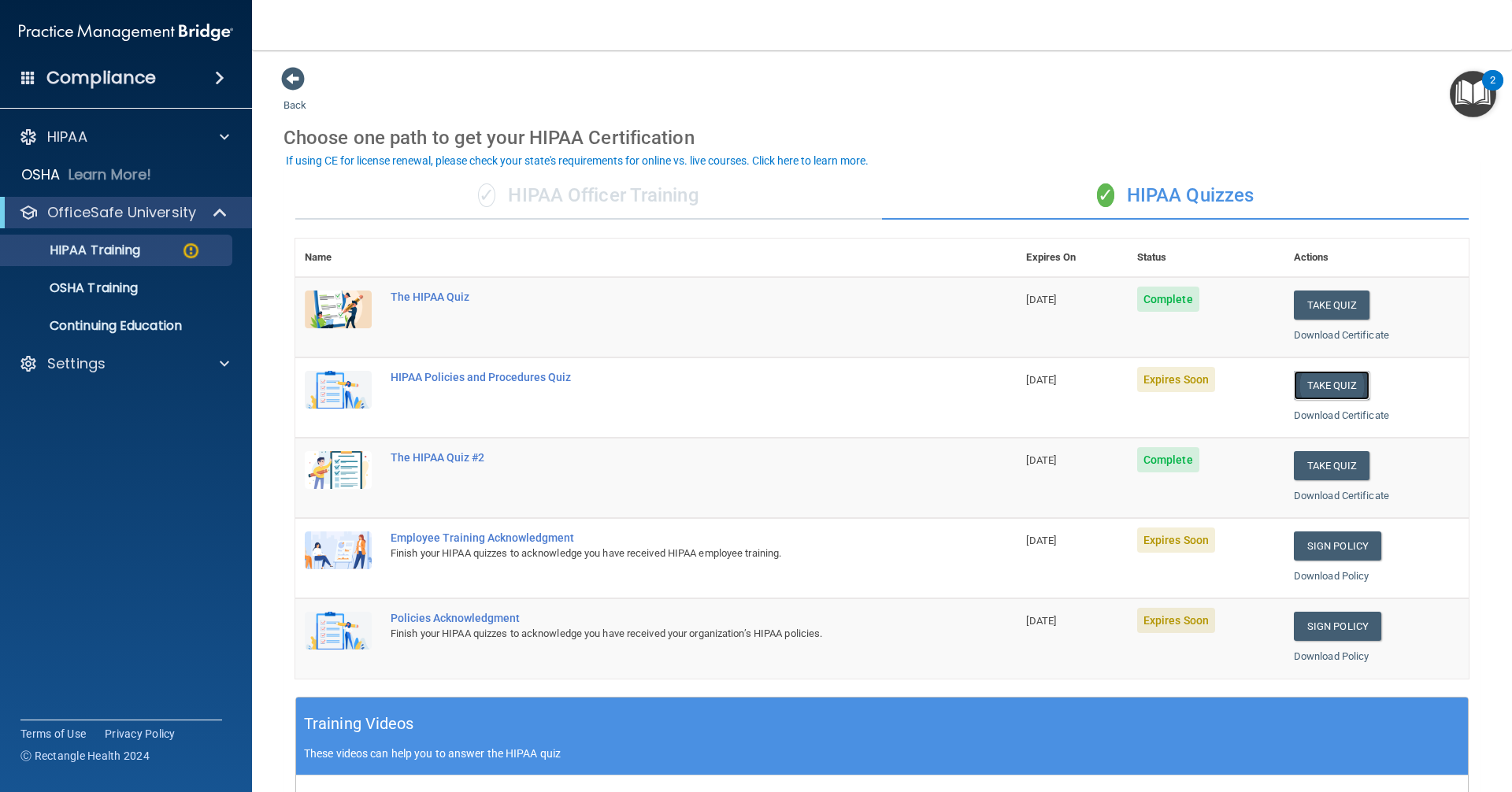
click at [1347, 395] on button "Take Quiz" at bounding box center [1332, 385] width 76 height 29
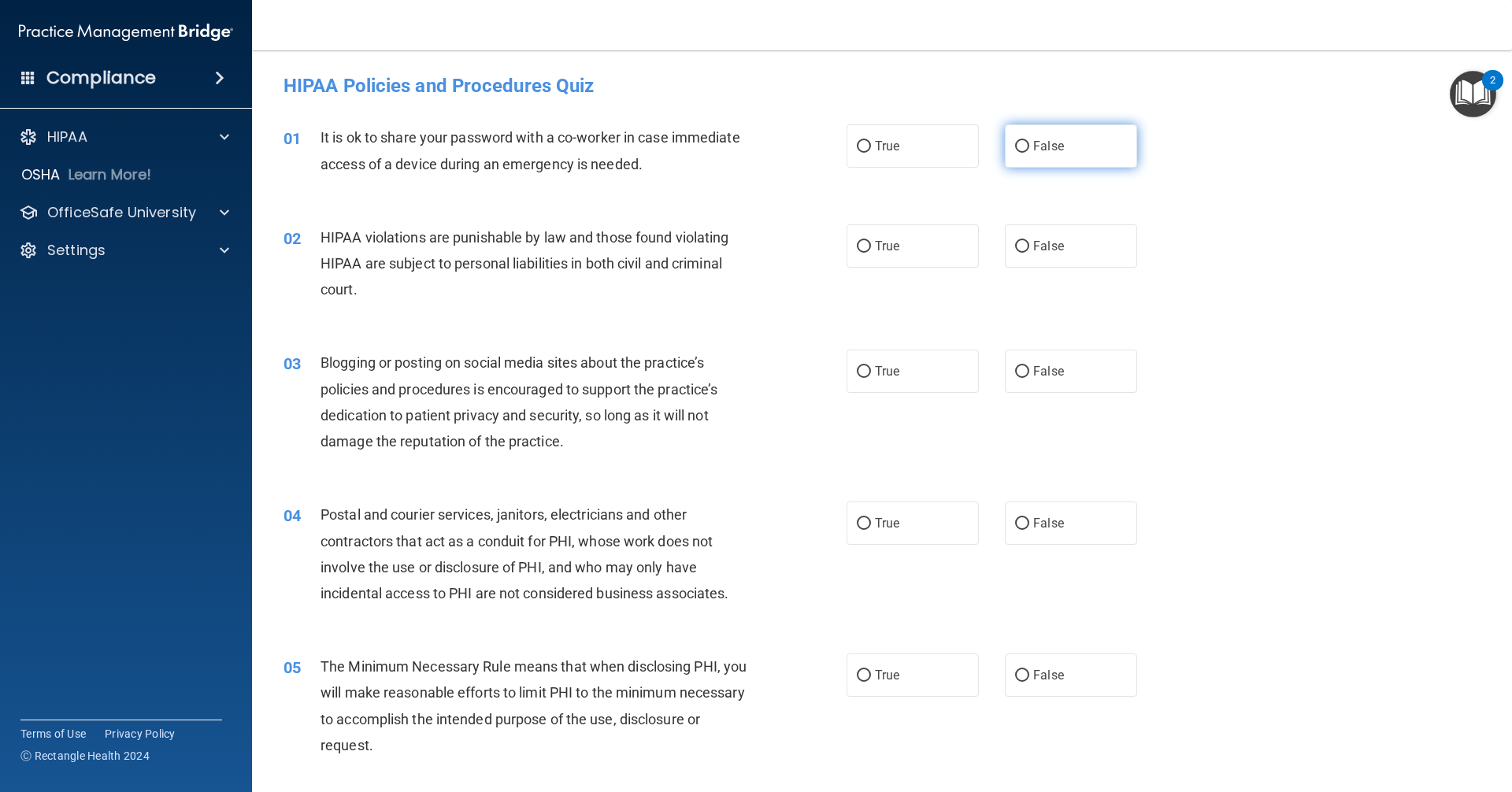
click at [1062, 129] on label "False" at bounding box center [1072, 146] width 132 height 44
click at [1030, 141] on input "False" at bounding box center [1022, 147] width 14 height 12
radio input "true"
drag, startPoint x: 957, startPoint y: 233, endPoint x: 955, endPoint y: 248, distance: 15.1
click at [954, 233] on label "True" at bounding box center [913, 246] width 132 height 44
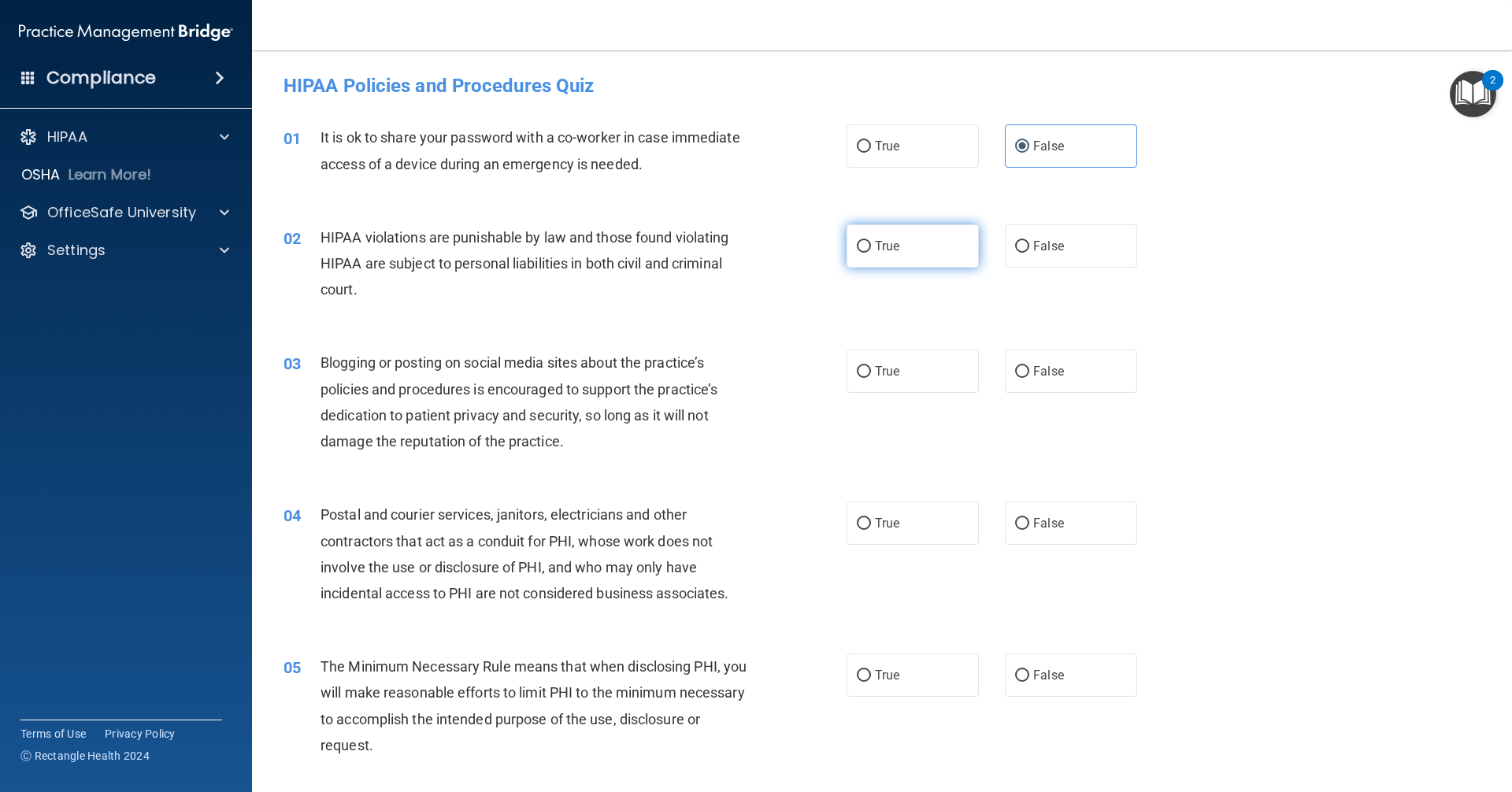
click at [871, 241] on input "True" at bounding box center [864, 247] width 14 height 12
radio input "true"
drag, startPoint x: 1063, startPoint y: 415, endPoint x: 1065, endPoint y: 402, distance: 13.2
click at [1063, 414] on div "03 Blogging or posting on social media sites about the practice’s policies and …" at bounding box center [882, 406] width 1221 height 152
drag, startPoint x: 1064, startPoint y: 393, endPoint x: 1043, endPoint y: 428, distance: 40.8
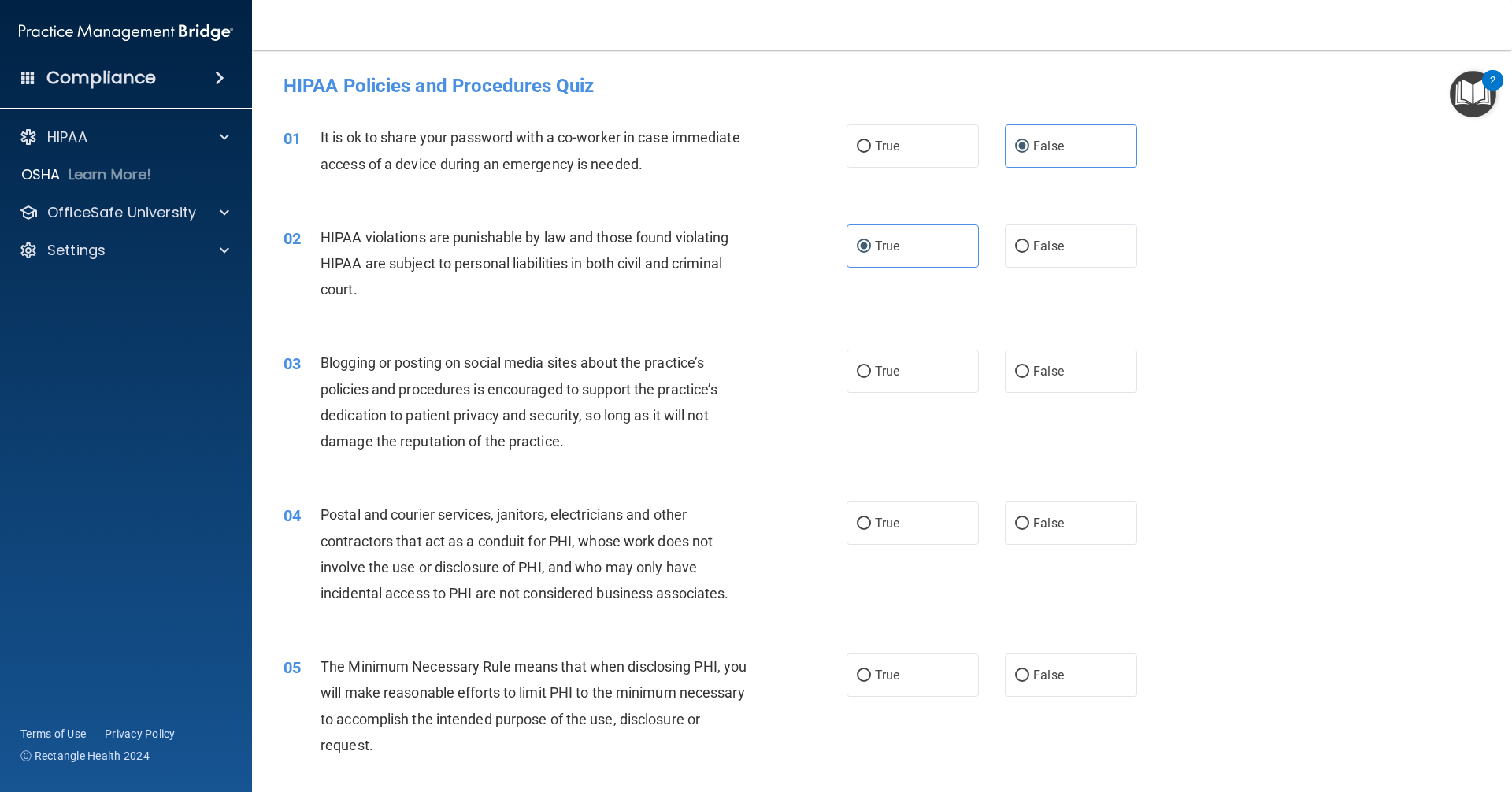
click at [1062, 393] on label "False" at bounding box center [1072, 372] width 132 height 44
click at [1030, 378] on input "False" at bounding box center [1022, 373] width 14 height 12
radio input "true"
click at [936, 527] on label "True" at bounding box center [913, 523] width 132 height 44
click at [871, 527] on input "True" at bounding box center [864, 524] width 14 height 12
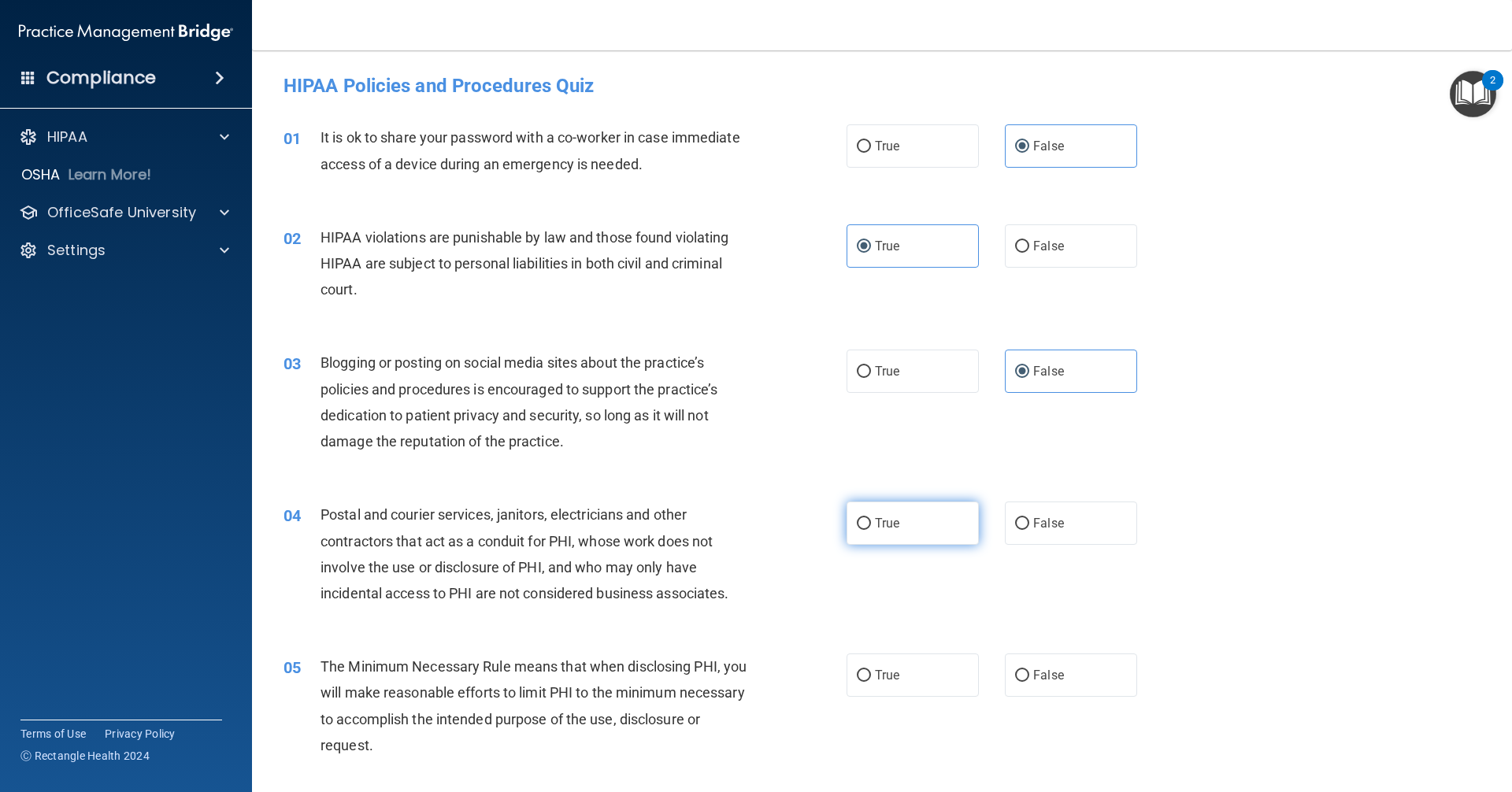
radio input "true"
click at [932, 665] on label "True" at bounding box center [913, 675] width 132 height 44
click at [871, 670] on input "True" at bounding box center [864, 676] width 14 height 12
radio input "true"
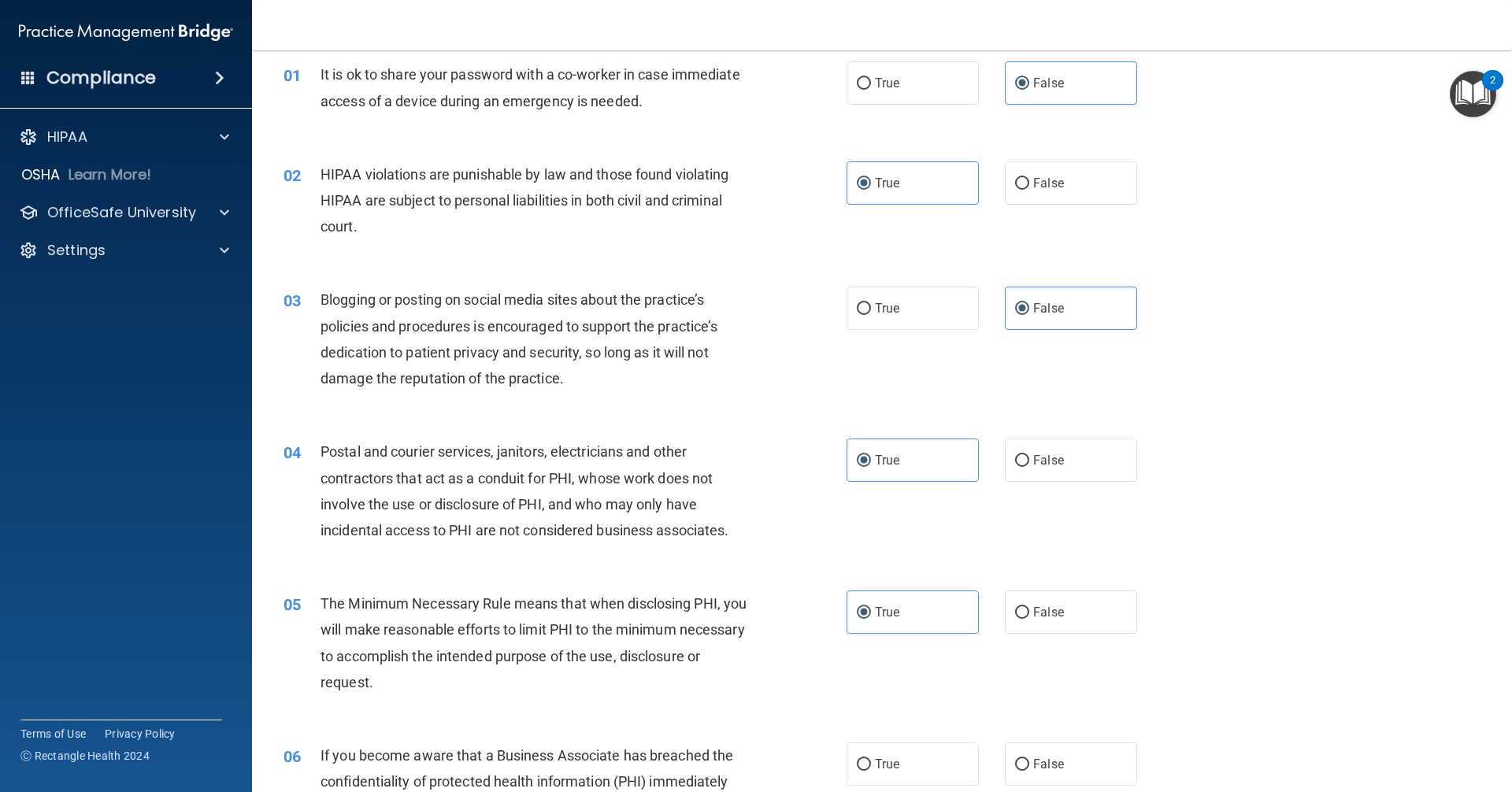
scroll to position [473, 0]
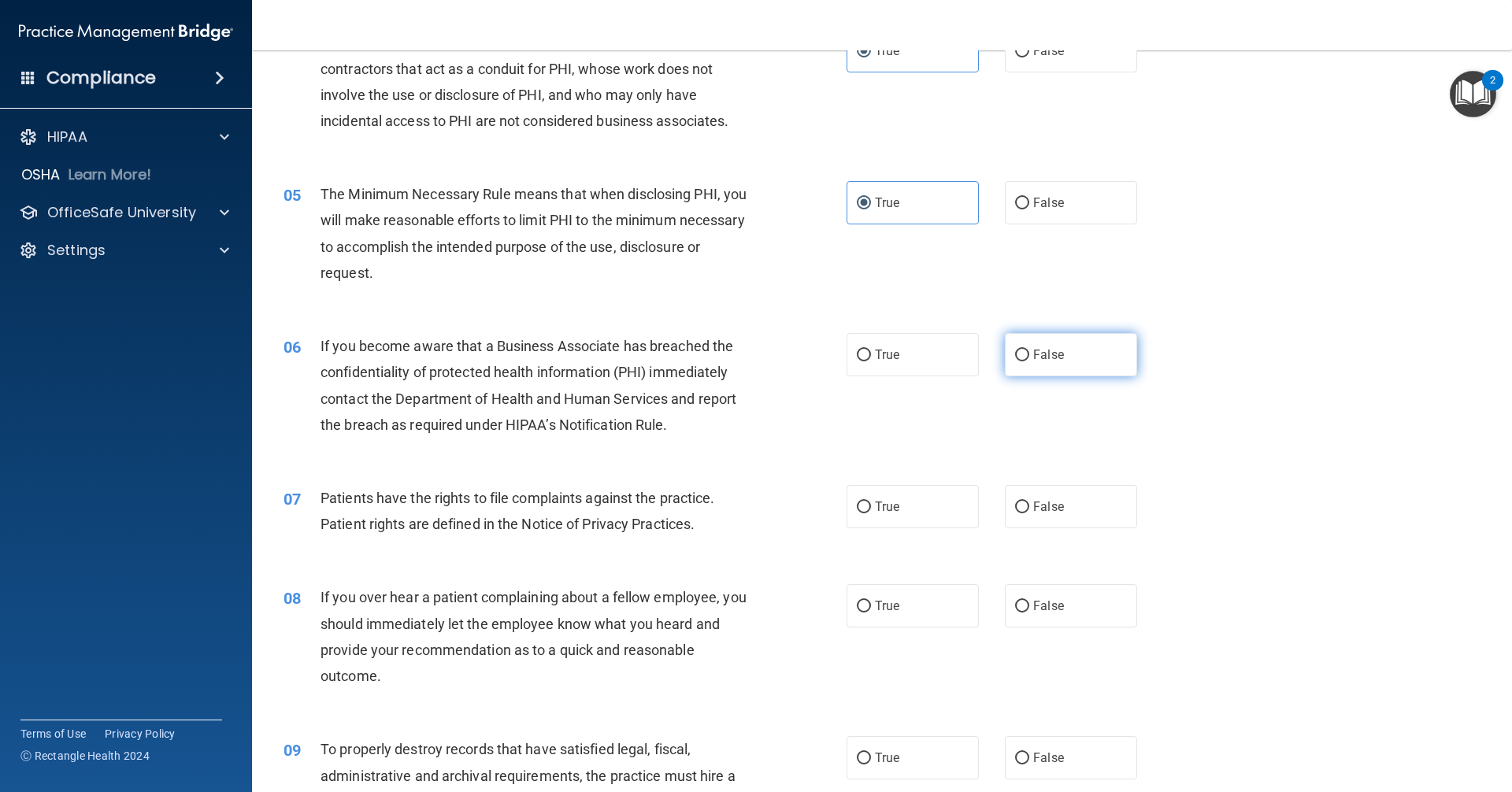
click at [1073, 368] on label "False" at bounding box center [1072, 355] width 132 height 44
click at [1030, 361] on input "False" at bounding box center [1022, 356] width 14 height 12
radio input "true"
click at [949, 497] on label "True" at bounding box center [913, 507] width 132 height 44
click at [871, 501] on input "True" at bounding box center [864, 507] width 14 height 12
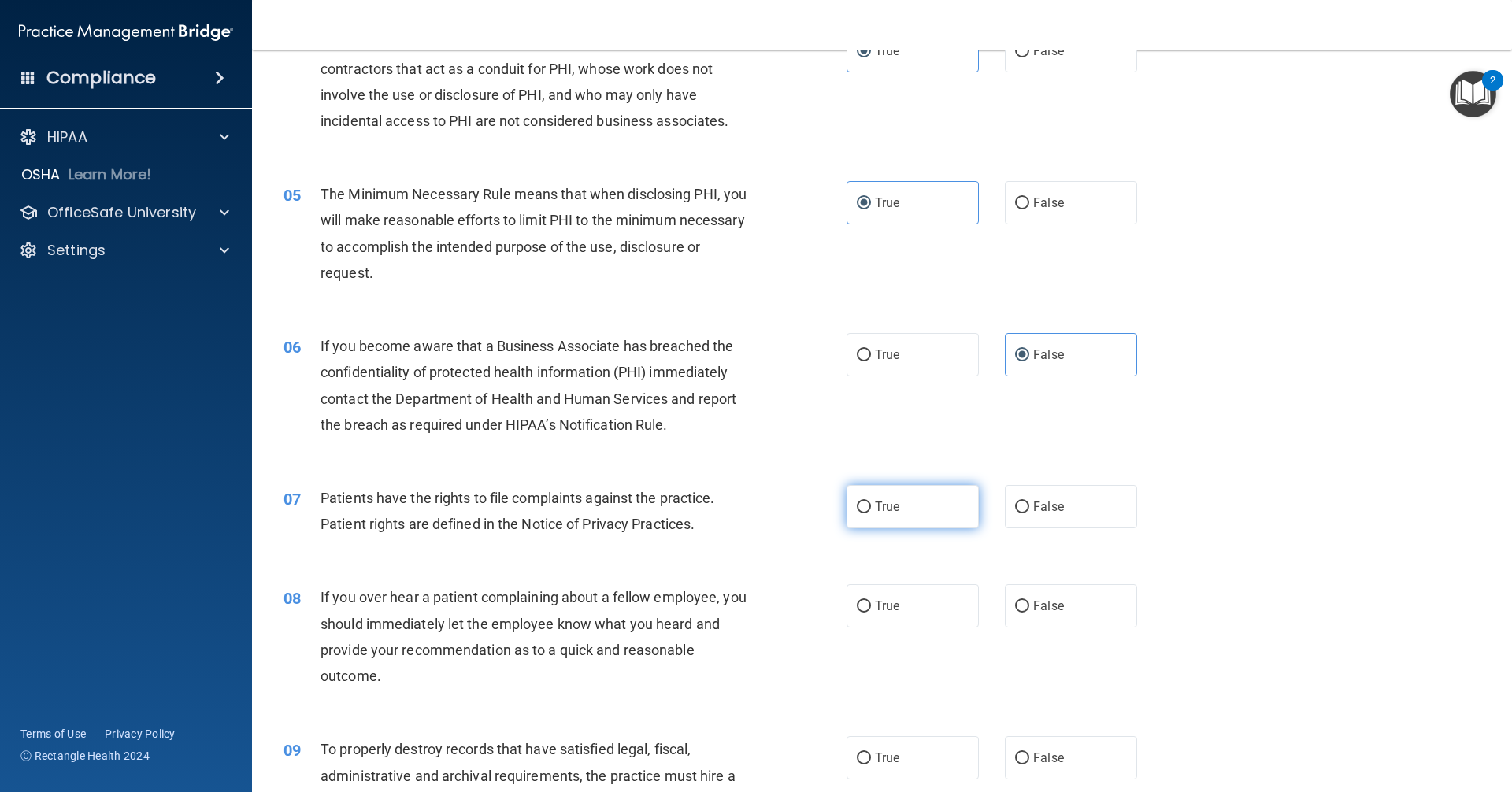
radio input "true"
click at [1026, 594] on label "False" at bounding box center [1072, 606] width 132 height 44
click at [1026, 601] on input "False" at bounding box center [1022, 607] width 14 height 12
radio input "true"
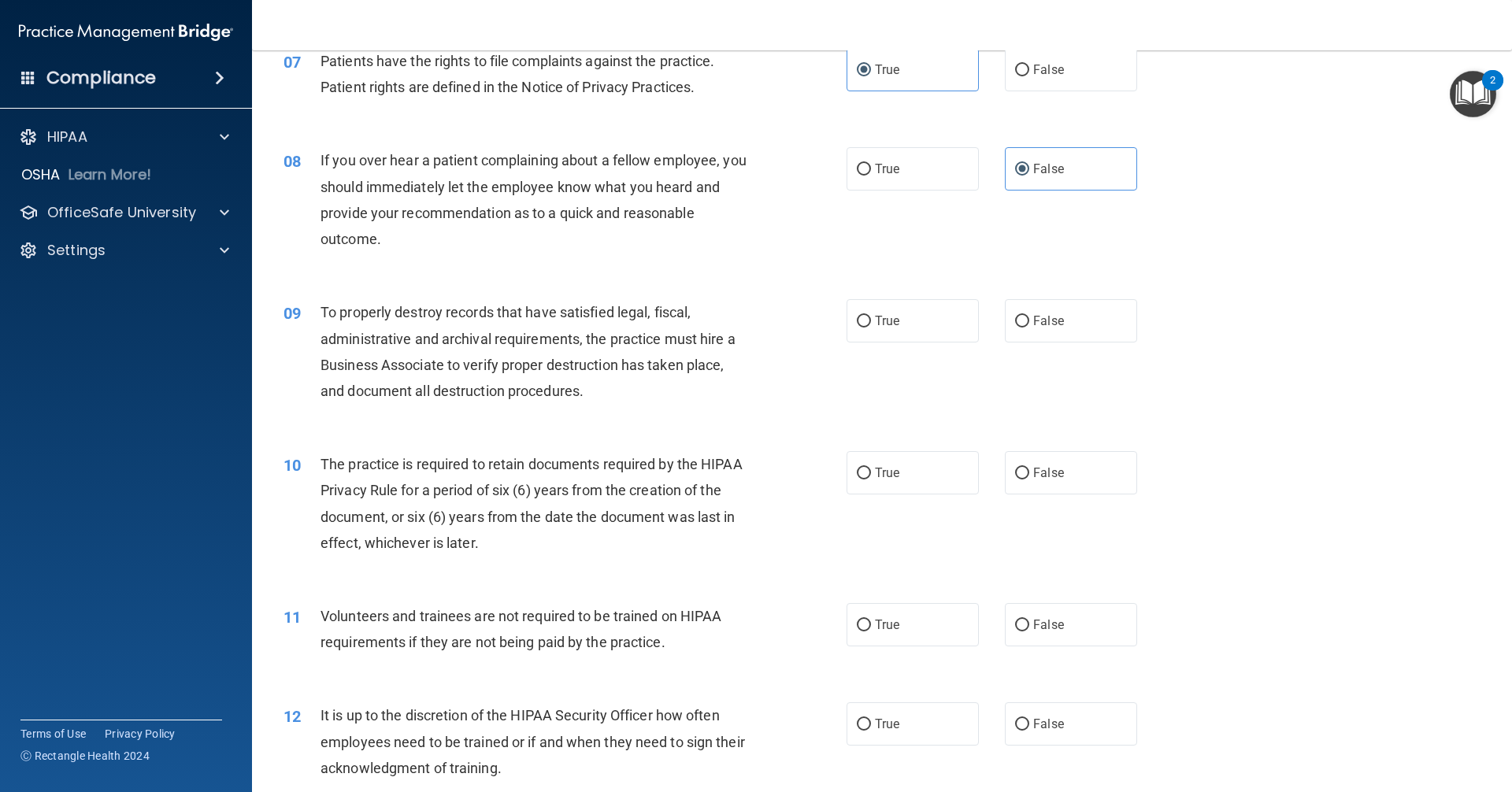
scroll to position [945, 0]
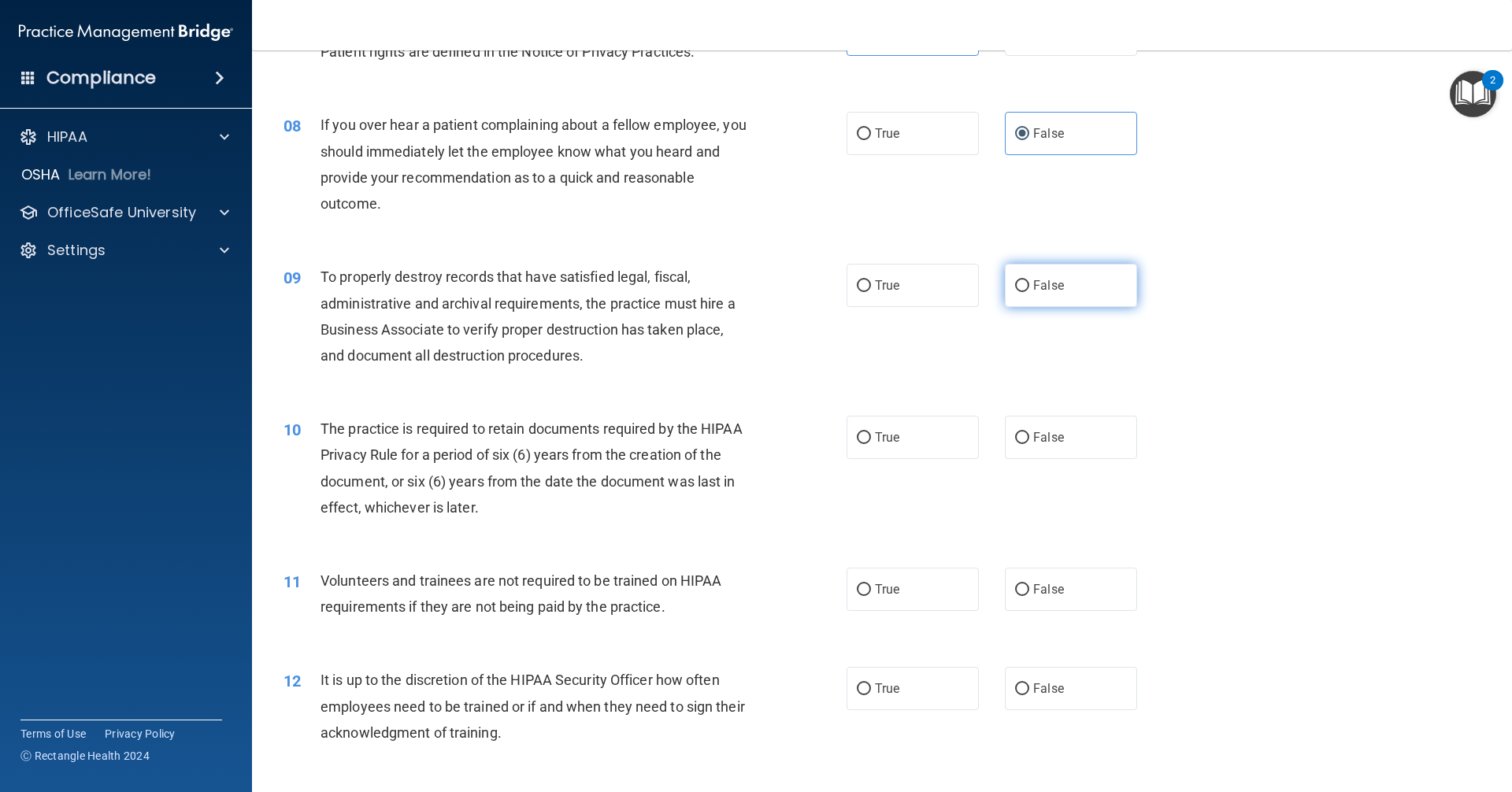
click at [1032, 294] on label "False" at bounding box center [1072, 285] width 132 height 44
click at [1030, 292] on input "False" at bounding box center [1022, 286] width 14 height 12
radio input "true"
click at [940, 441] on label "True" at bounding box center [913, 438] width 132 height 44
click at [871, 441] on input "True" at bounding box center [864, 439] width 14 height 12
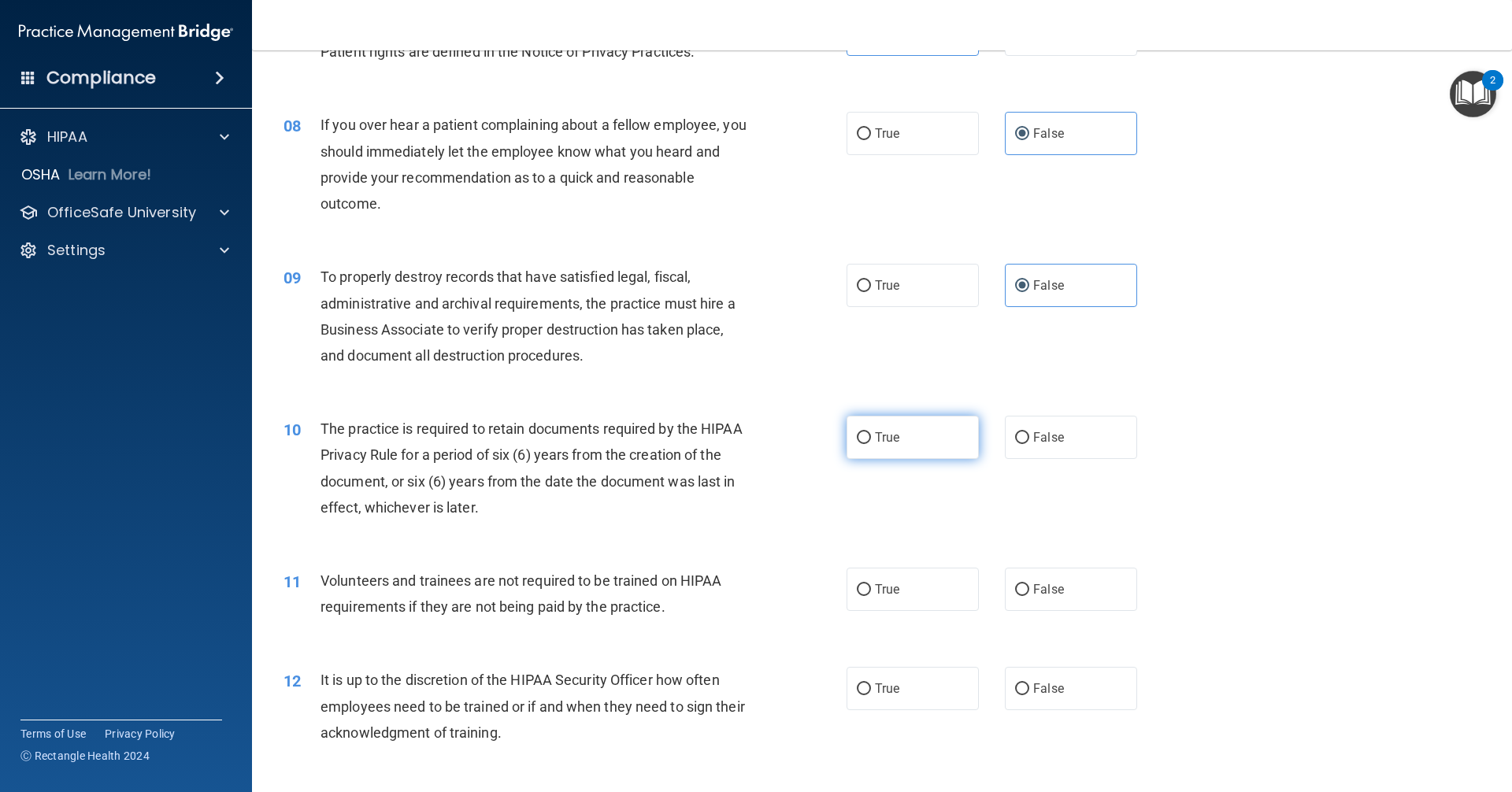
radio input "true"
click at [1055, 590] on span "False" at bounding box center [1048, 589] width 30 height 15
click at [1030, 590] on input "False" at bounding box center [1022, 590] width 14 height 12
radio input "true"
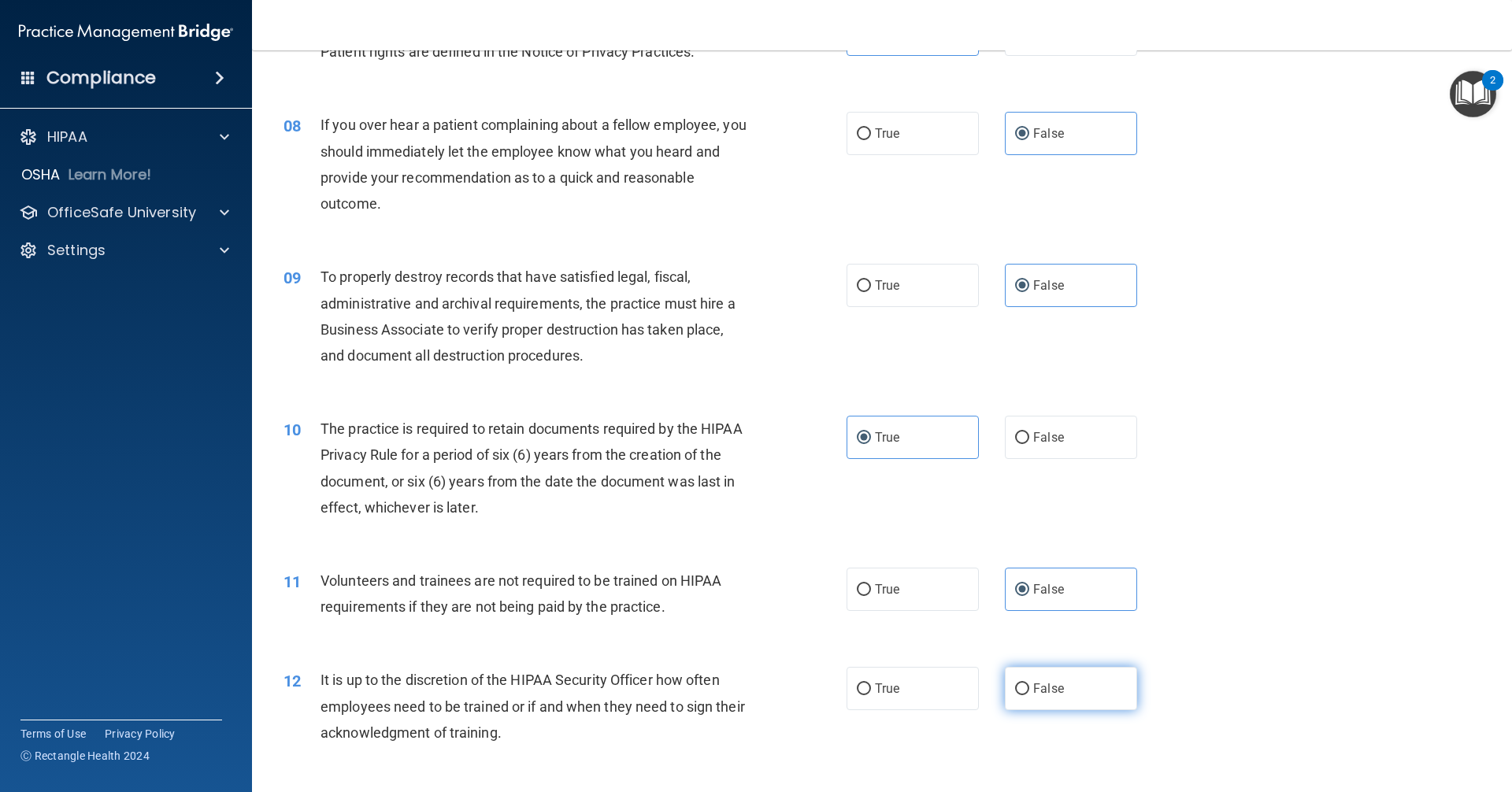
click at [1051, 691] on span "False" at bounding box center [1048, 688] width 30 height 15
click at [1030, 691] on input "False" at bounding box center [1022, 689] width 14 height 12
radio input "true"
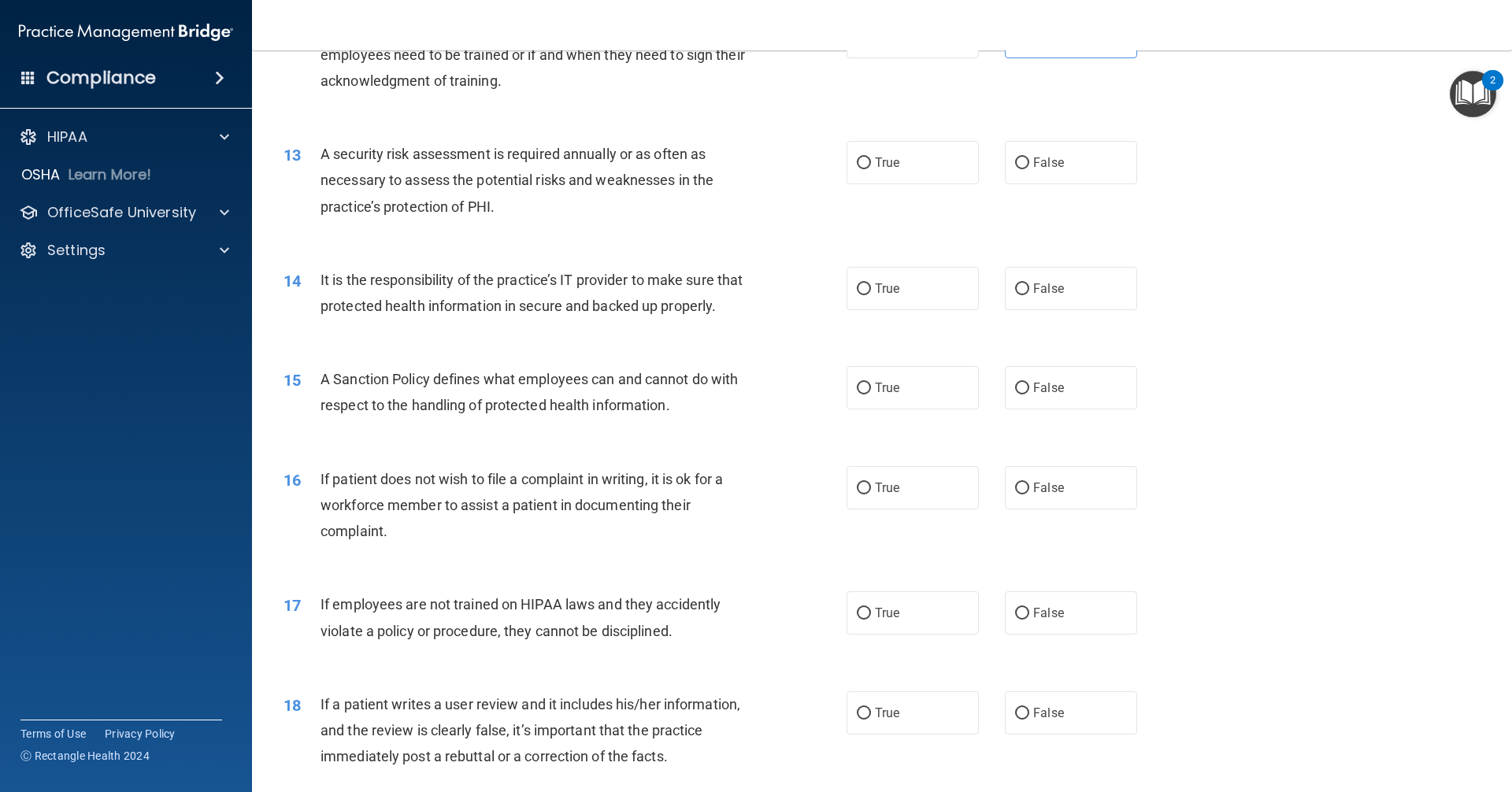
scroll to position [1654, 0]
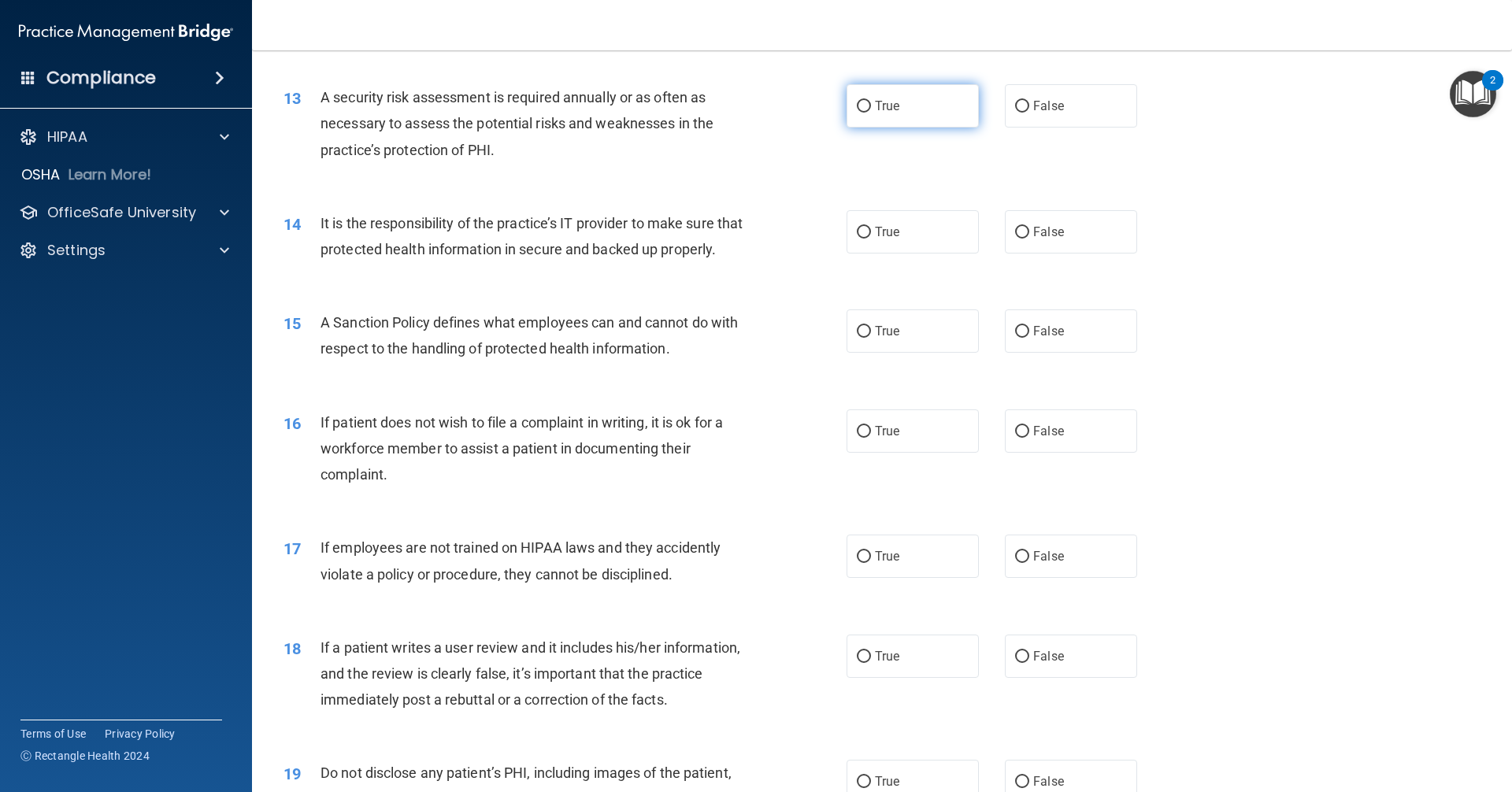
click at [904, 116] on label "True" at bounding box center [913, 106] width 132 height 44
click at [871, 112] on input "True" at bounding box center [864, 107] width 14 height 12
radio input "true"
click at [1037, 246] on label "False" at bounding box center [1072, 232] width 132 height 44
click at [1030, 238] on input "False" at bounding box center [1022, 233] width 14 height 12
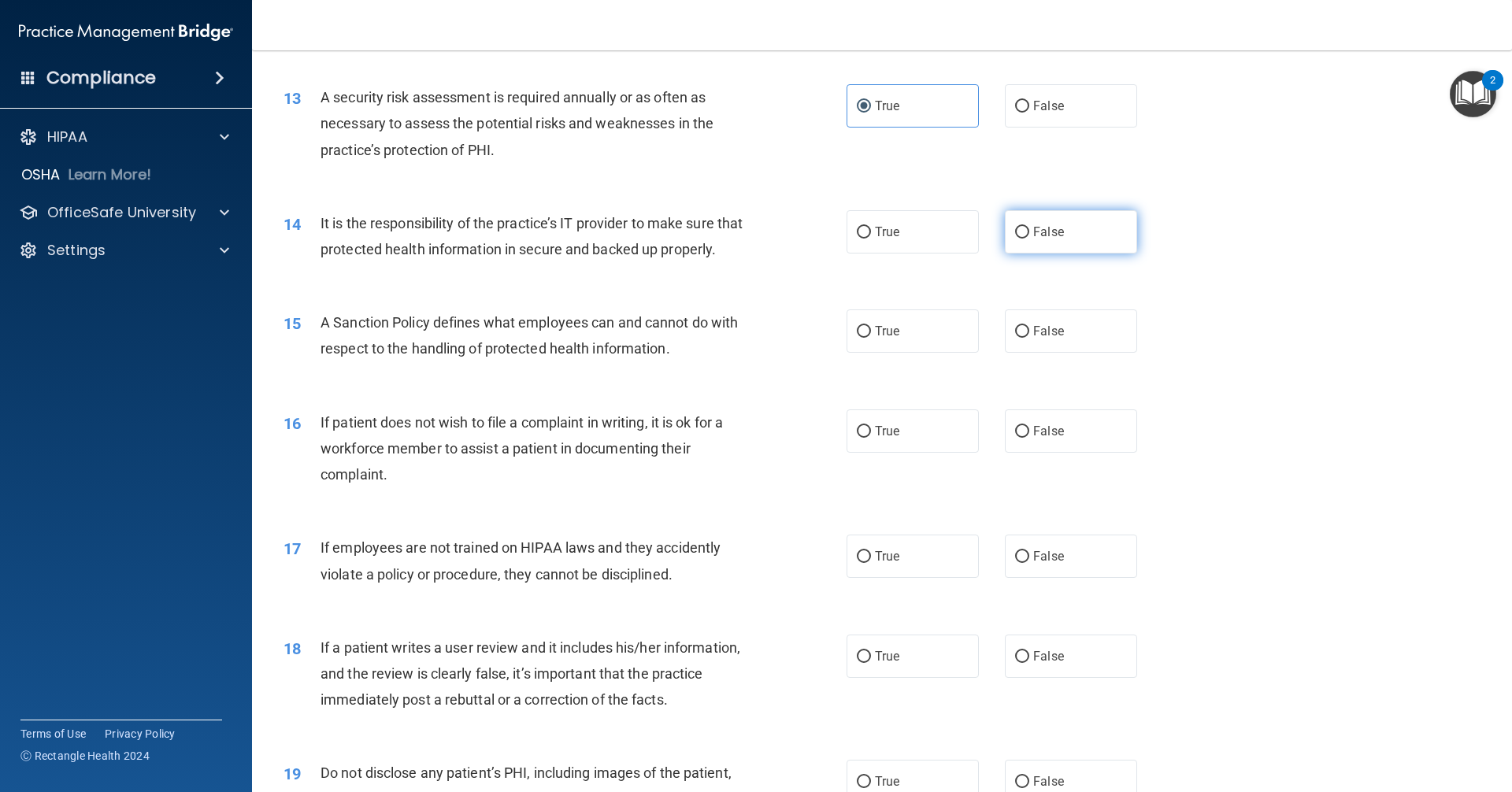
radio input "true"
click at [1033, 339] on span "False" at bounding box center [1048, 331] width 30 height 15
click at [1030, 338] on input "False" at bounding box center [1022, 332] width 14 height 12
radio input "true"
click at [924, 453] on label "True" at bounding box center [913, 432] width 132 height 44
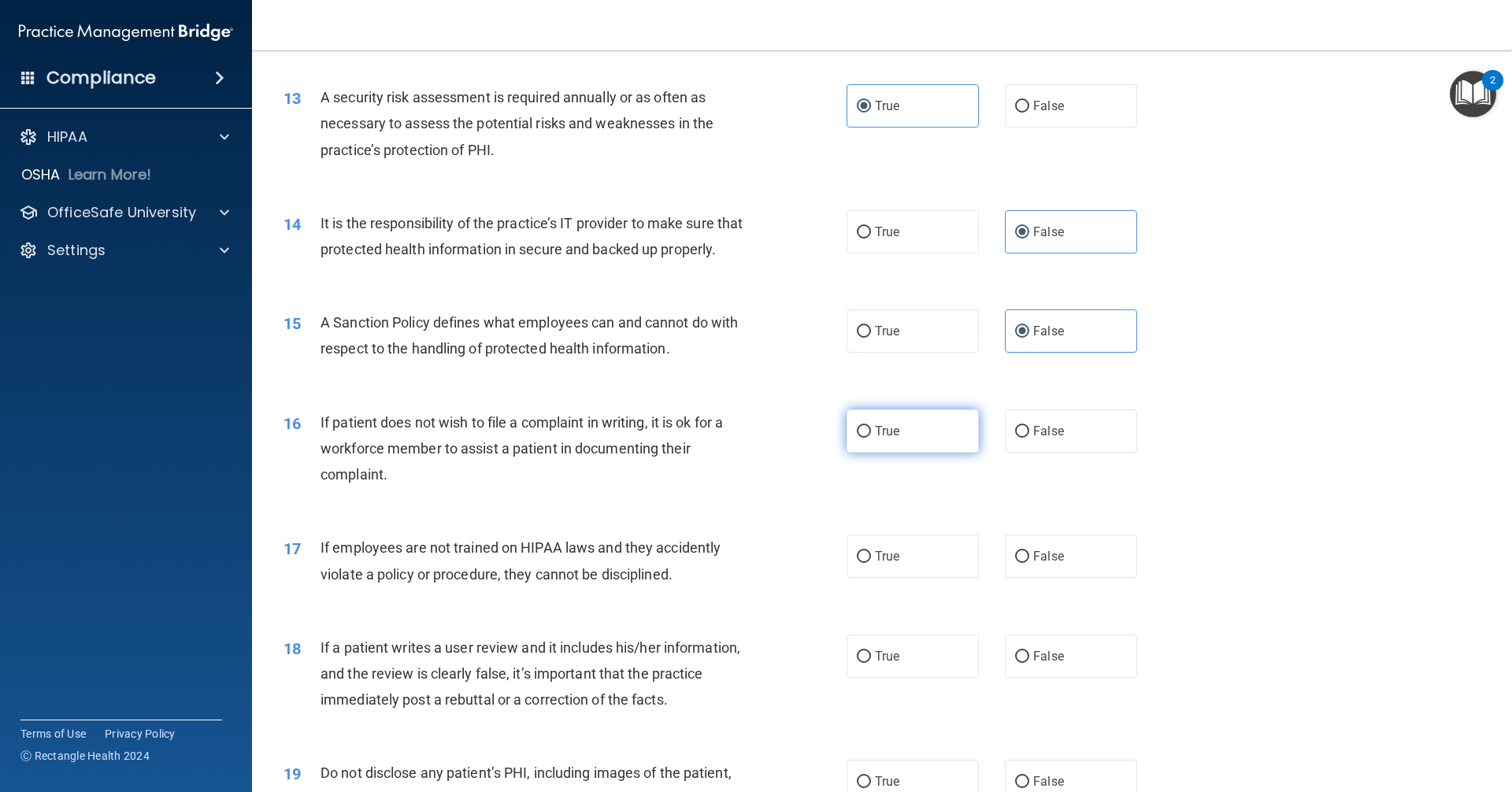
click at [871, 438] on input "True" at bounding box center [864, 433] width 14 height 12
radio input "true"
click at [1053, 564] on span "False" at bounding box center [1048, 556] width 30 height 15
click at [1030, 563] on input "False" at bounding box center [1022, 557] width 14 height 12
radio input "true"
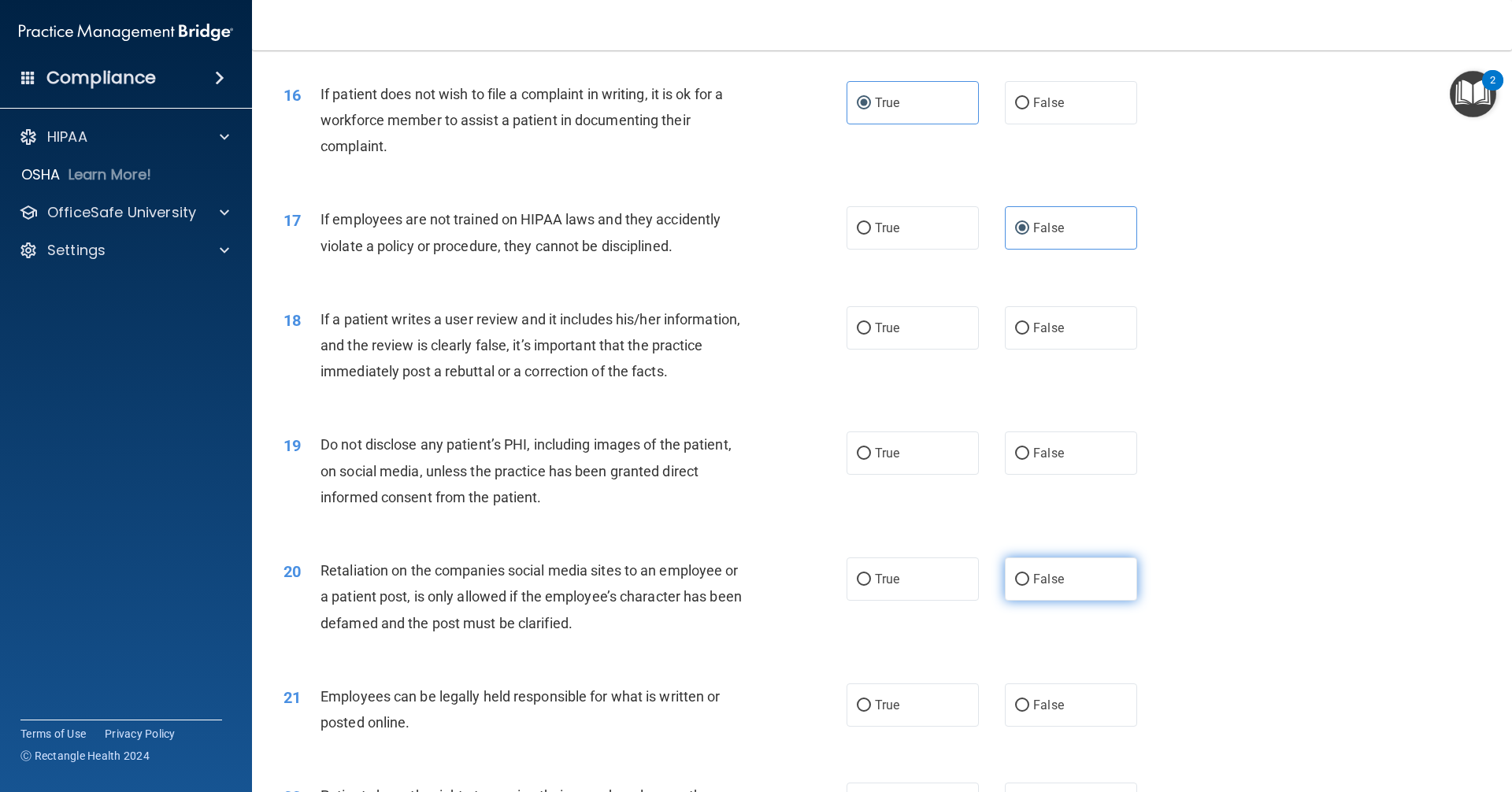
scroll to position [2048, 0]
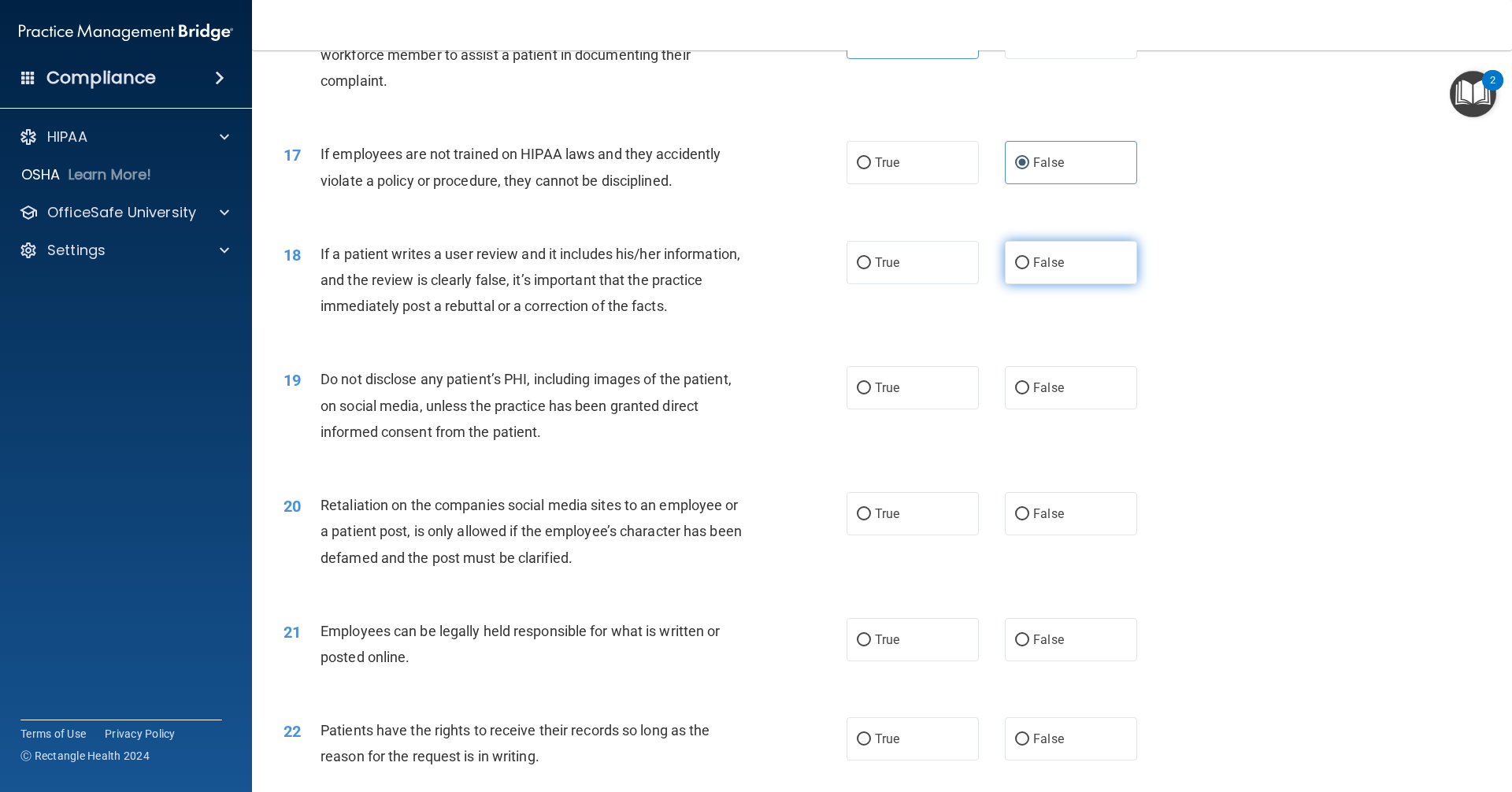
click at [1038, 285] on label "False" at bounding box center [1072, 263] width 132 height 44
click at [1030, 269] on input "False" at bounding box center [1022, 264] width 14 height 12
radio input "true"
click at [940, 410] on label "True" at bounding box center [913, 388] width 132 height 44
click at [871, 394] on input "True" at bounding box center [864, 389] width 14 height 12
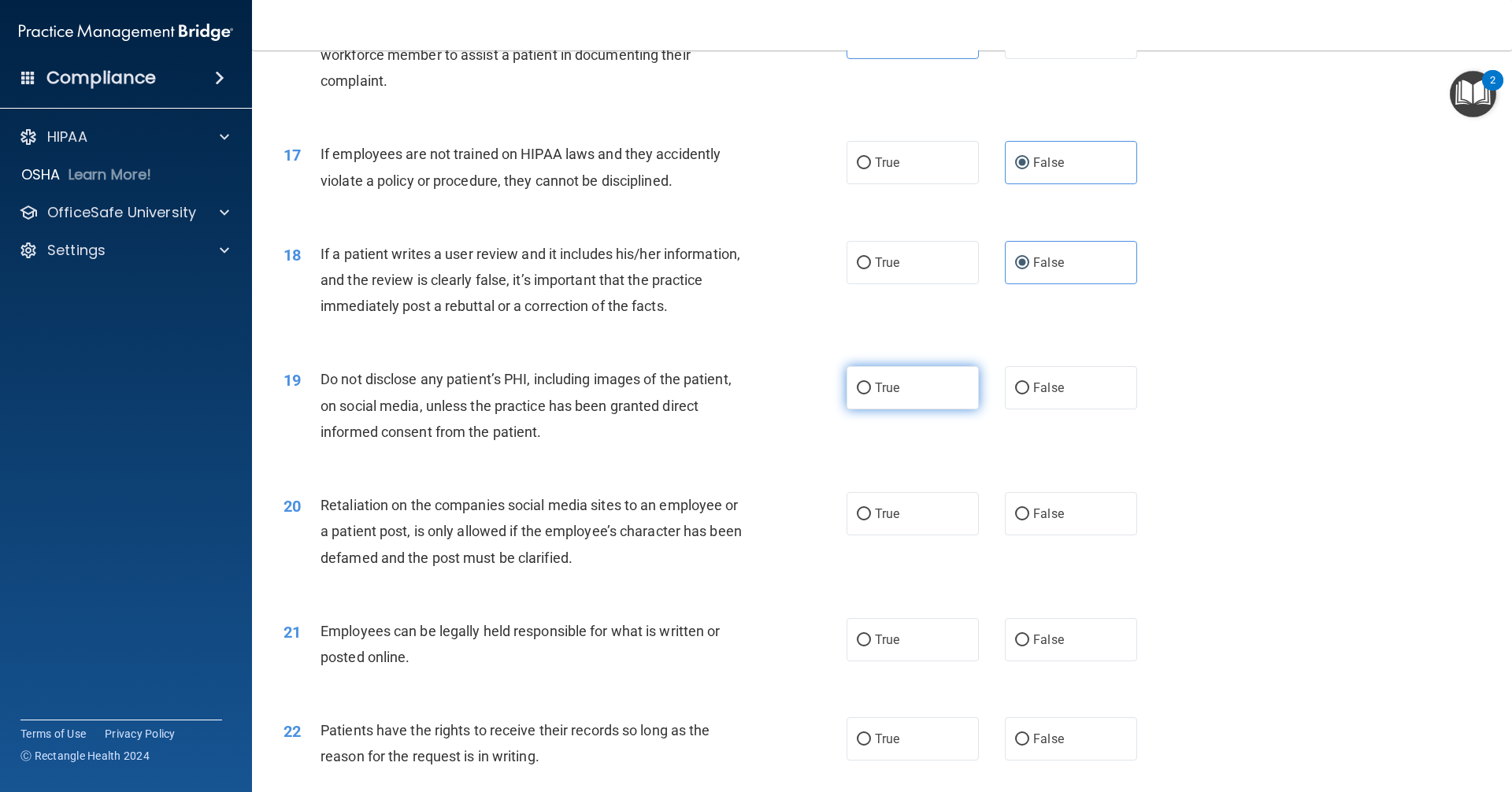
radio input "true"
click at [1065, 535] on label "False" at bounding box center [1072, 514] width 132 height 44
click at [1030, 520] on input "False" at bounding box center [1022, 515] width 14 height 12
radio input "true"
click at [934, 657] on label "True" at bounding box center [913, 640] width 132 height 44
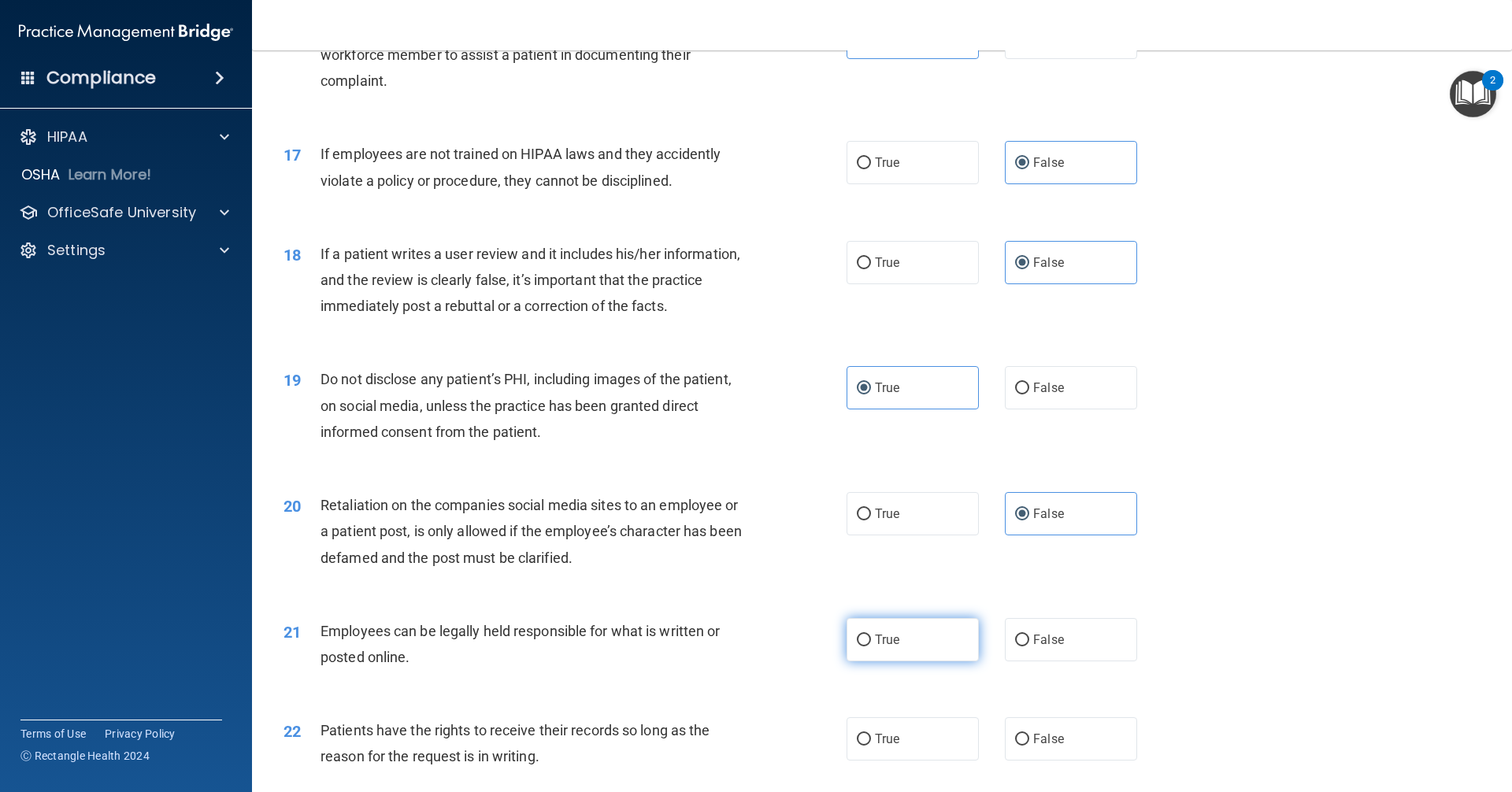
click at [871, 647] on input "True" at bounding box center [864, 641] width 14 height 12
radio input "true"
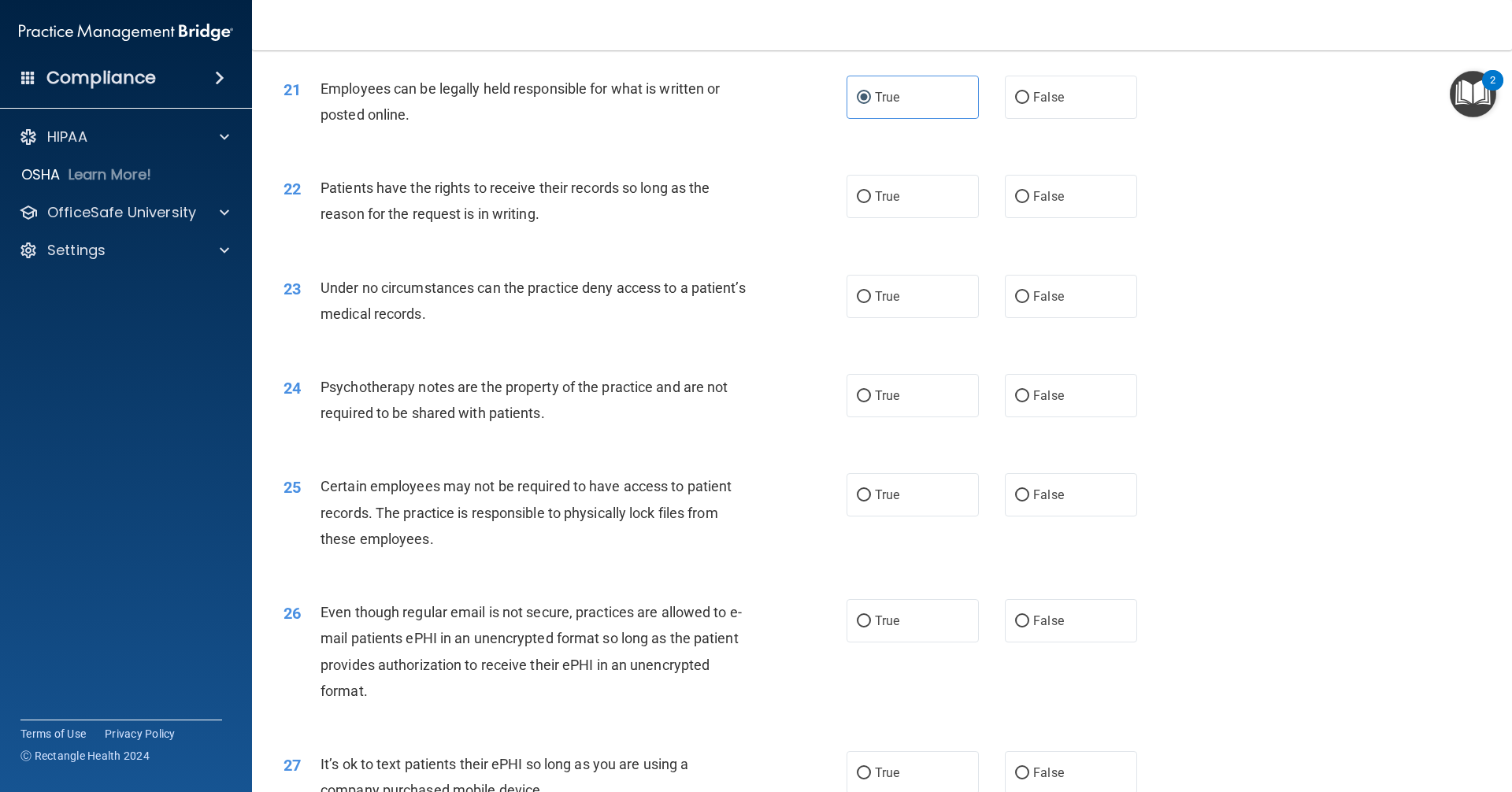
scroll to position [2599, 0]
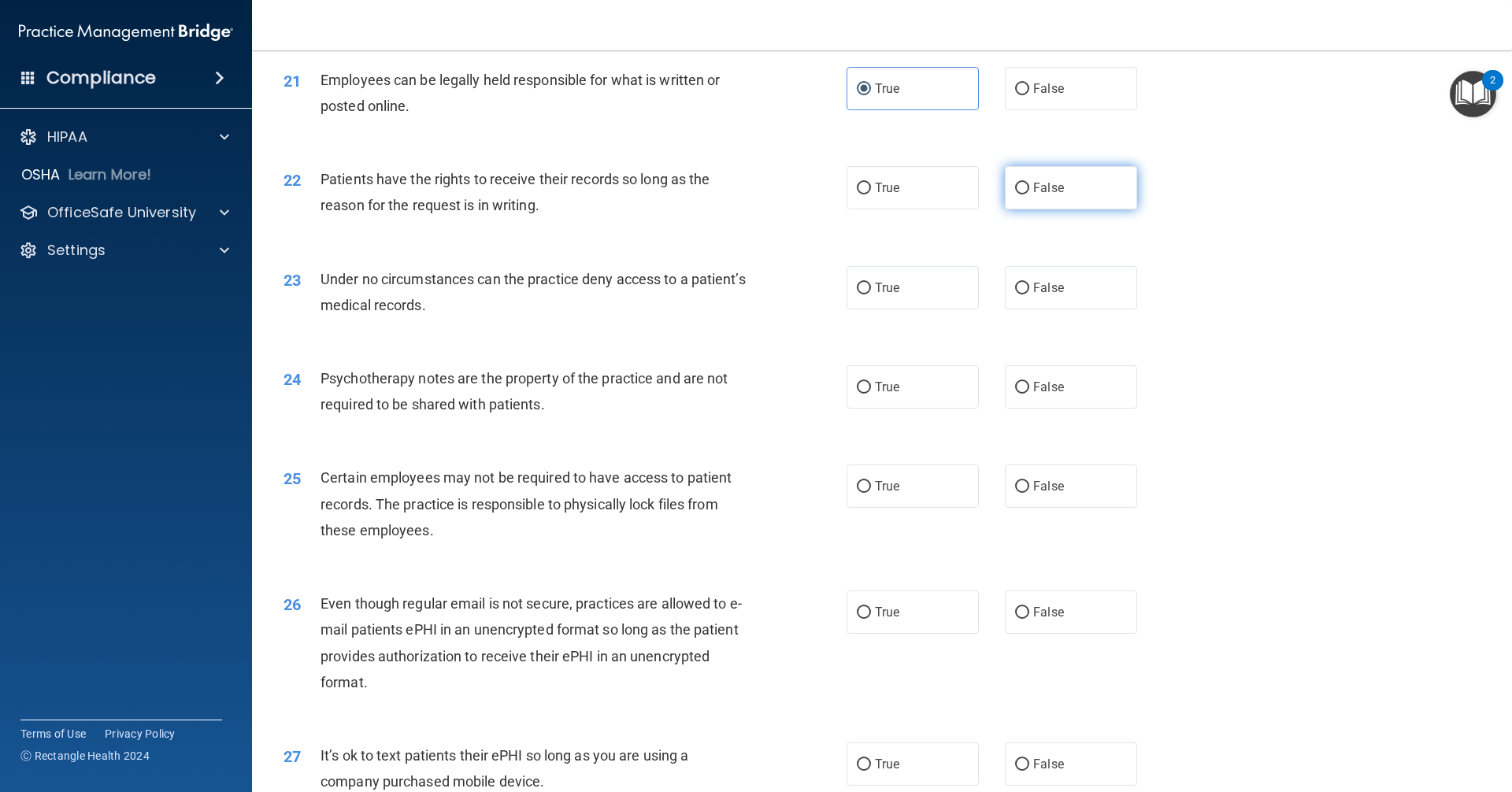
click at [1015, 195] on input "False" at bounding box center [1022, 189] width 14 height 12
radio input "true"
drag, startPoint x: 1042, startPoint y: 352, endPoint x: 1039, endPoint y: 338, distance: 14.3
click at [1039, 338] on div "23 Under no circumstances can the practice deny access to a patient’s medical r…" at bounding box center [882, 296] width 1221 height 99
click at [1038, 310] on label "False" at bounding box center [1072, 288] width 132 height 44
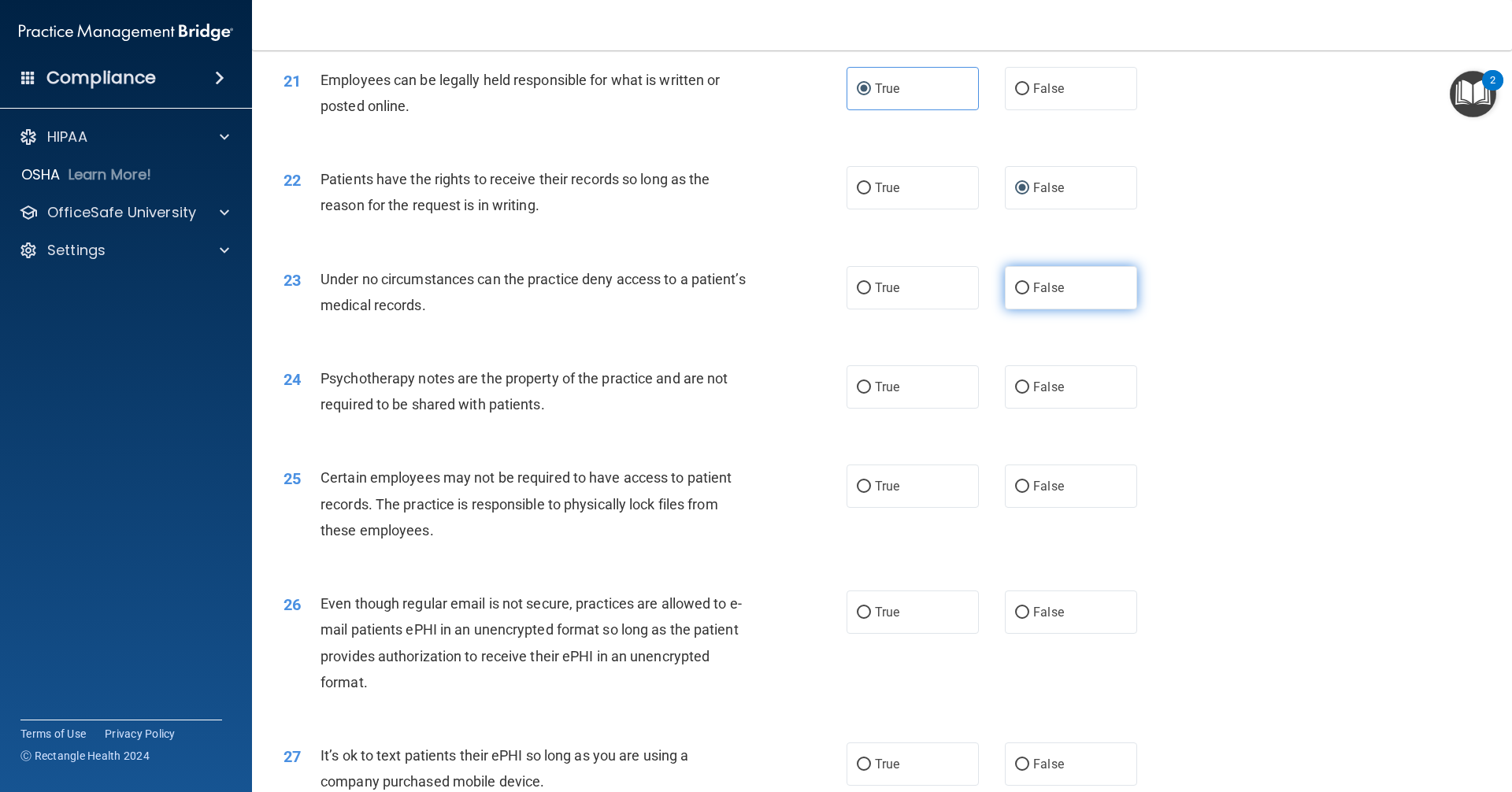
click at [1030, 294] on input "False" at bounding box center [1022, 289] width 14 height 12
radio input "true"
click at [951, 409] on label "True" at bounding box center [913, 387] width 132 height 44
click at [871, 393] on input "True" at bounding box center [864, 388] width 14 height 12
radio input "true"
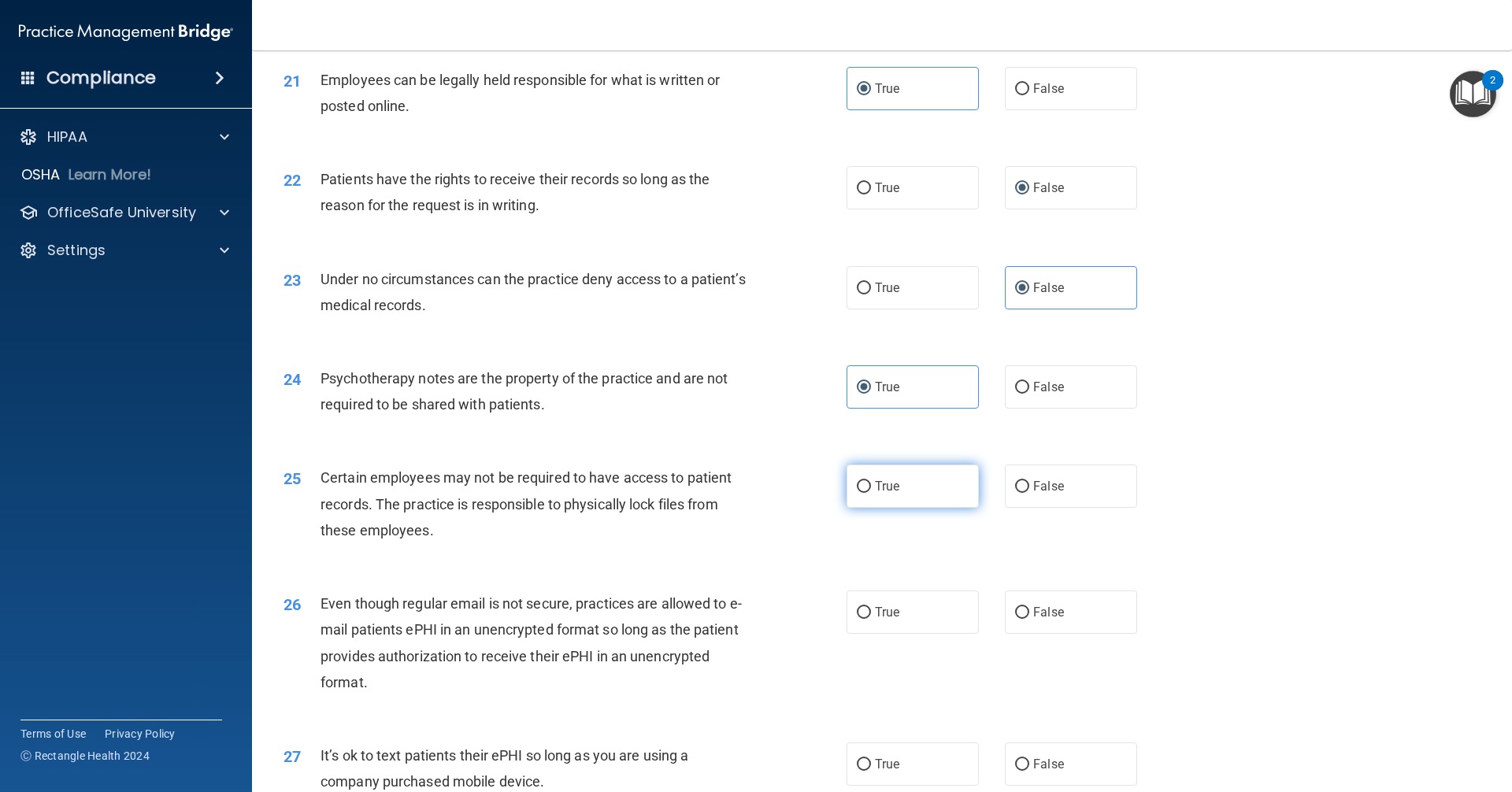
click at [917, 508] on label "True" at bounding box center [913, 487] width 132 height 44
click at [871, 493] on input "True" at bounding box center [864, 487] width 14 height 12
radio input "true"
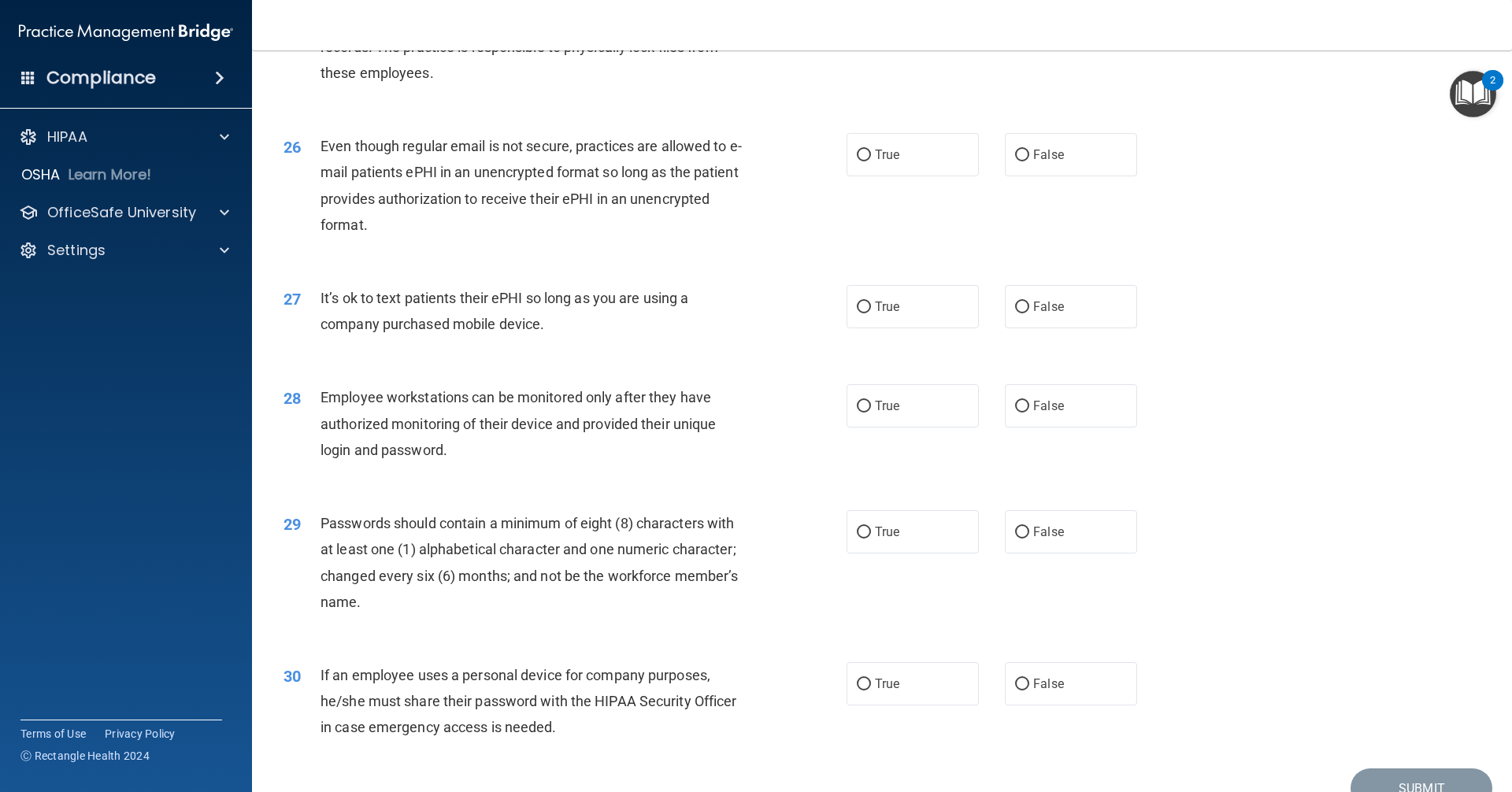
scroll to position [3071, 0]
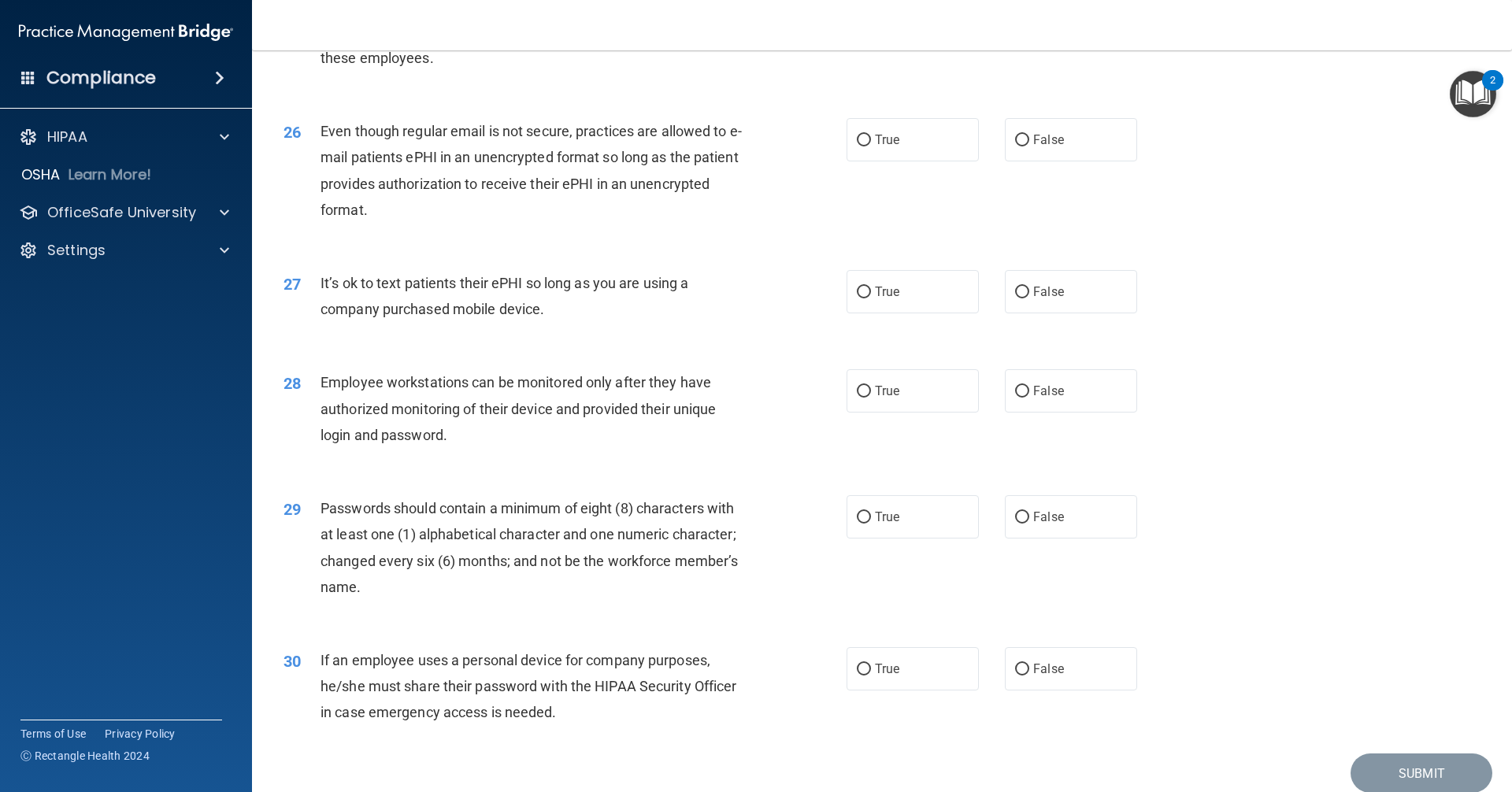
click at [935, 194] on div "26 Even though regular email is not secure, practices are allowed to e-mail pat…" at bounding box center [882, 174] width 1221 height 152
drag, startPoint x: 934, startPoint y: 178, endPoint x: 962, endPoint y: 227, distance: 56.4
click at [935, 162] on label "True" at bounding box center [913, 140] width 132 height 44
click at [871, 146] on input "True" at bounding box center [864, 141] width 14 height 12
radio input "true"
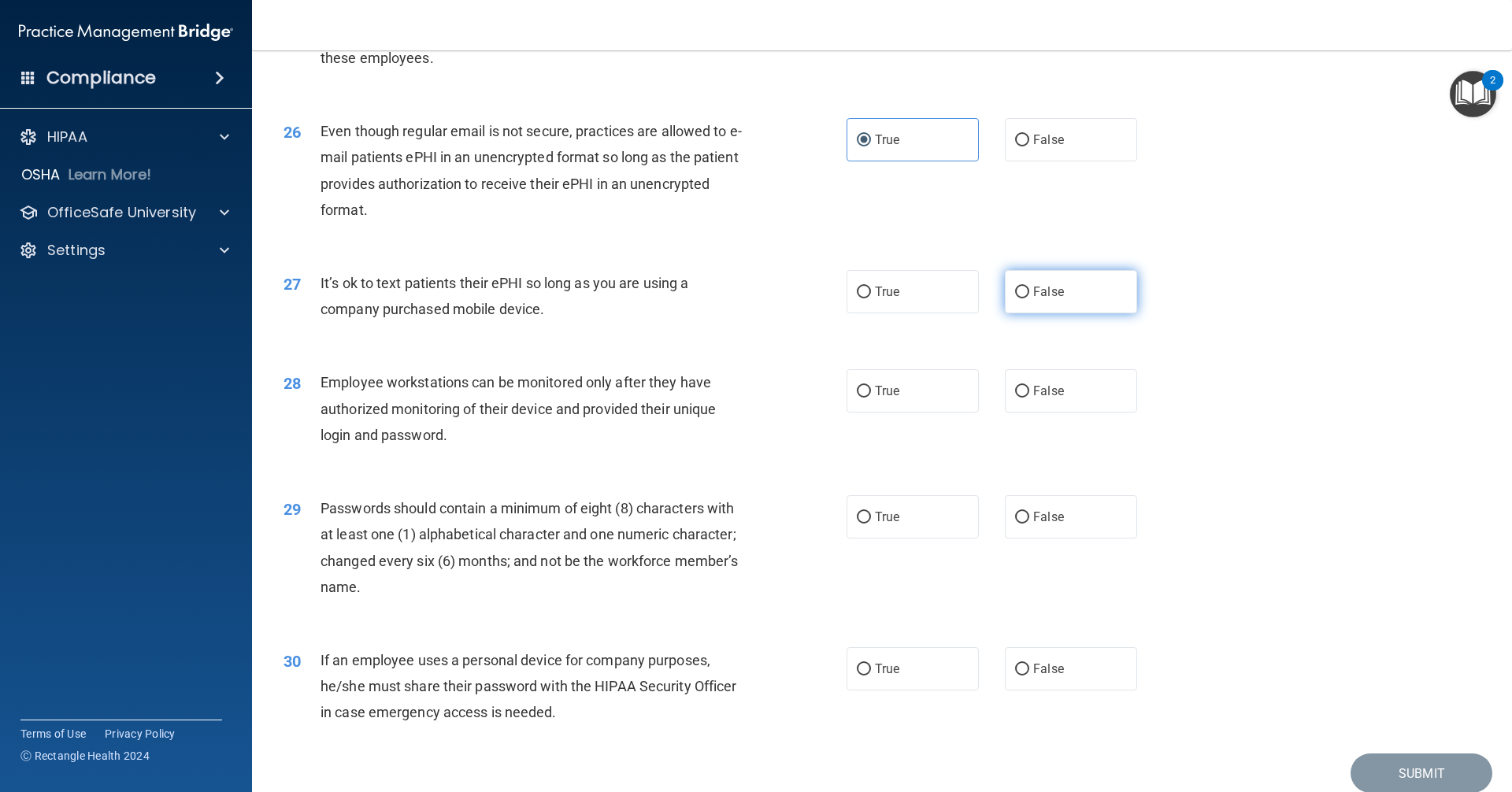
click at [1019, 299] on input "False" at bounding box center [1022, 292] width 14 height 12
radio input "true"
drag, startPoint x: 1040, startPoint y: 419, endPoint x: 957, endPoint y: 506, distance: 120.2
click at [1039, 399] on span "False" at bounding box center [1048, 391] width 30 height 15
click at [1030, 398] on input "False" at bounding box center [1022, 392] width 14 height 12
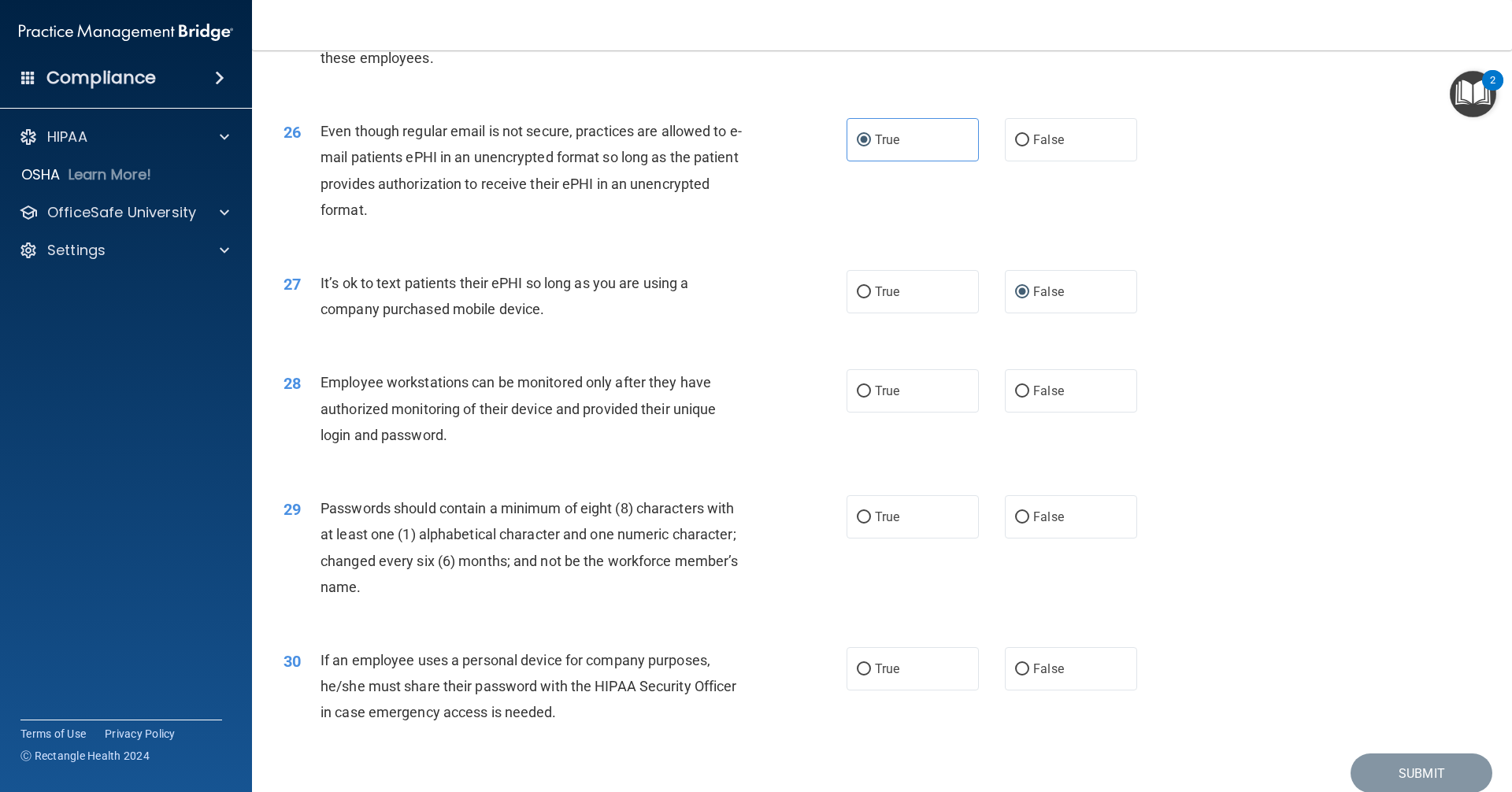
radio input "true"
drag, startPoint x: 911, startPoint y: 546, endPoint x: 953, endPoint y: 597, distance: 66.1
click at [909, 539] on label "True" at bounding box center [913, 517] width 132 height 44
click at [871, 524] on input "True" at bounding box center [864, 518] width 14 height 12
radio input "true"
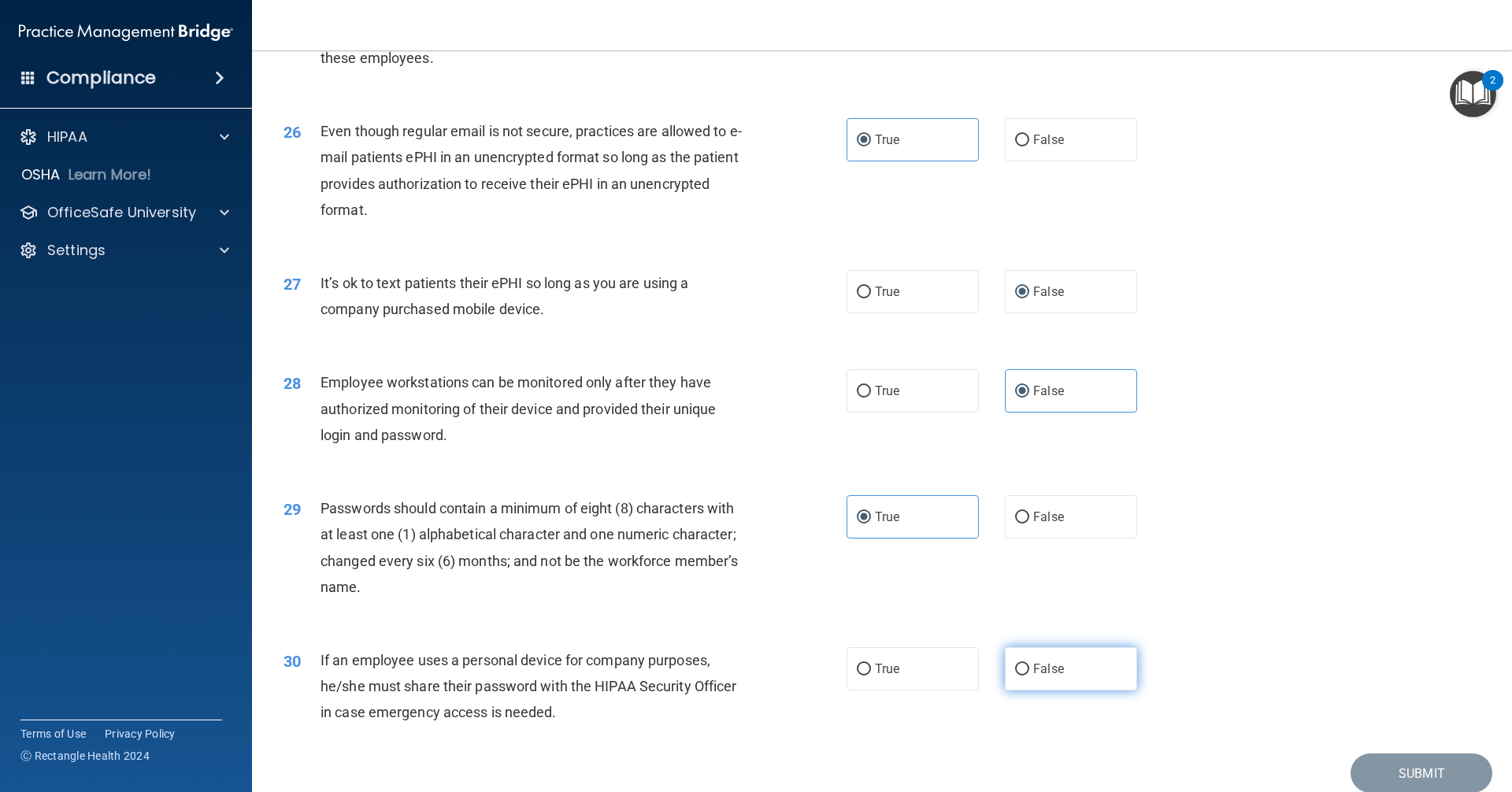
click at [1028, 687] on label "False" at bounding box center [1072, 669] width 132 height 44
click at [1028, 675] on input "False" at bounding box center [1022, 670] width 14 height 12
radio input "true"
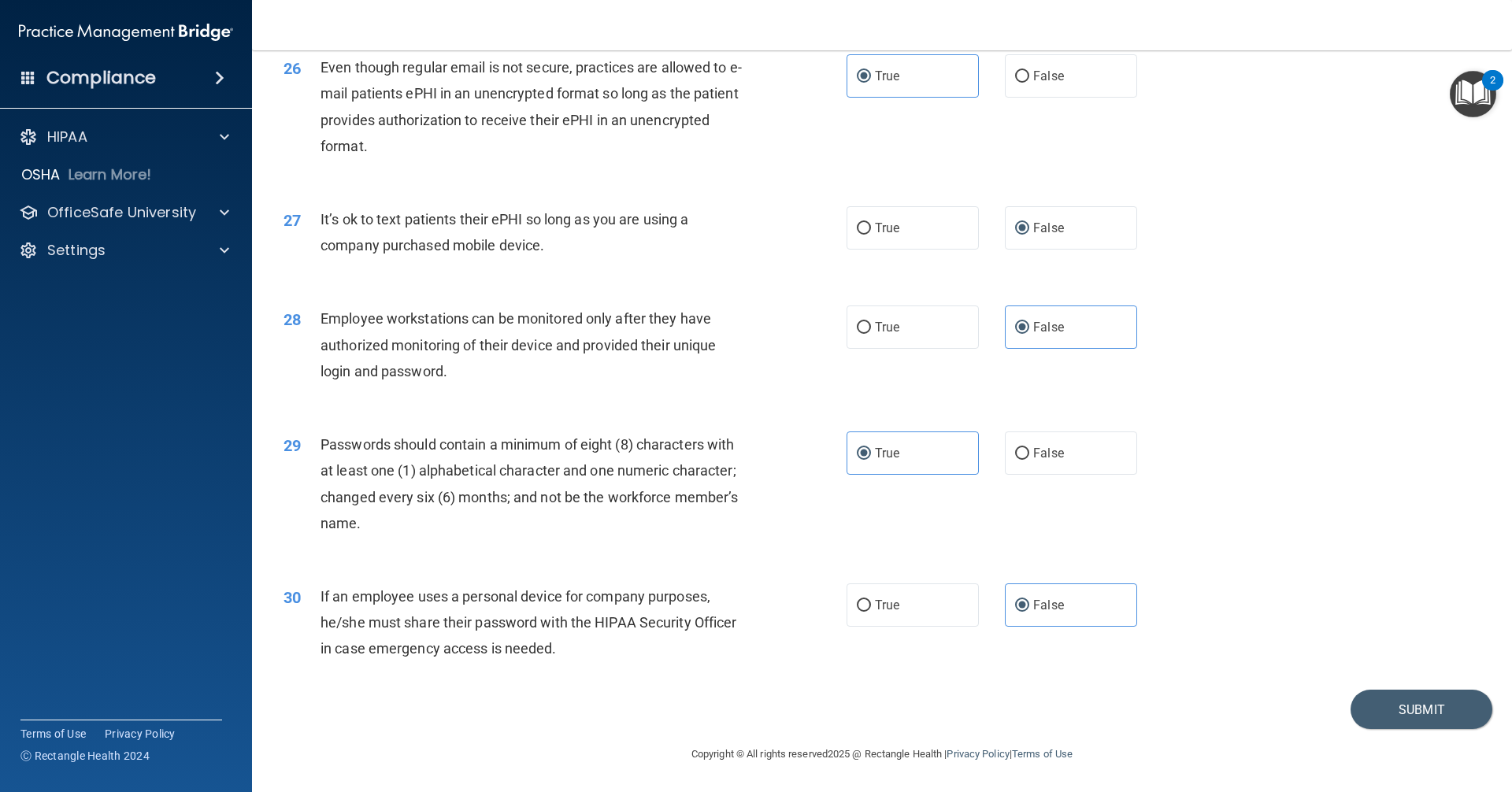
scroll to position [3161, 0]
click at [1386, 711] on button "Submit" at bounding box center [1421, 710] width 142 height 40
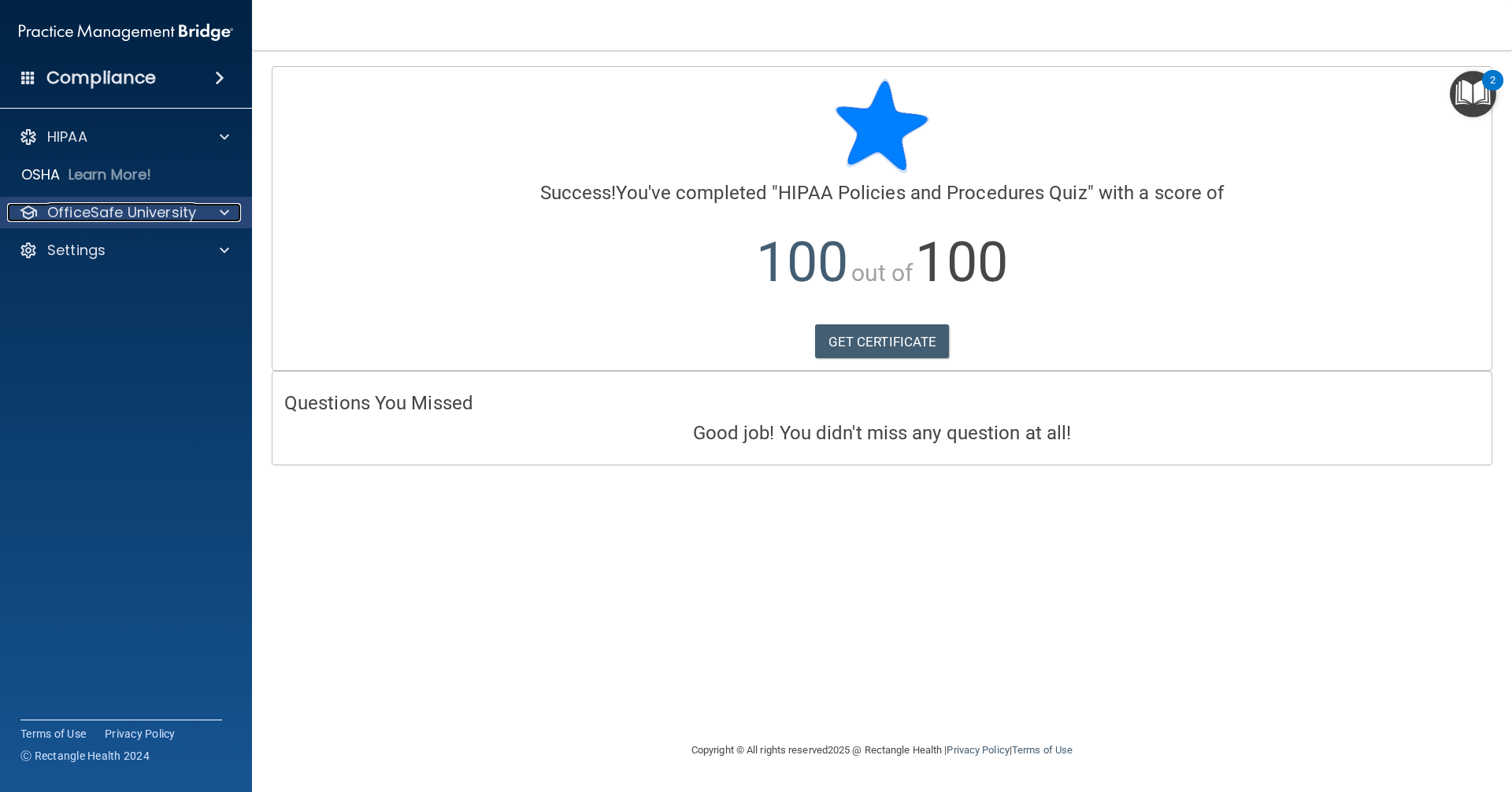
click at [127, 219] on p "OfficeSafe University" at bounding box center [121, 212] width 149 height 19
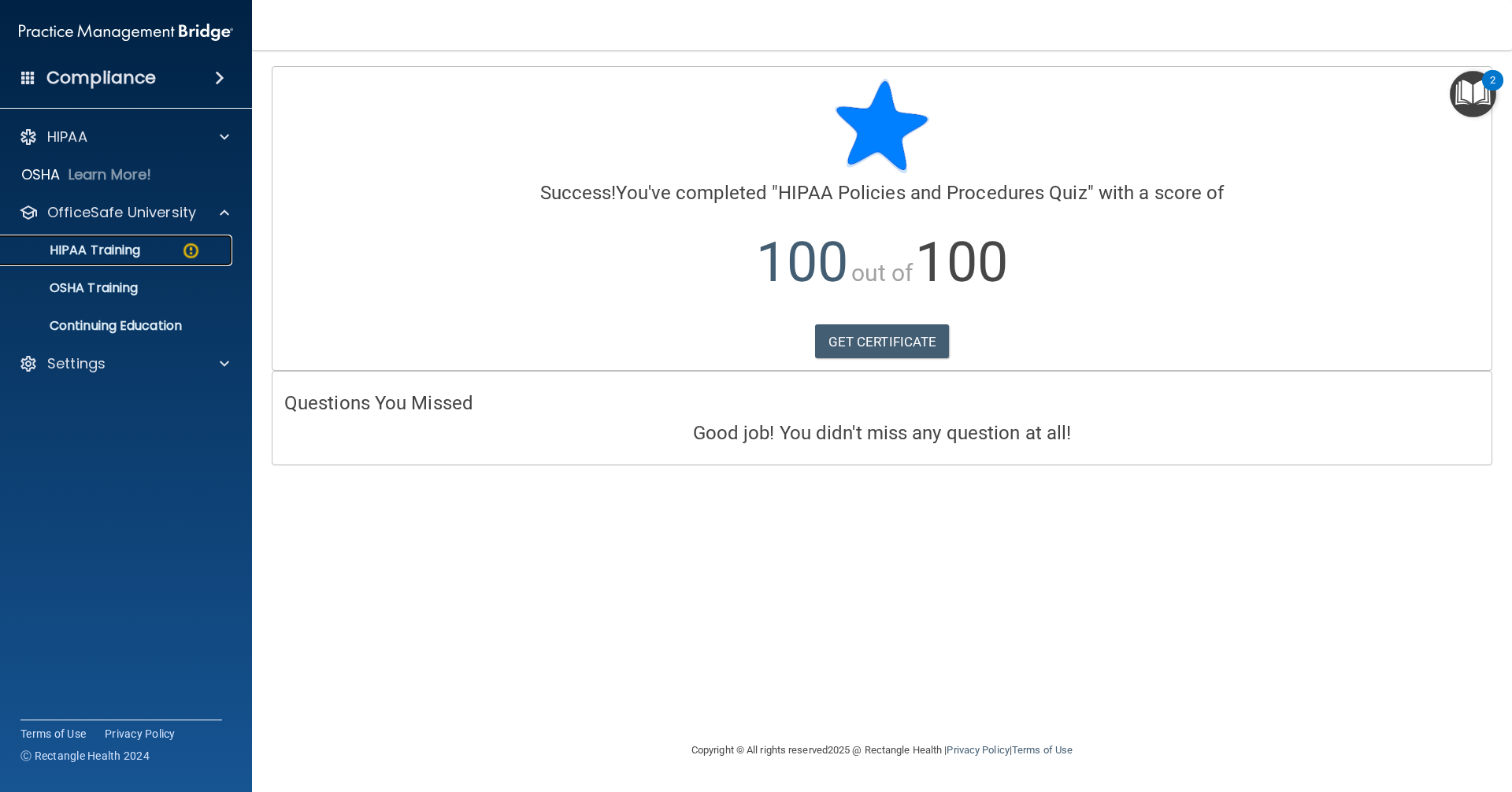
click at [137, 250] on p "HIPAA Training" at bounding box center [75, 251] width 130 height 16
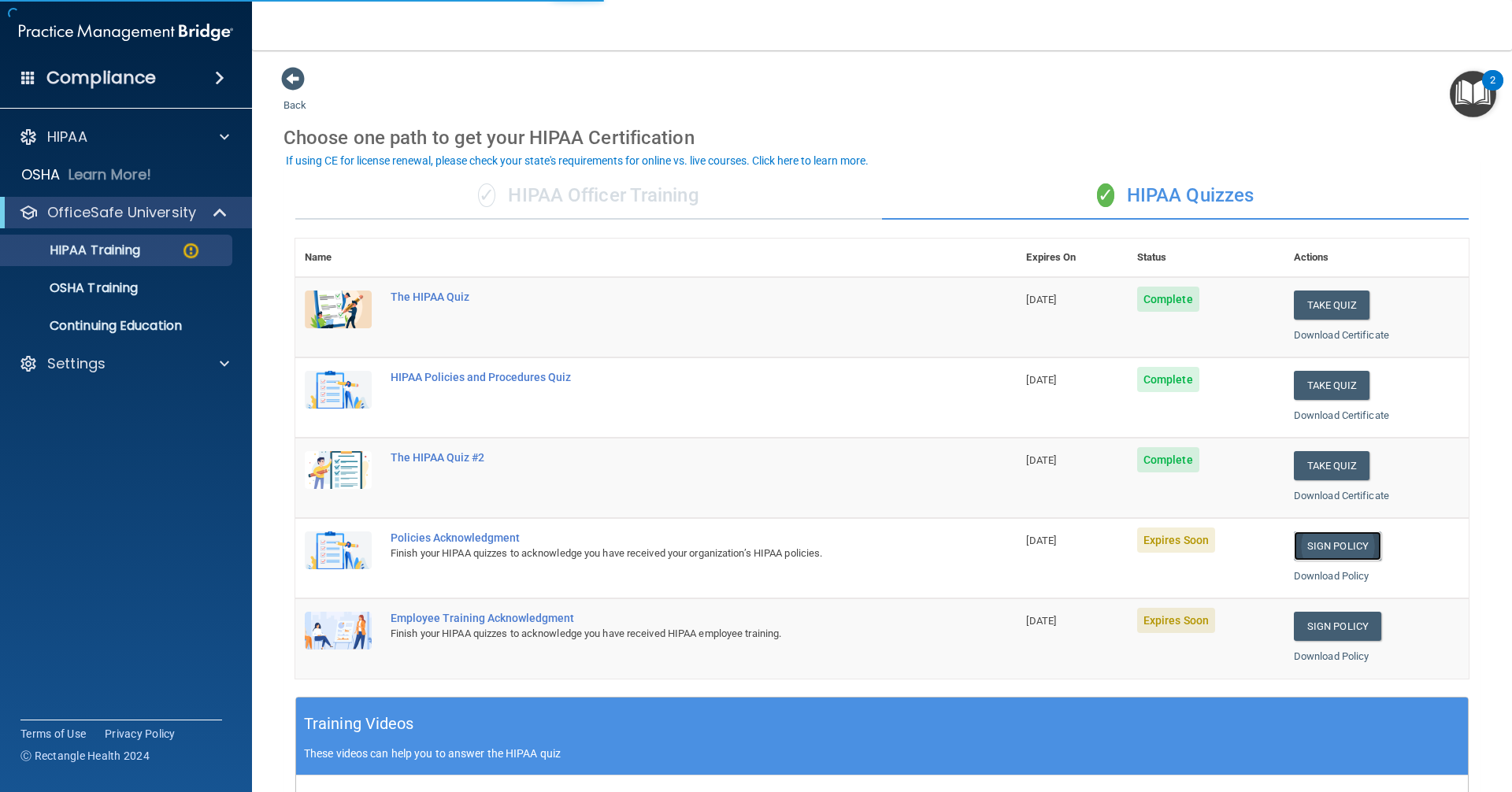
click at [1330, 549] on link "Sign Policy" at bounding box center [1338, 546] width 87 height 29
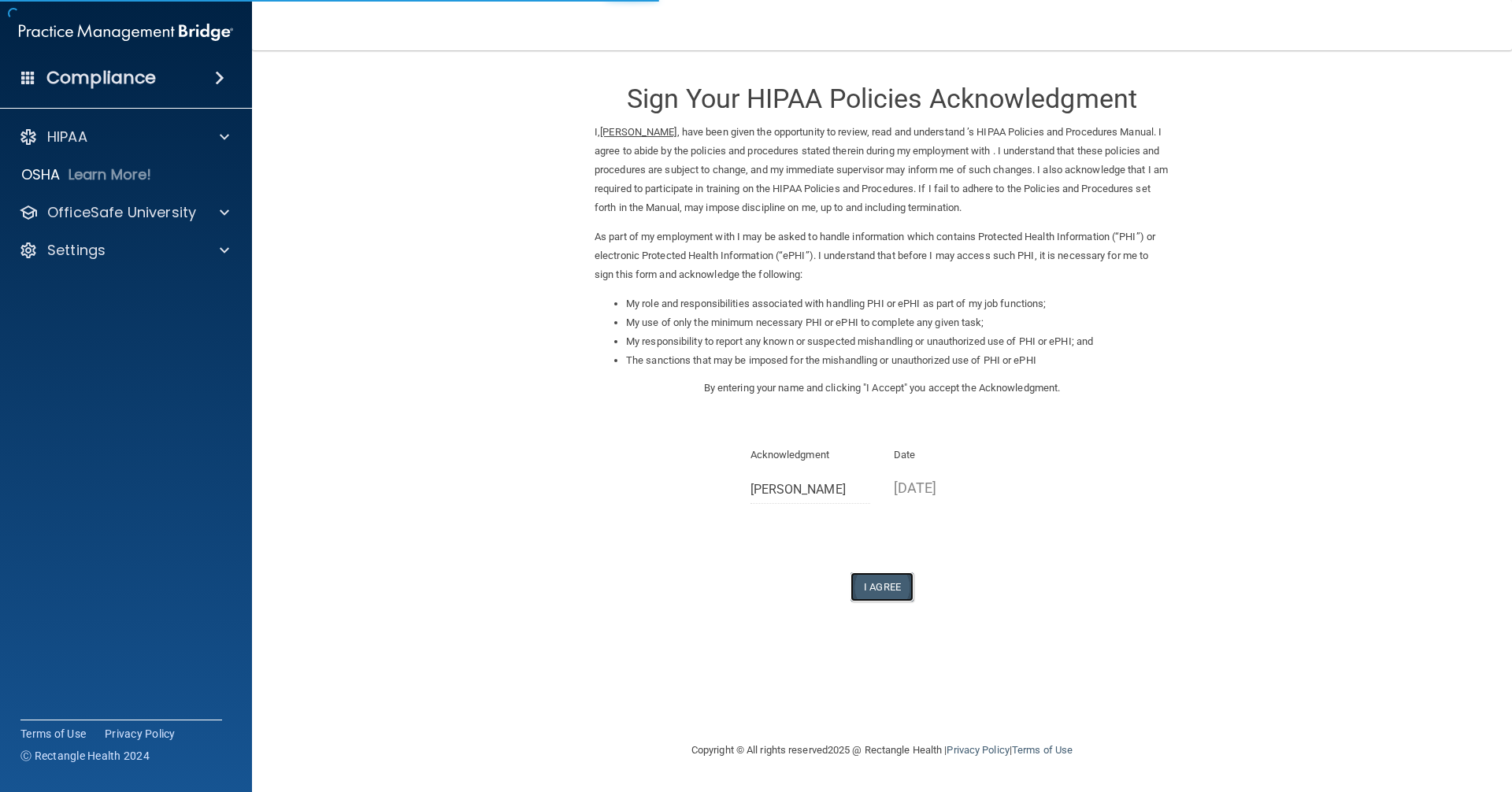
click at [883, 581] on button "I Agree" at bounding box center [882, 587] width 63 height 29
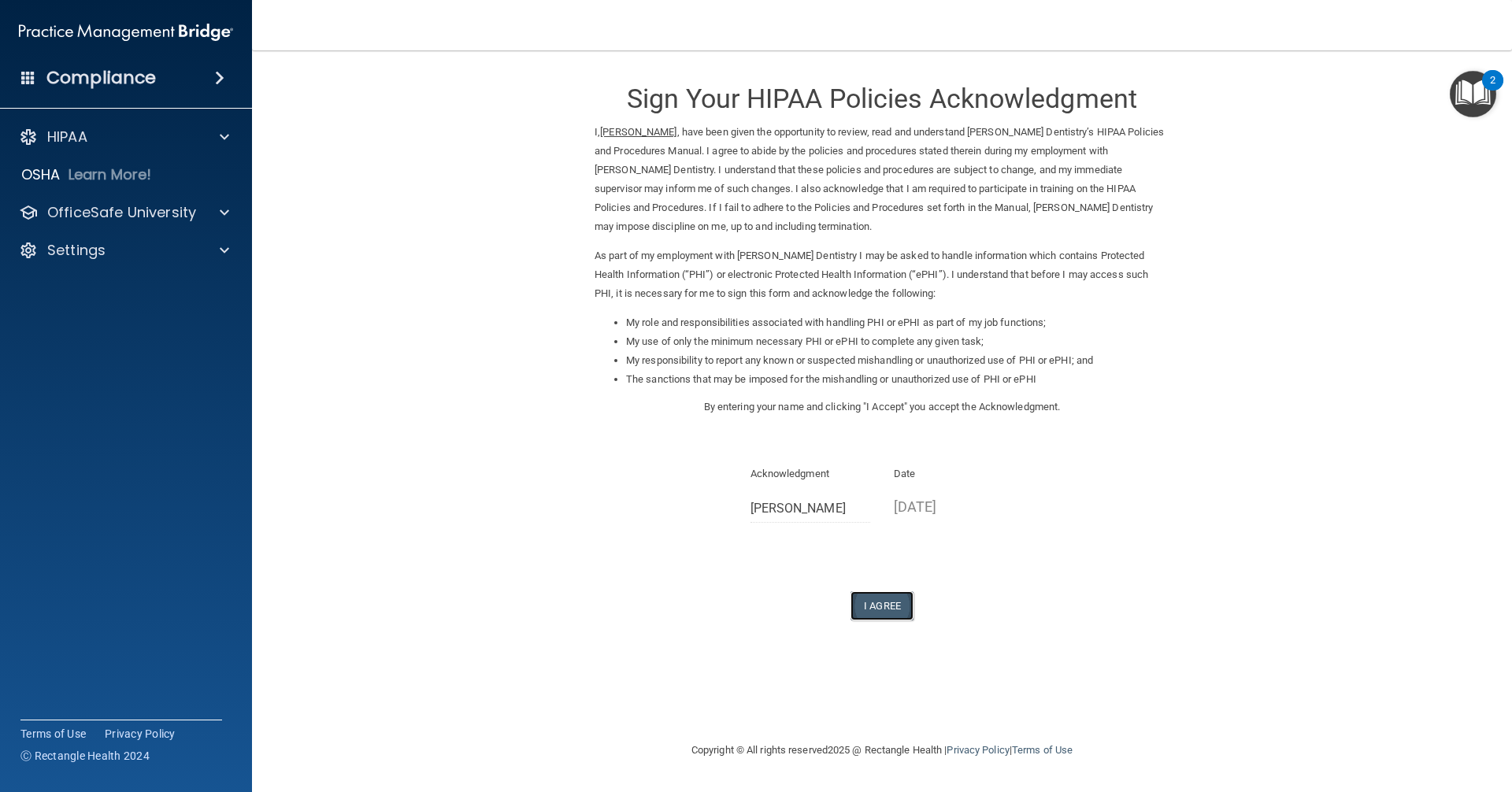
click at [887, 611] on button "I Agree" at bounding box center [882, 606] width 63 height 29
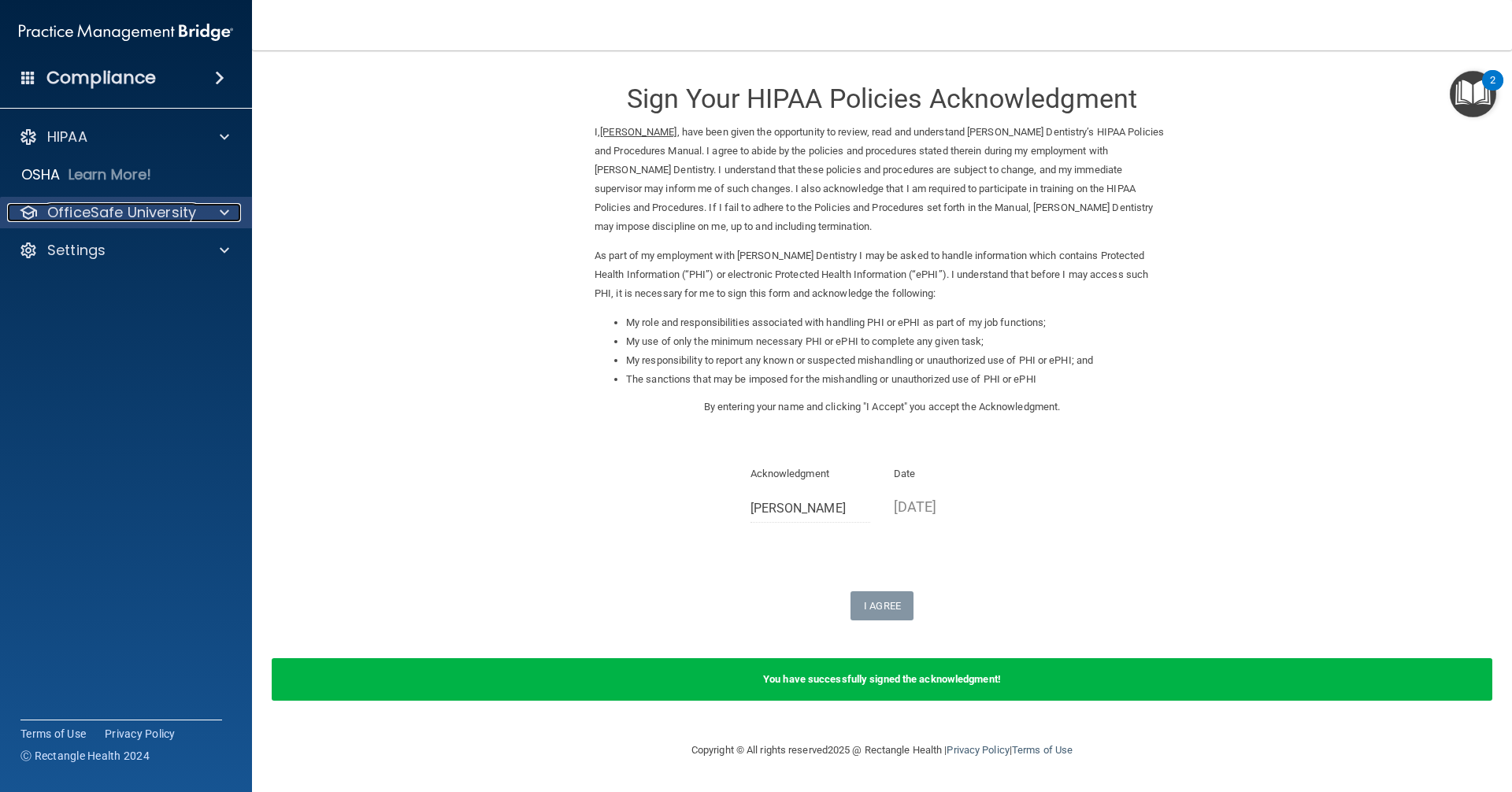
drag, startPoint x: 138, startPoint y: 203, endPoint x: 144, endPoint y: 213, distance: 11.7
click at [138, 202] on div "OfficeSafe University" at bounding box center [126, 212] width 252 height 31
click at [165, 215] on p "OfficeSafe University" at bounding box center [121, 212] width 149 height 19
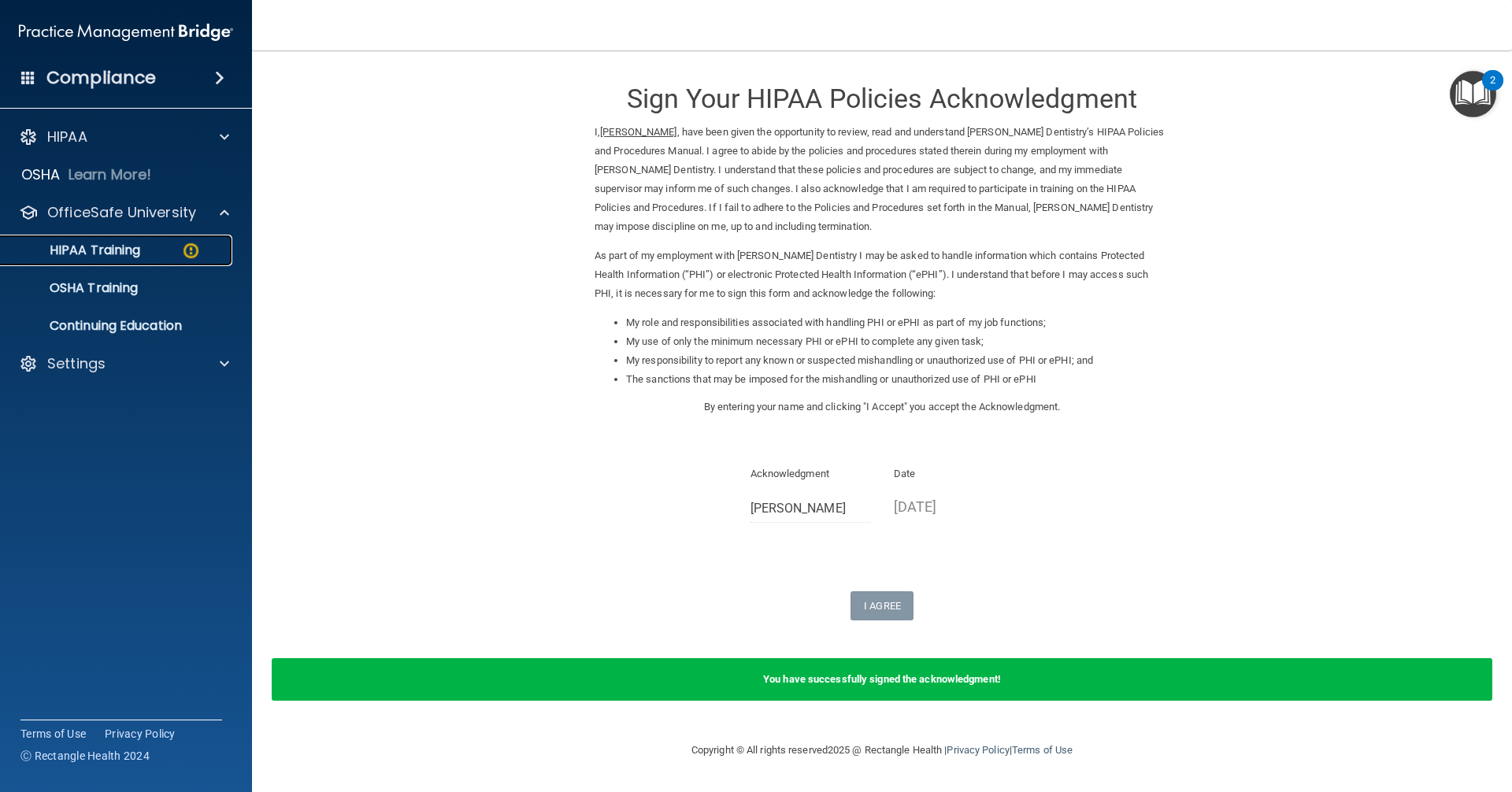
click at [188, 261] on link "HIPAA Training" at bounding box center [108, 251] width 248 height 31
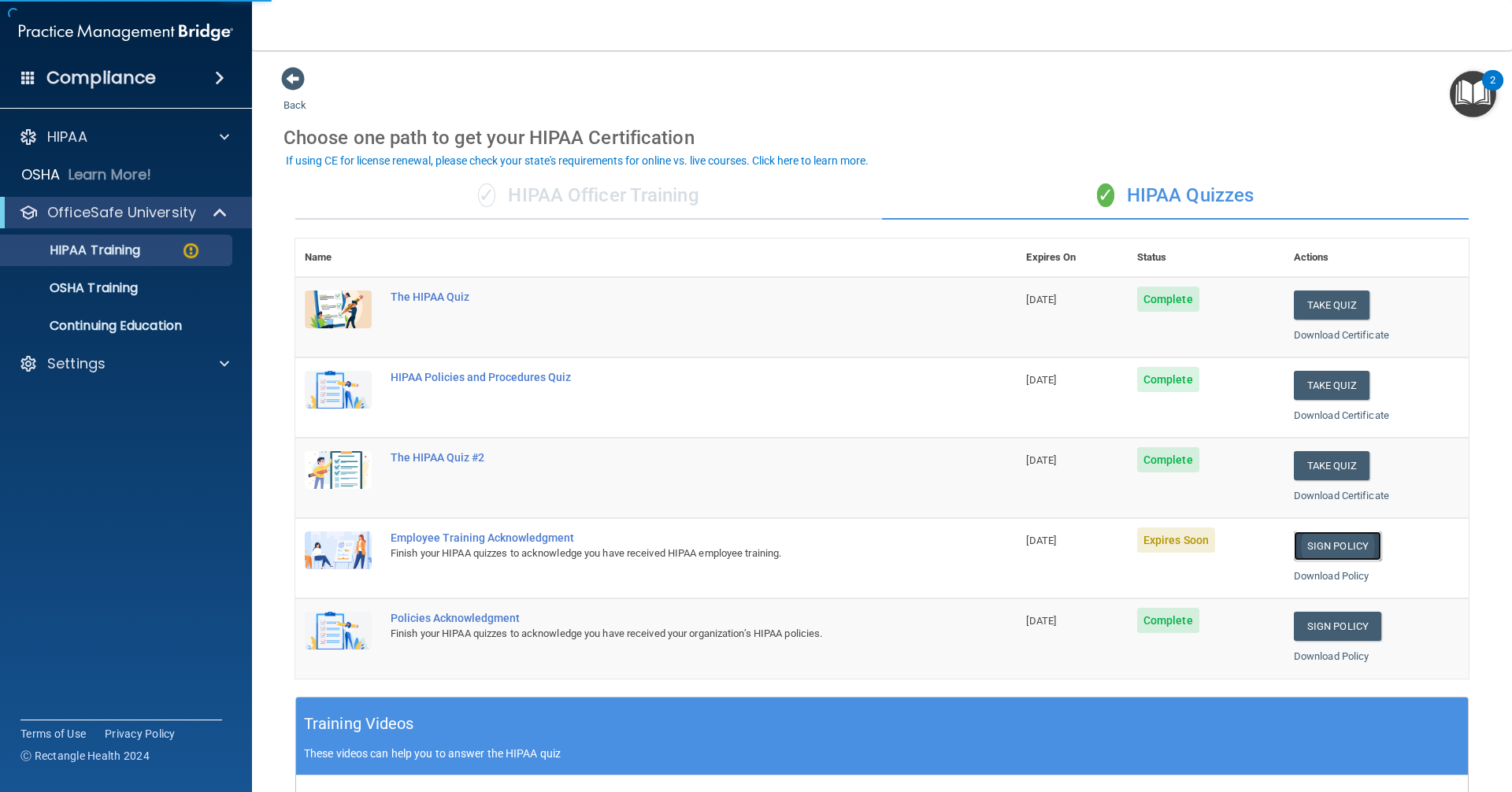
click at [1304, 543] on link "Sign Policy" at bounding box center [1338, 546] width 87 height 29
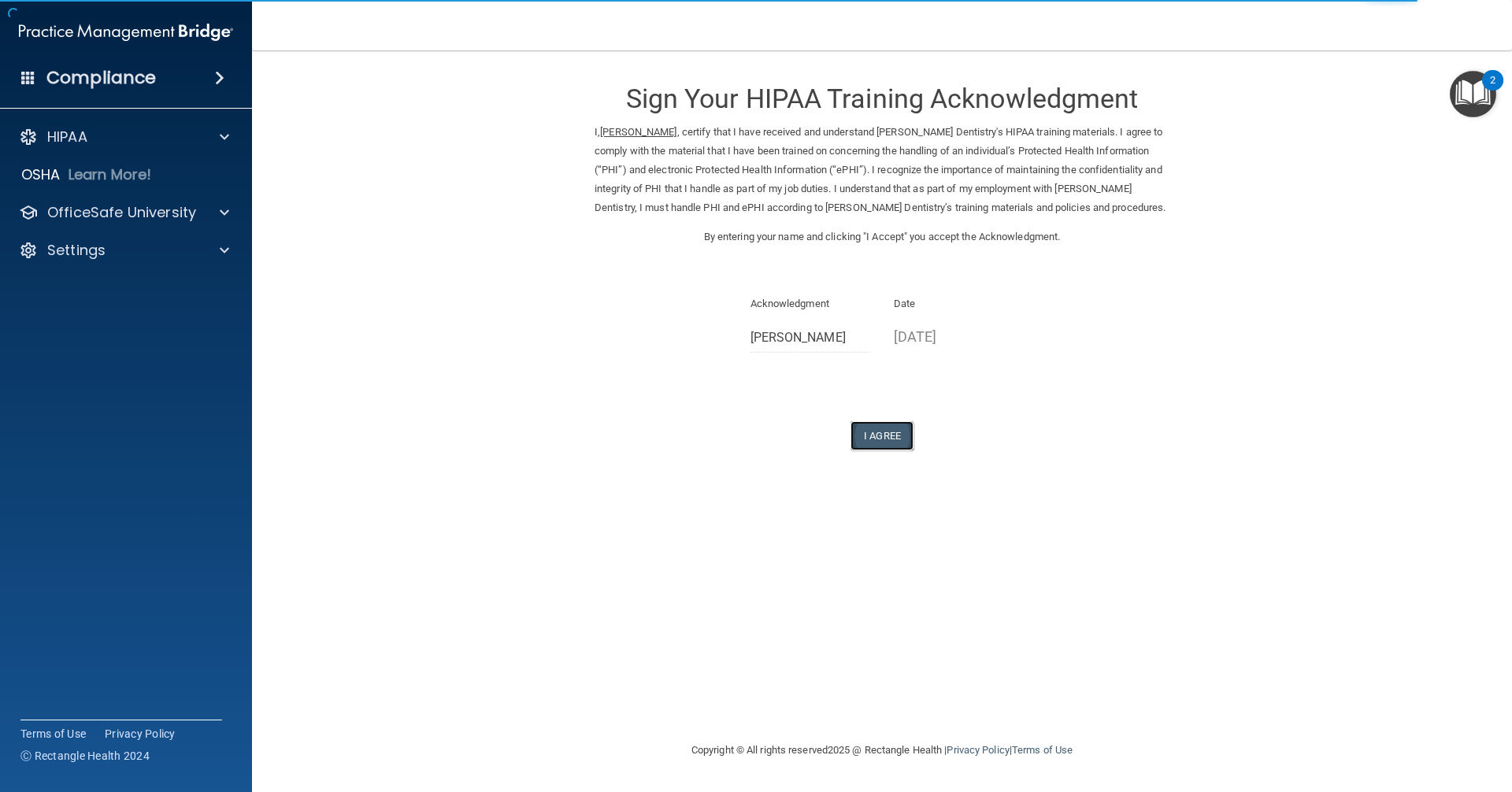
click at [869, 436] on button "I Agree" at bounding box center [882, 435] width 63 height 29
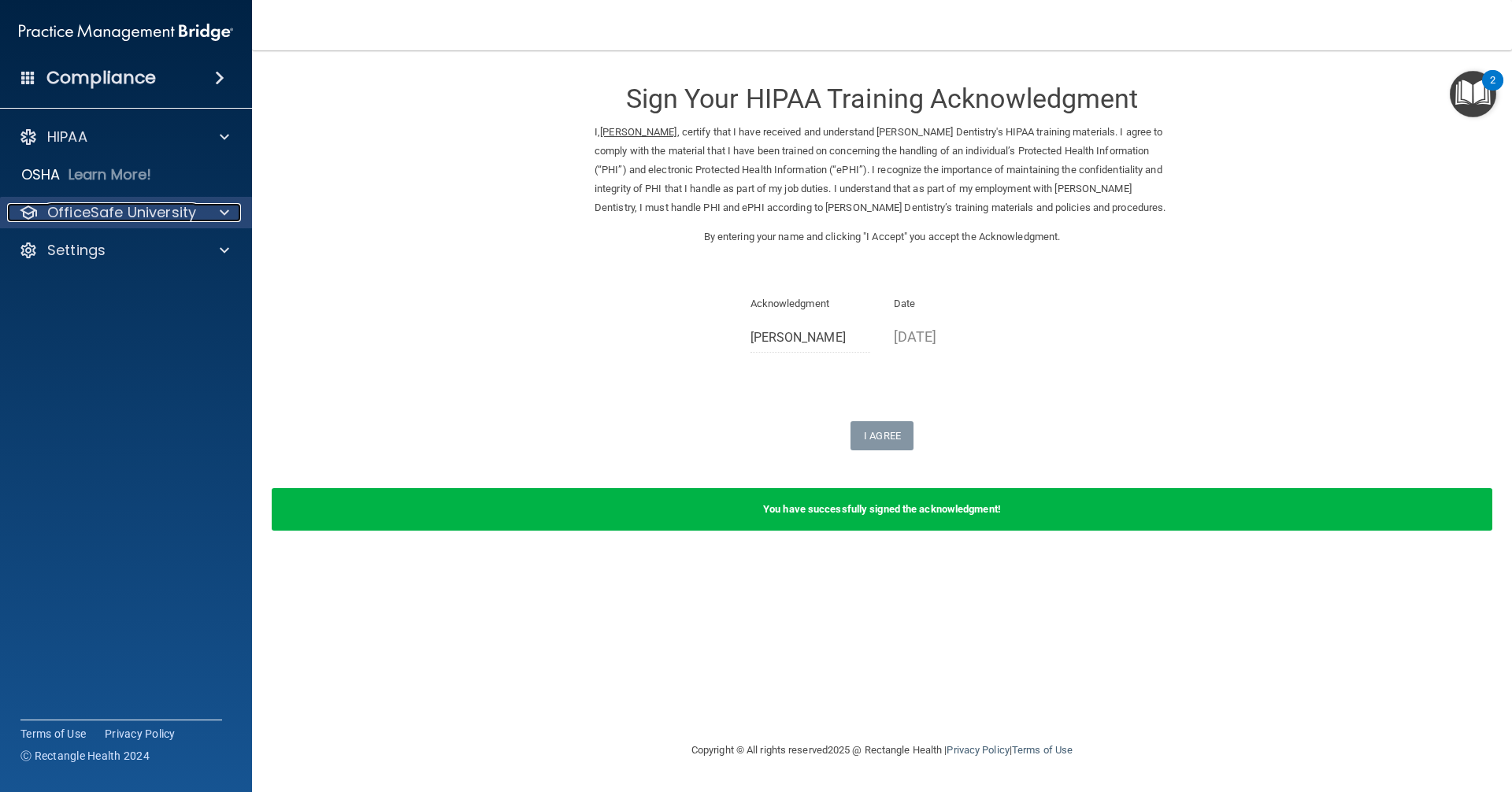
click at [119, 205] on p "OfficeSafe University" at bounding box center [121, 212] width 149 height 19
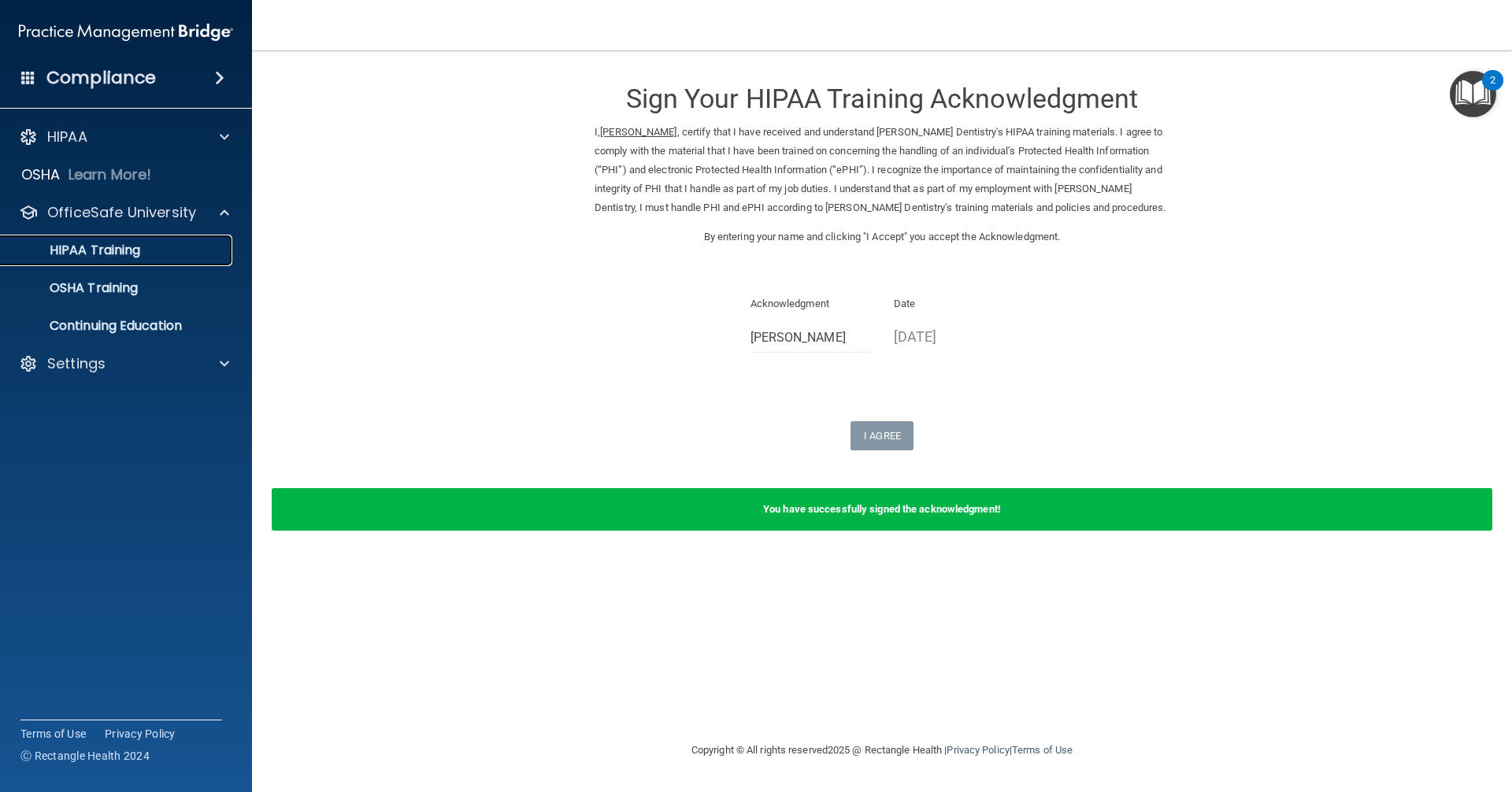
click at [131, 255] on p "HIPAA Training" at bounding box center [75, 251] width 130 height 16
